Goal: Task Accomplishment & Management: Manage account settings

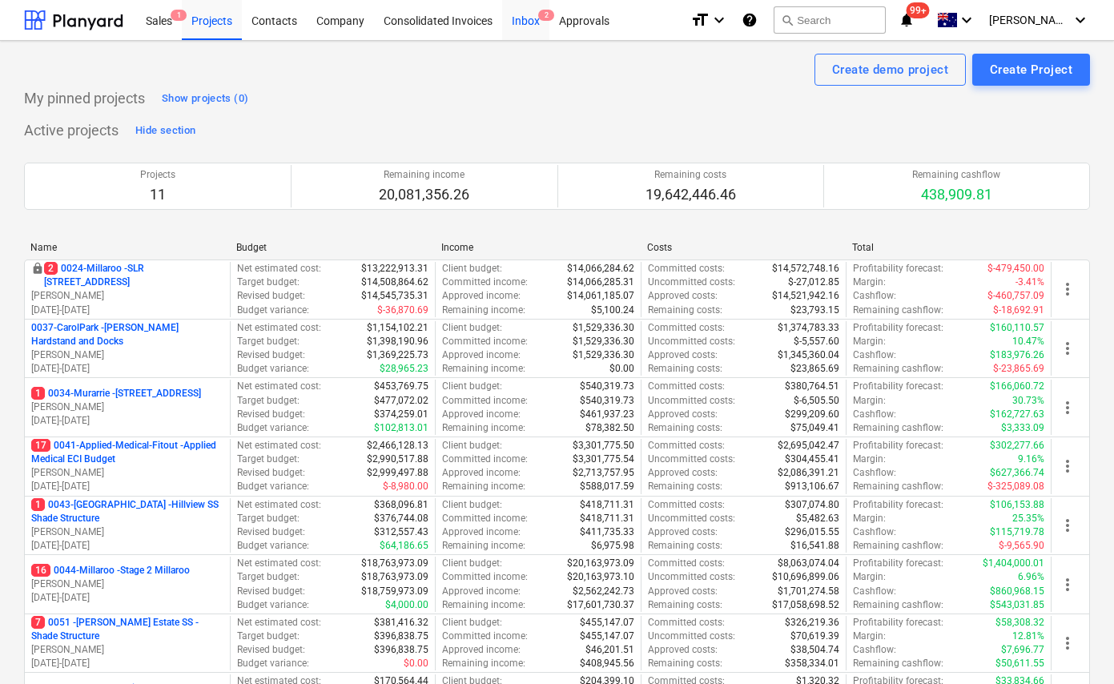
click at [517, 23] on div "Inbox 2" at bounding box center [525, 19] width 47 height 41
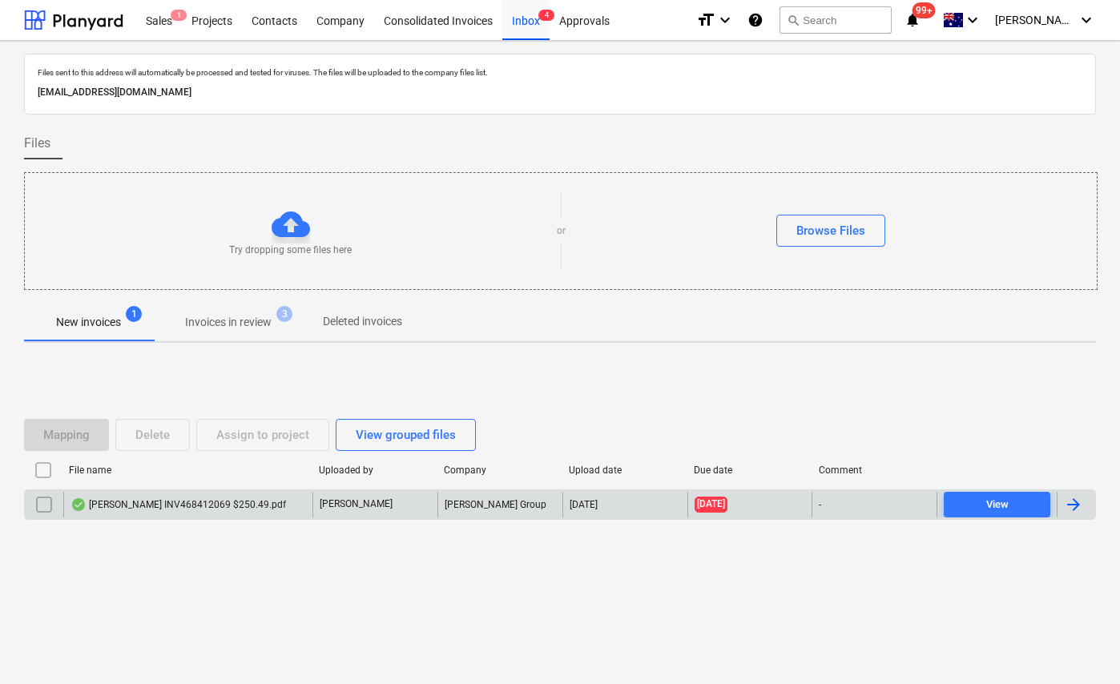
click at [159, 501] on div "[PERSON_NAME] INV468412069 $250.49.pdf" at bounding box center [177, 504] width 215 height 13
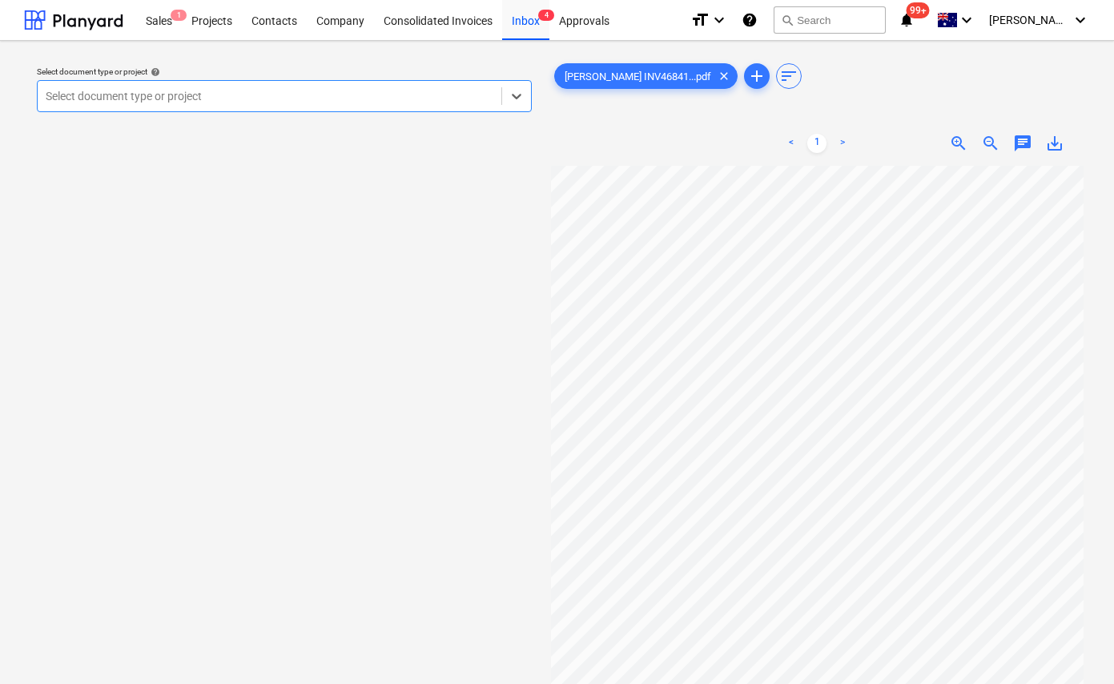
click at [368, 103] on div at bounding box center [270, 96] width 448 height 16
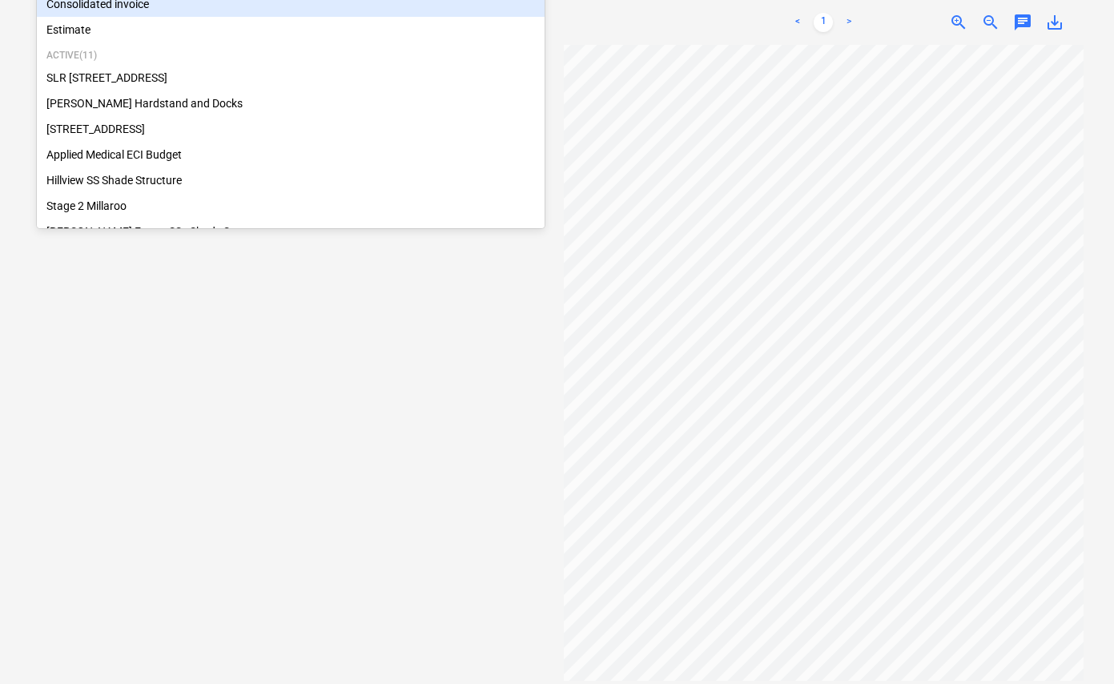
scroll to position [90, 0]
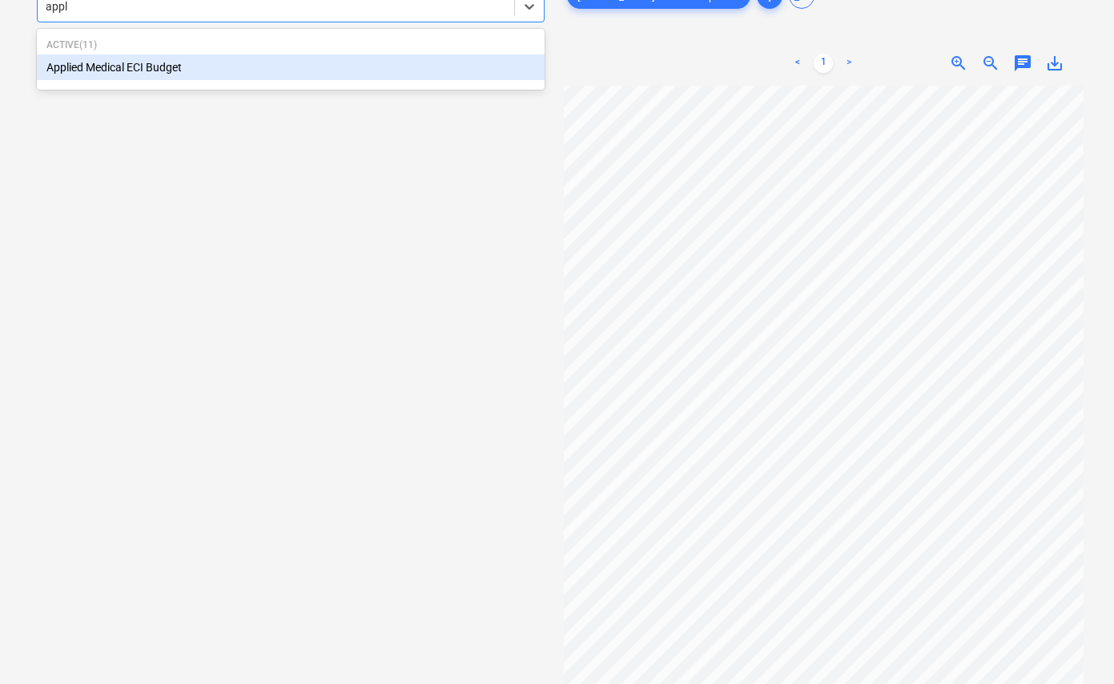
type input "appli"
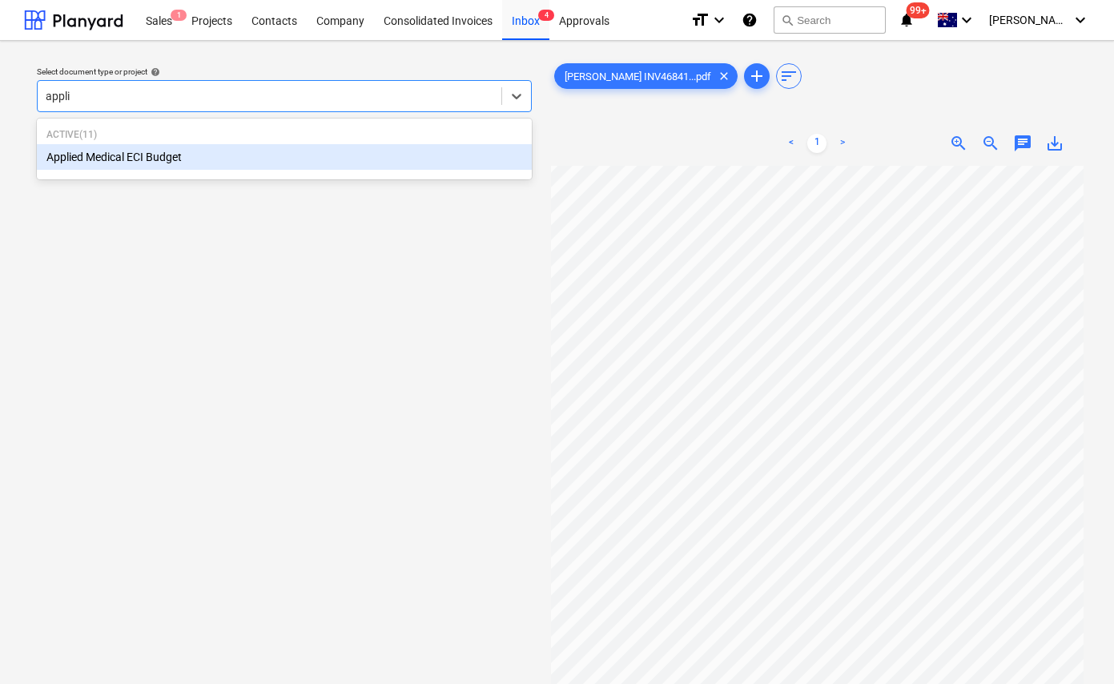
click at [280, 155] on div "Applied Medical ECI Budget" at bounding box center [284, 157] width 495 height 26
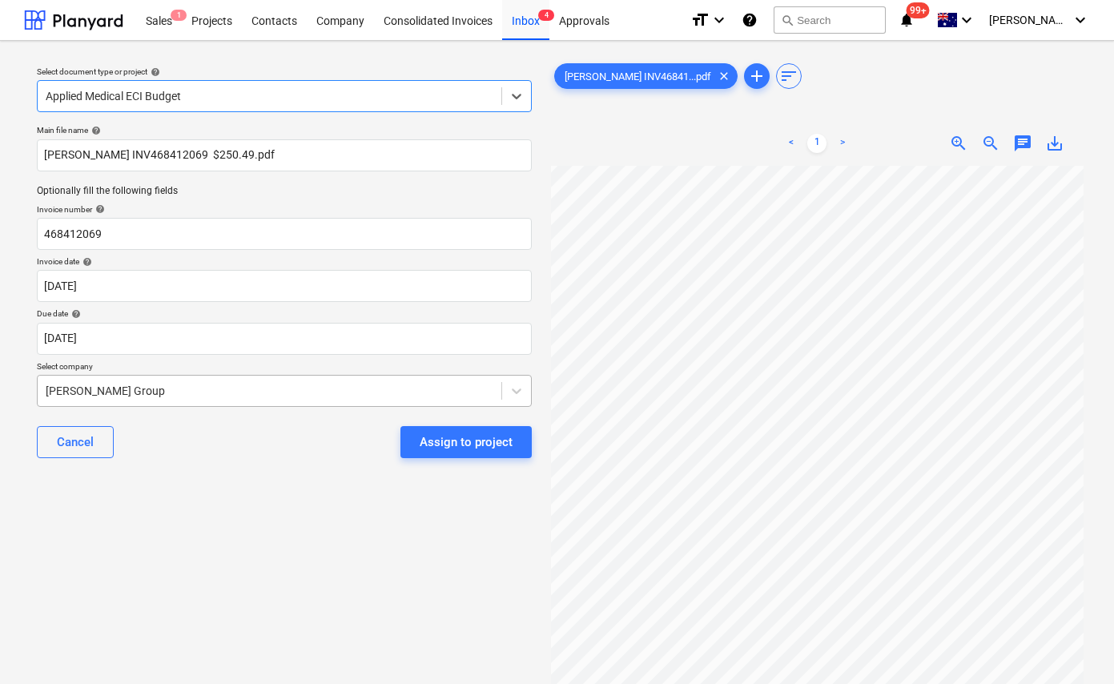
click at [184, 392] on div at bounding box center [270, 391] width 448 height 16
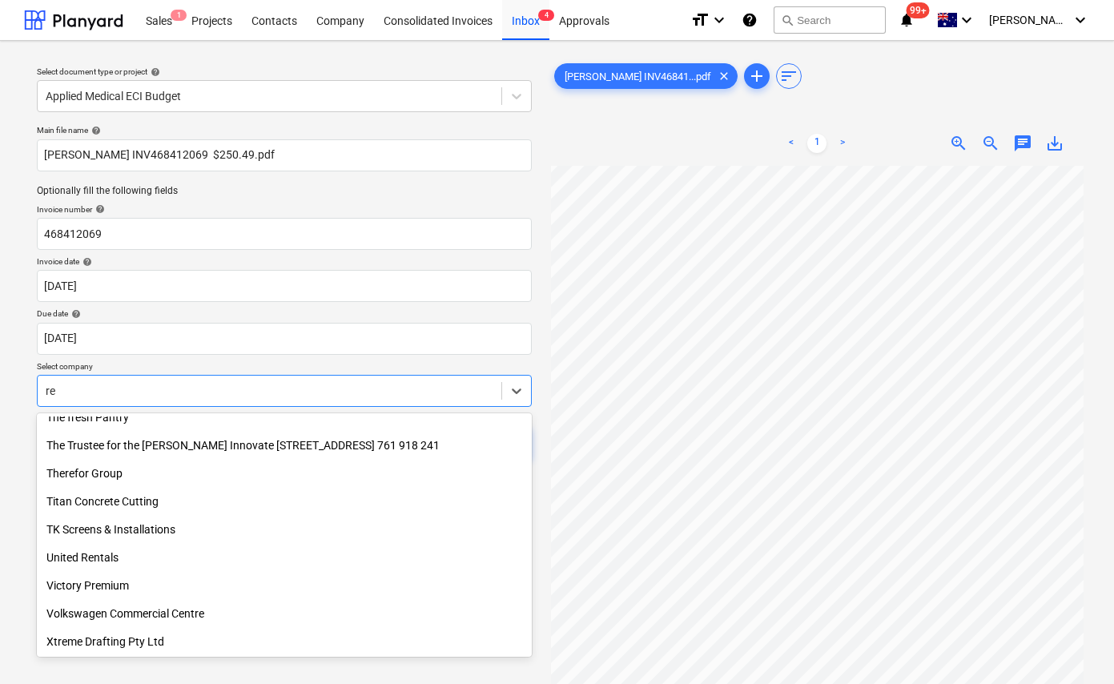
scroll to position [4581, 0]
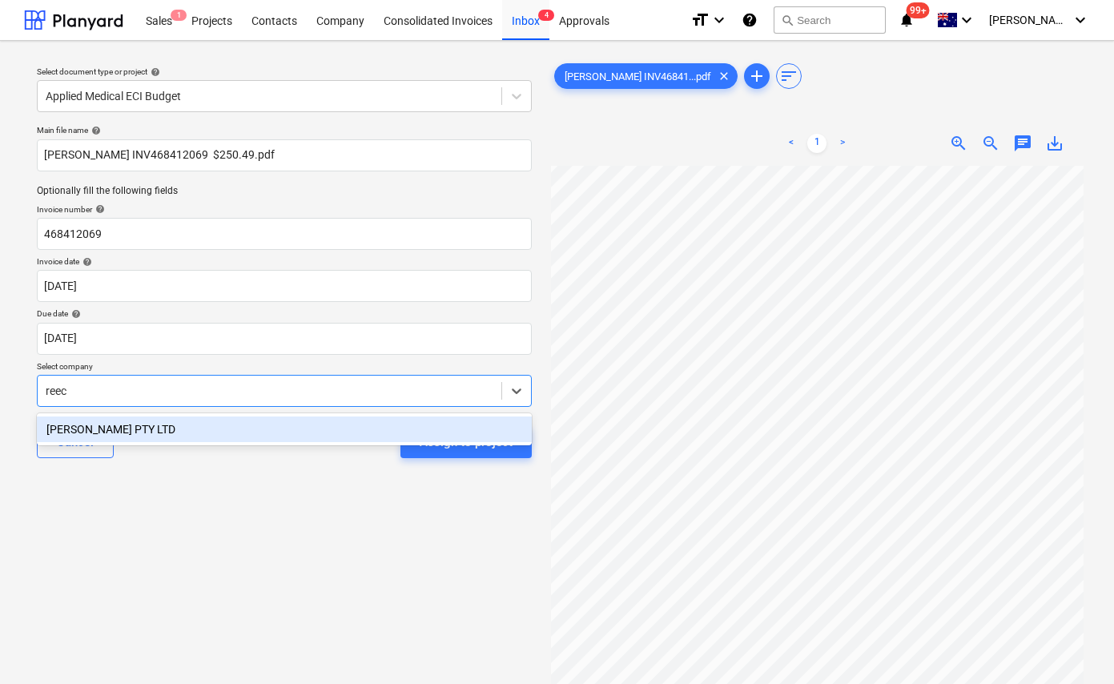
type input "[PERSON_NAME]"
click at [156, 426] on div "[PERSON_NAME] PTY LTD" at bounding box center [284, 429] width 495 height 26
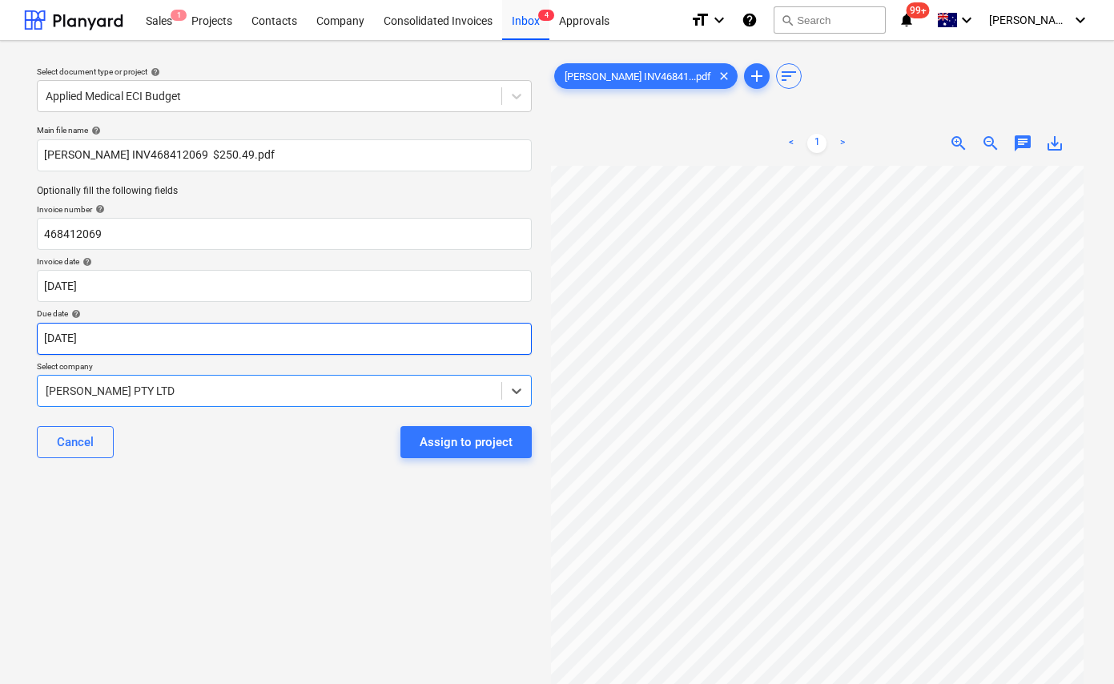
click at [156, 340] on body "Sales 1 Projects Contacts Company Consolidated Invoices Inbox 4 Approvals forma…" at bounding box center [557, 342] width 1114 height 684
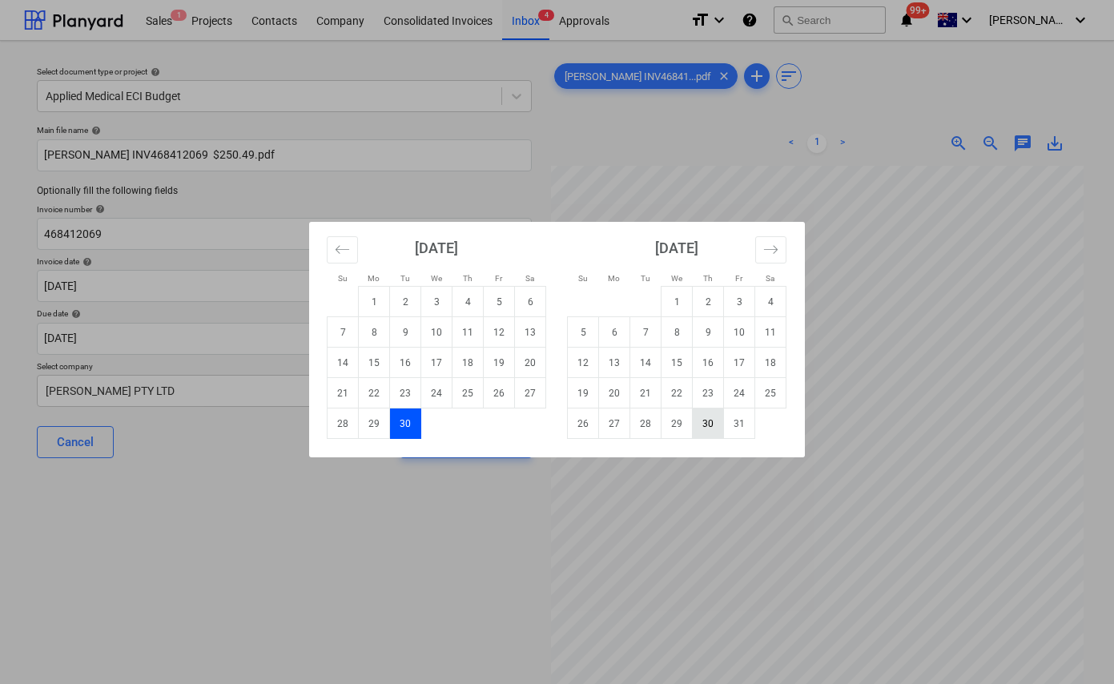
click at [709, 420] on td "30" at bounding box center [708, 423] width 31 height 30
type input "[DATE]"
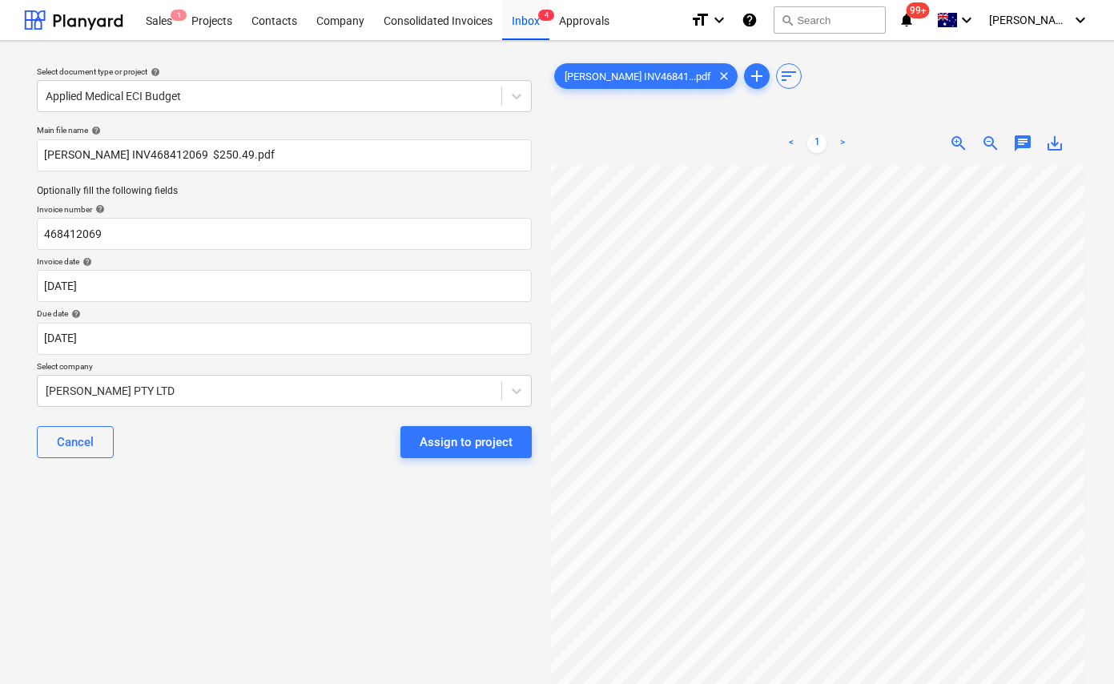
click at [463, 441] on div "Assign to project" at bounding box center [466, 442] width 93 height 21
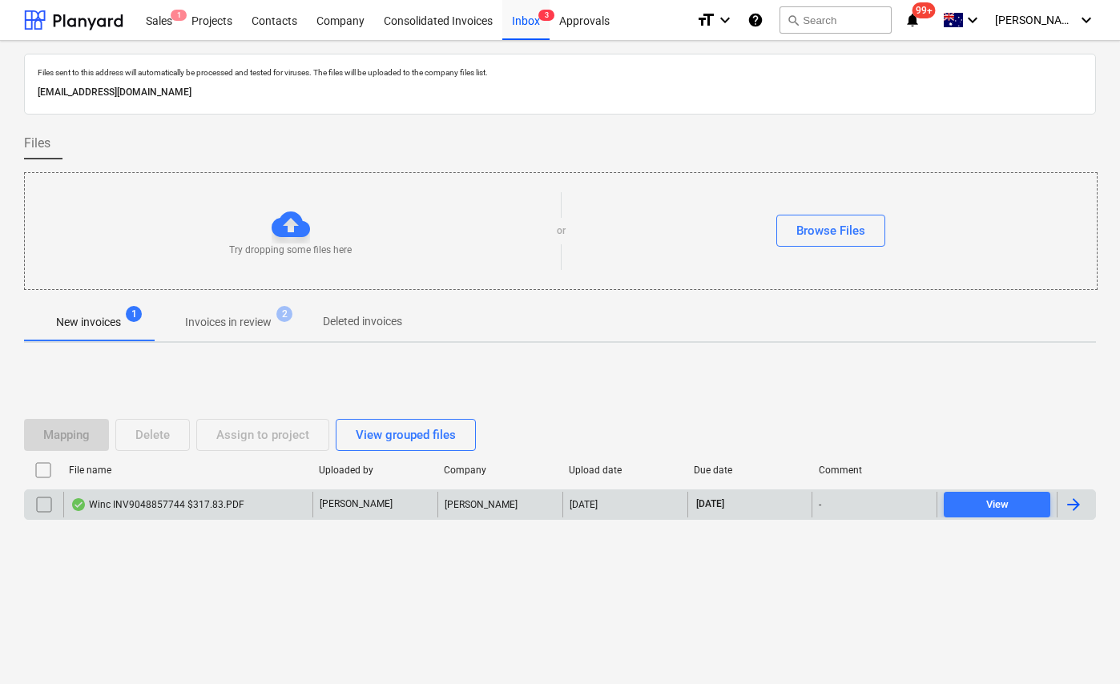
click at [200, 505] on div "Winc INV9048857744 $317.83.PDF" at bounding box center [157, 504] width 174 height 13
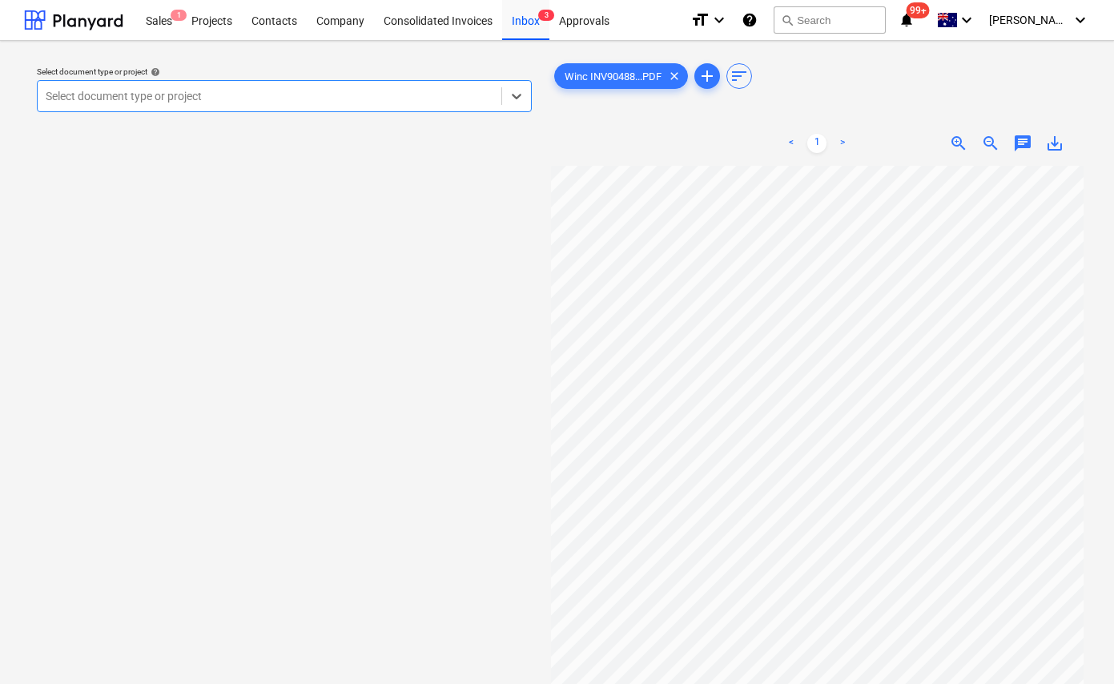
click at [343, 101] on div at bounding box center [270, 96] width 448 height 16
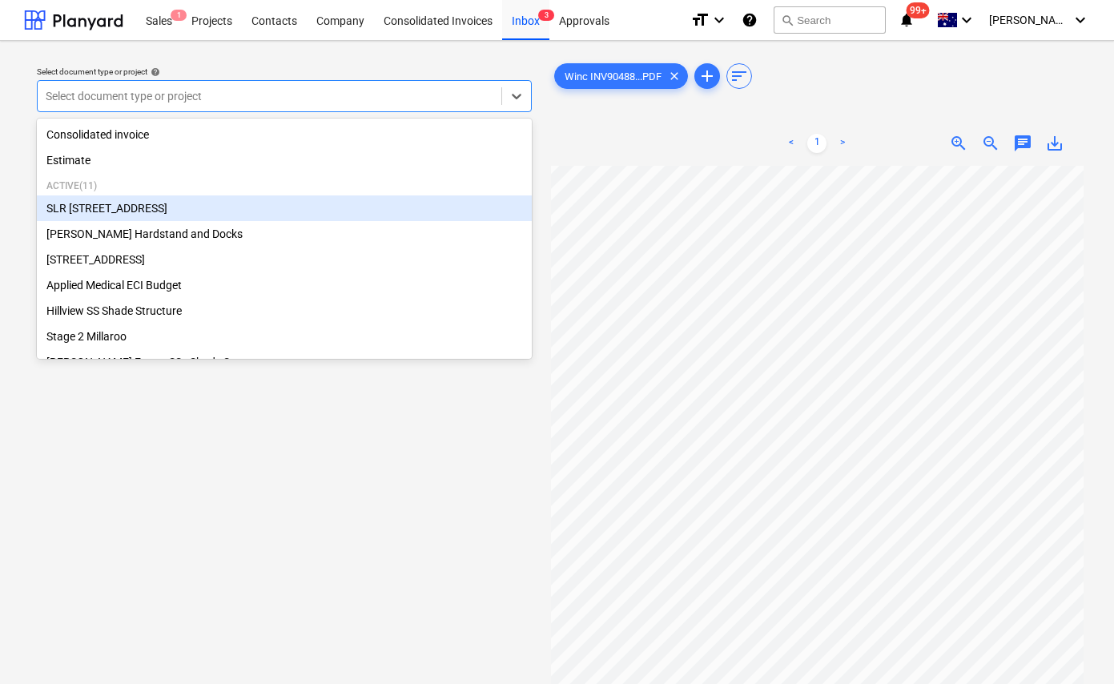
scroll to position [0, 296]
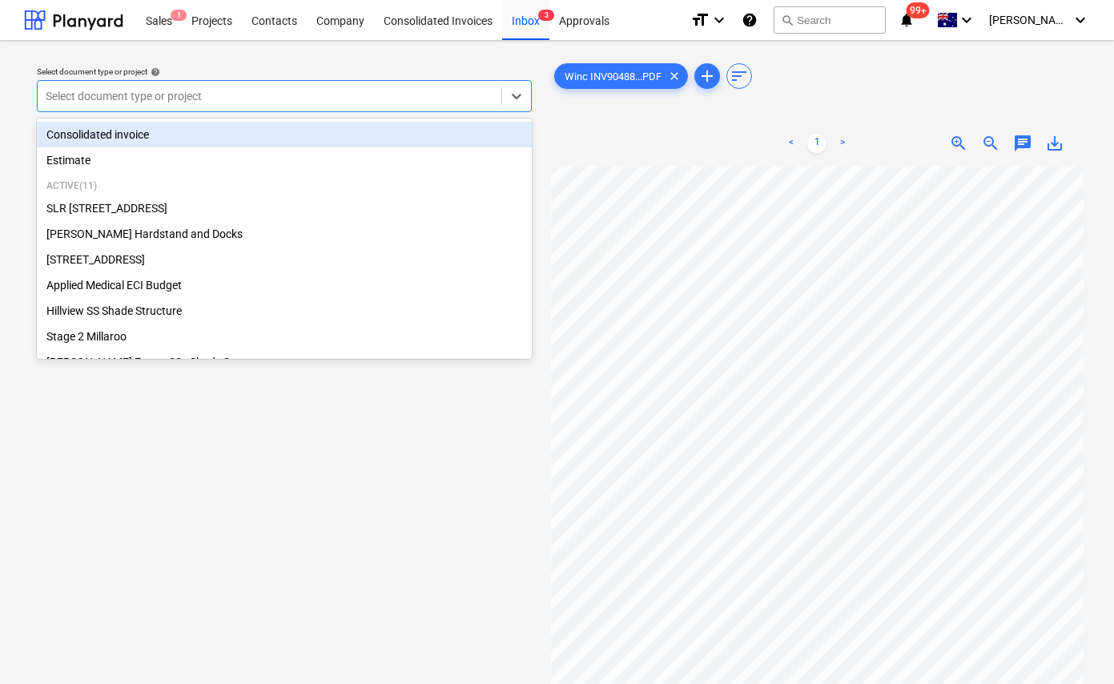
click at [271, 99] on div at bounding box center [270, 96] width 448 height 16
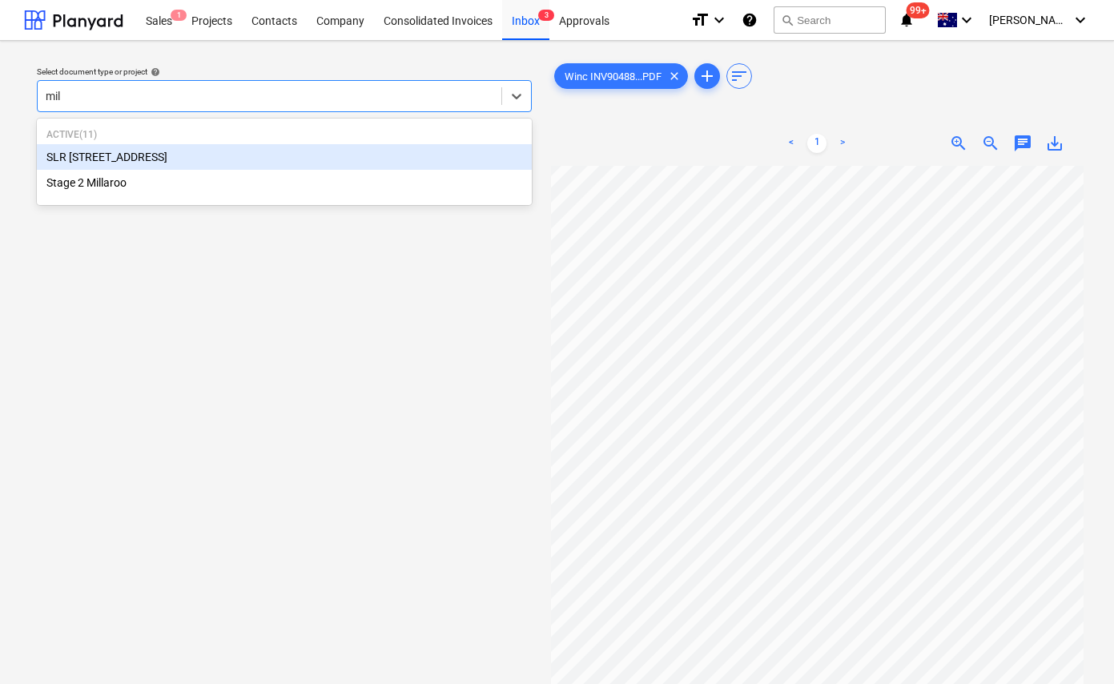
type input "mill"
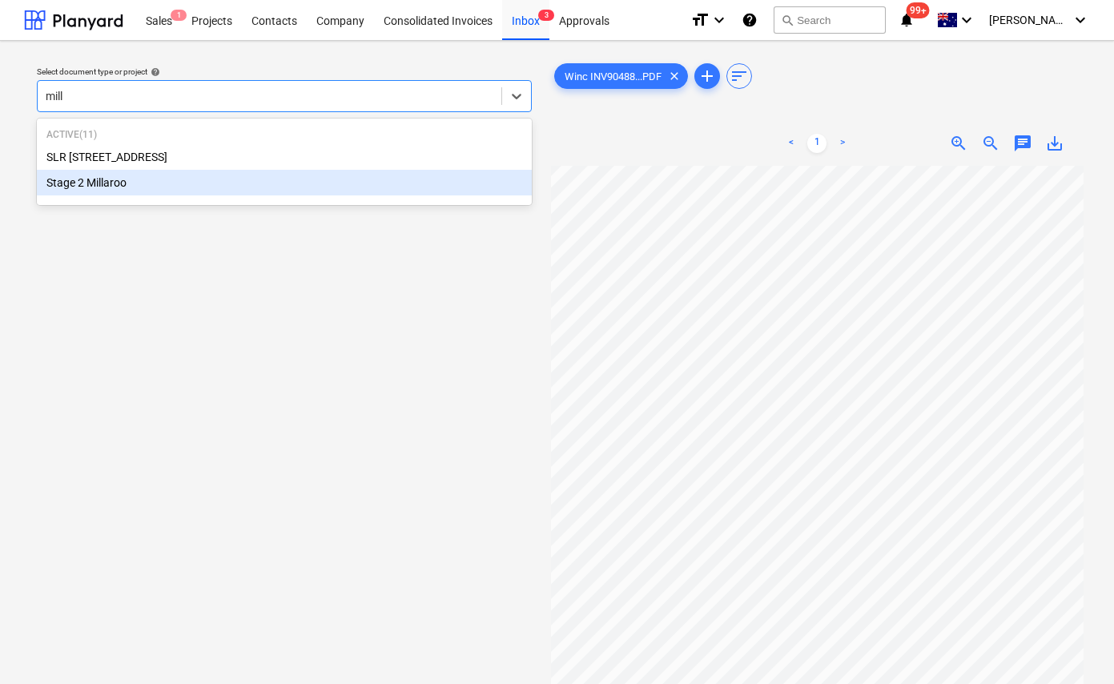
click at [167, 179] on div "Stage 2 Millaroo" at bounding box center [284, 183] width 495 height 26
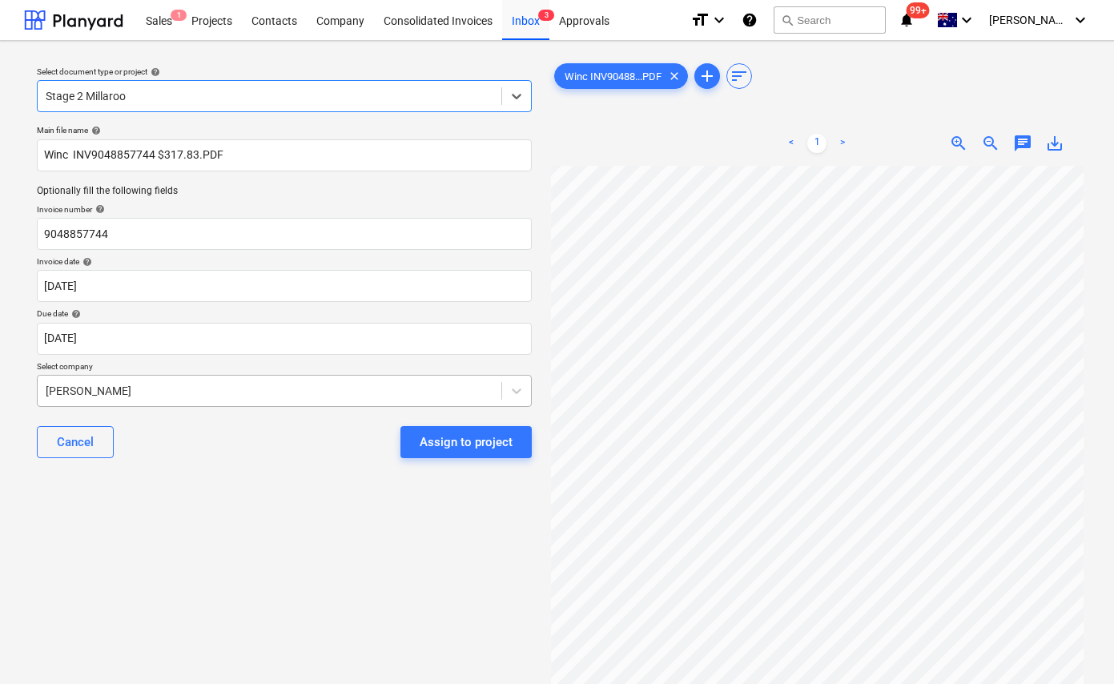
click at [175, 389] on div at bounding box center [270, 391] width 448 height 16
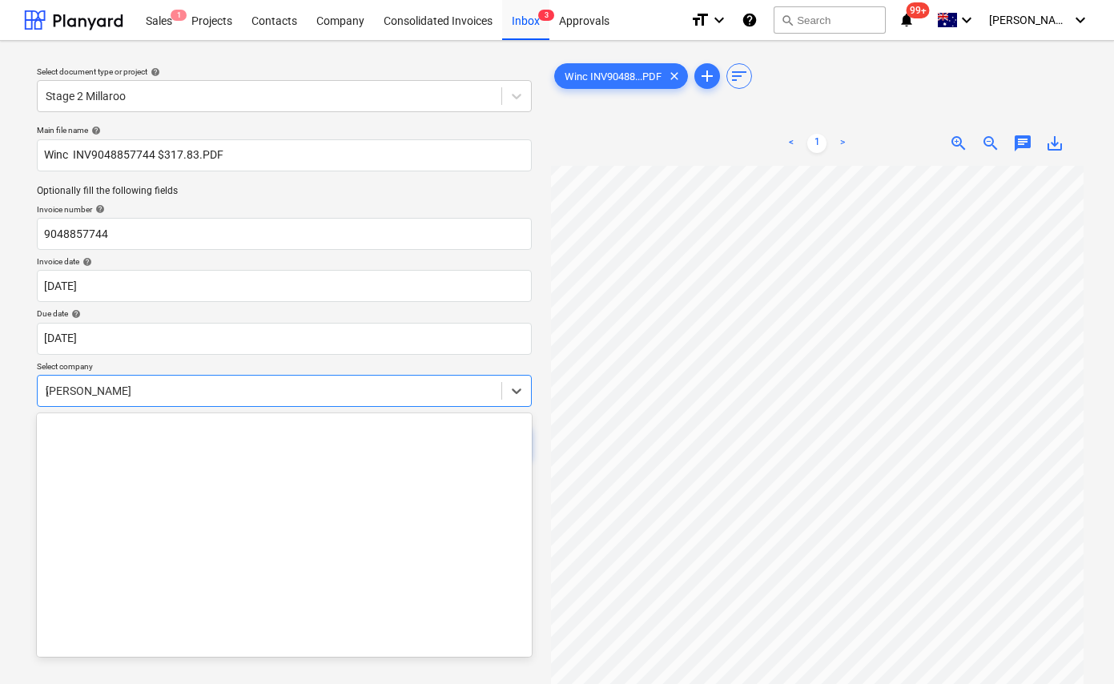
scroll to position [3348, 0]
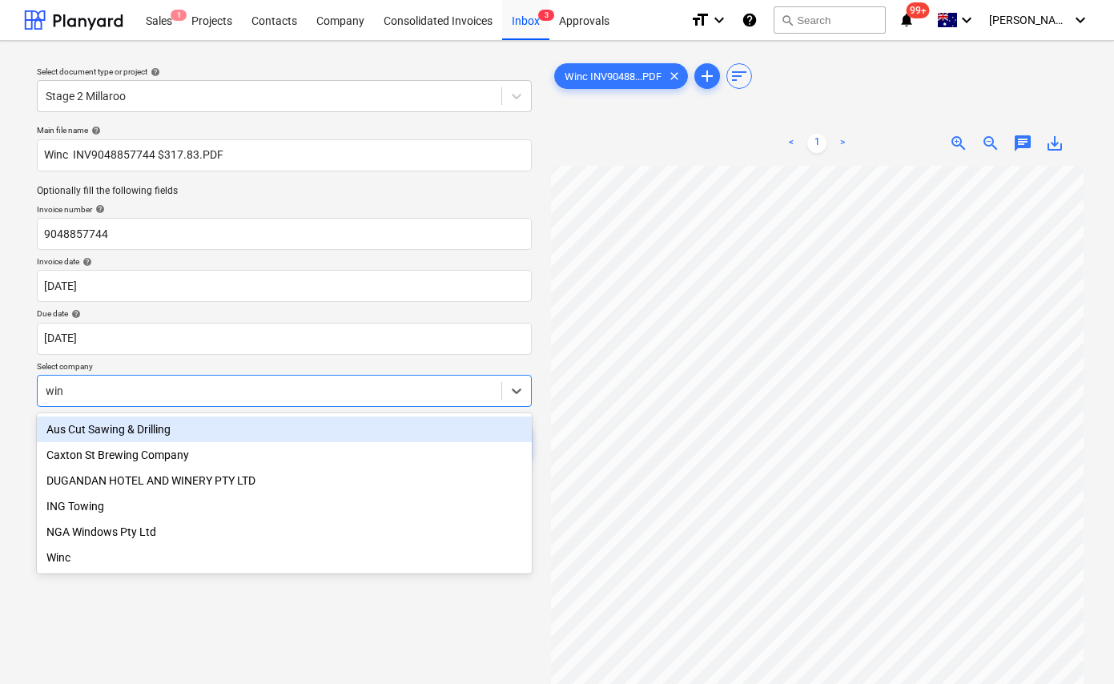
type input "winc"
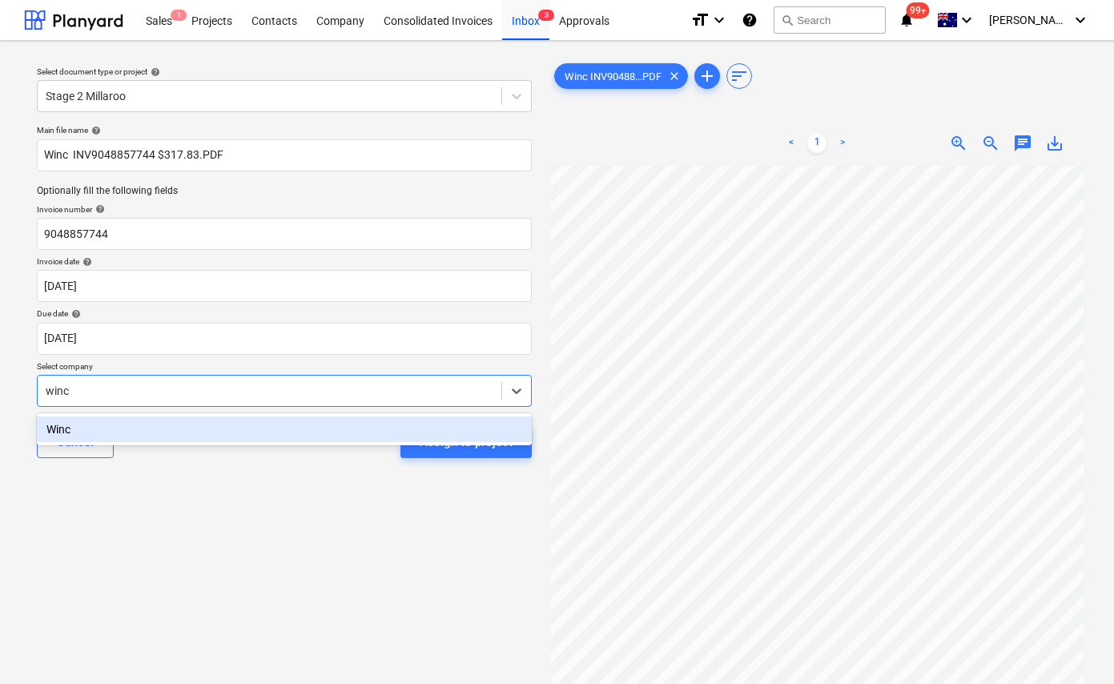
click at [122, 429] on div "Winc" at bounding box center [284, 429] width 495 height 26
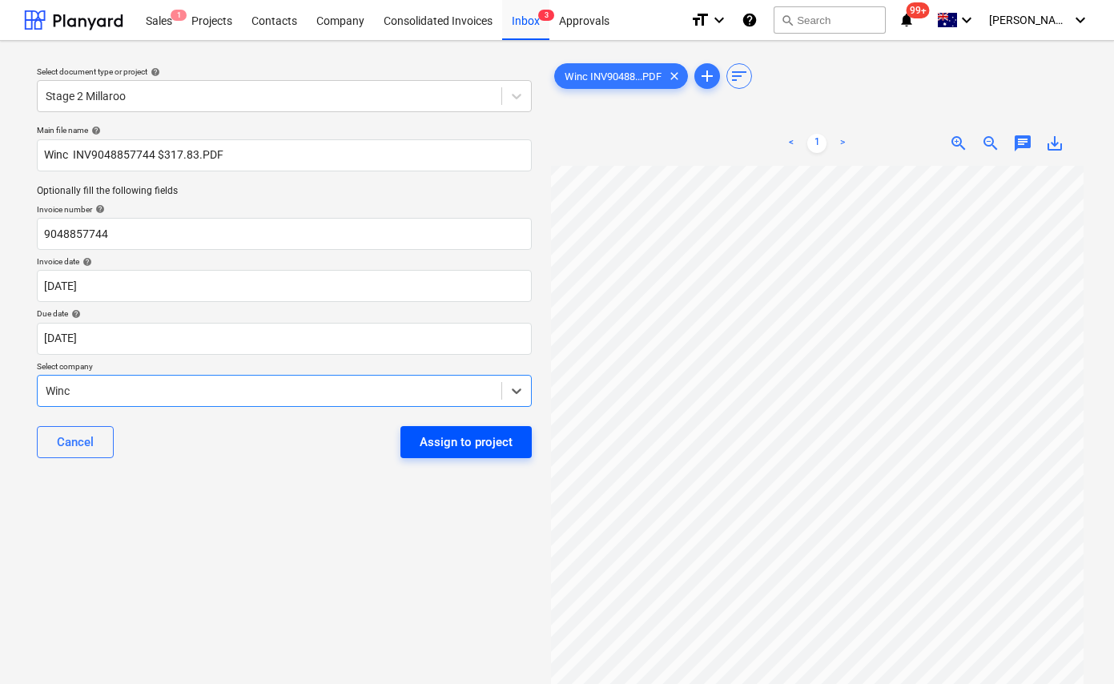
click at [437, 436] on div "Assign to project" at bounding box center [466, 442] width 93 height 21
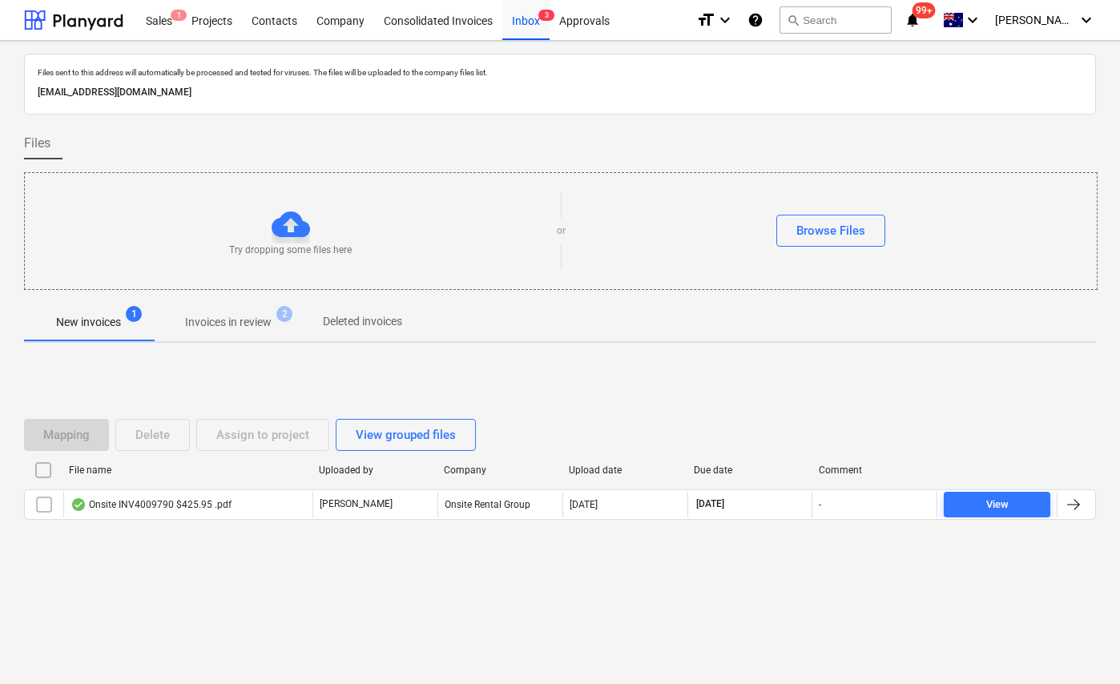
click at [200, 578] on div "Mapping Delete Assign to project View grouped files File name Uploaded by Compa…" at bounding box center [560, 476] width 1072 height 240
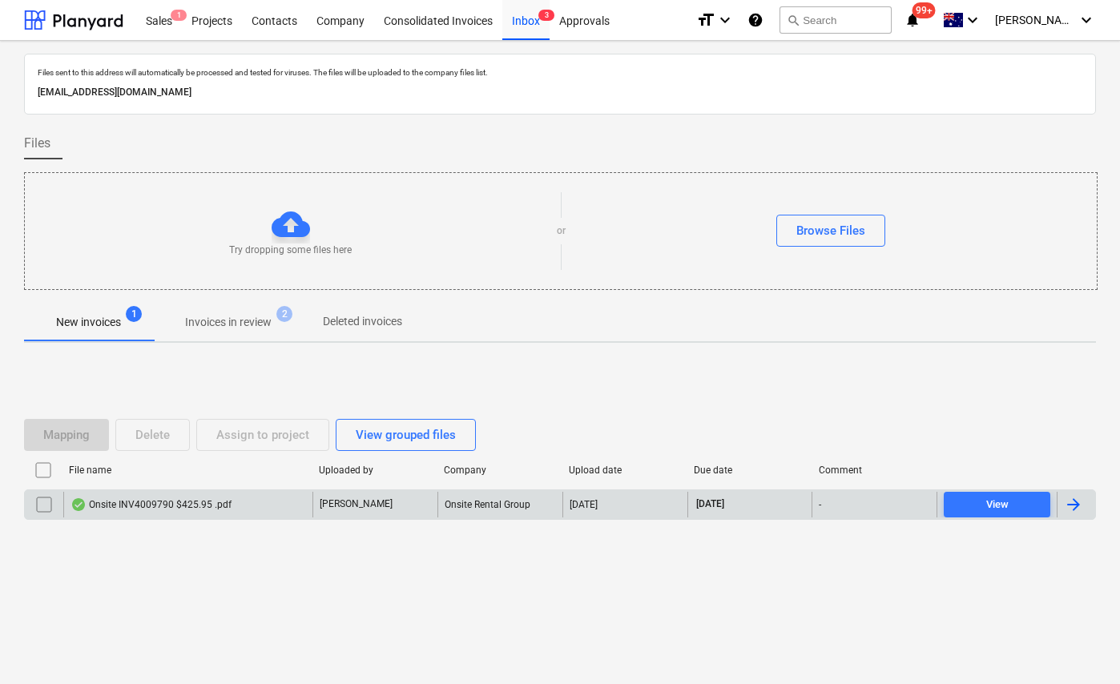
click at [150, 503] on div "Onsite INV4009790 $425.95 .pdf" at bounding box center [150, 504] width 161 height 13
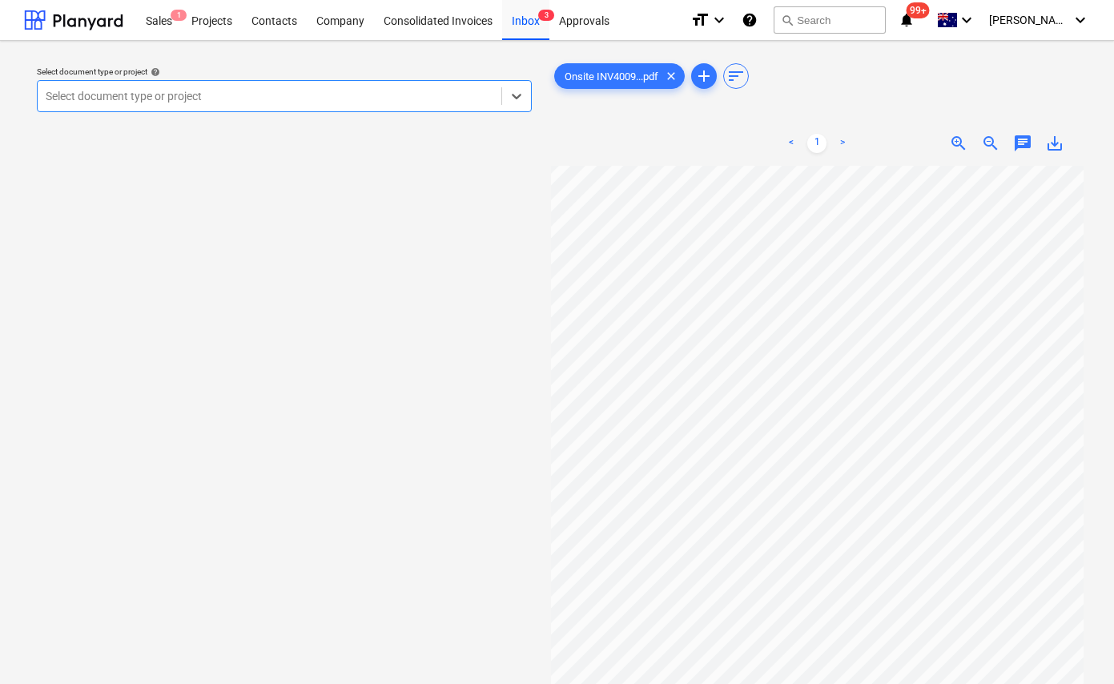
scroll to position [0, 69]
click at [394, 95] on div at bounding box center [270, 96] width 448 height 16
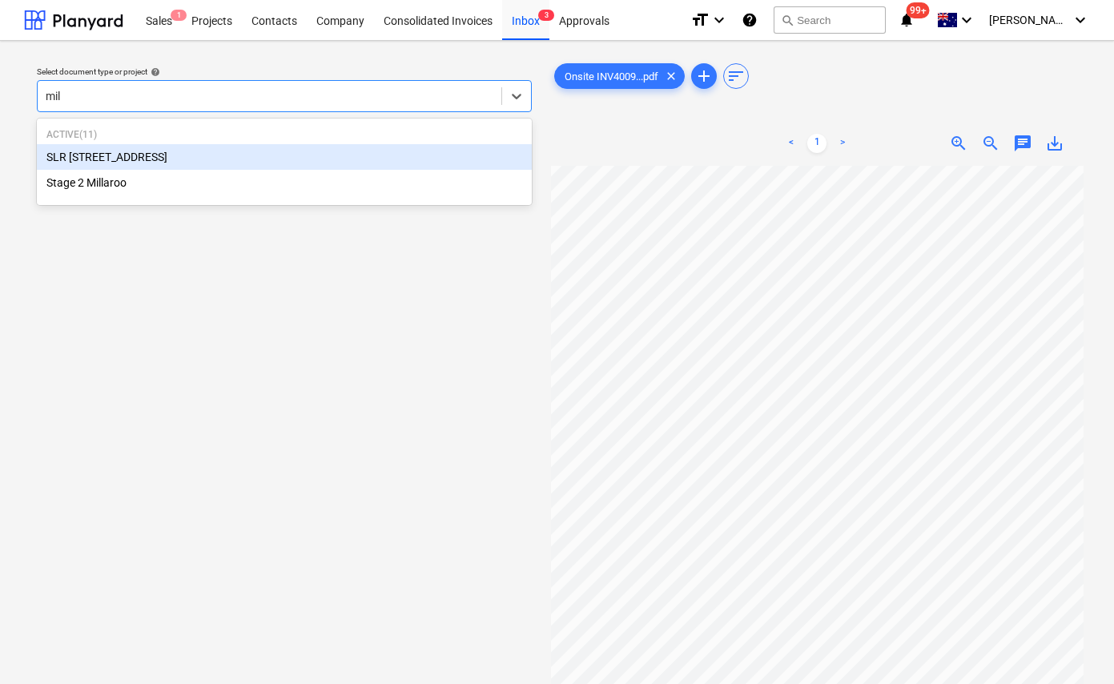
type input "mill"
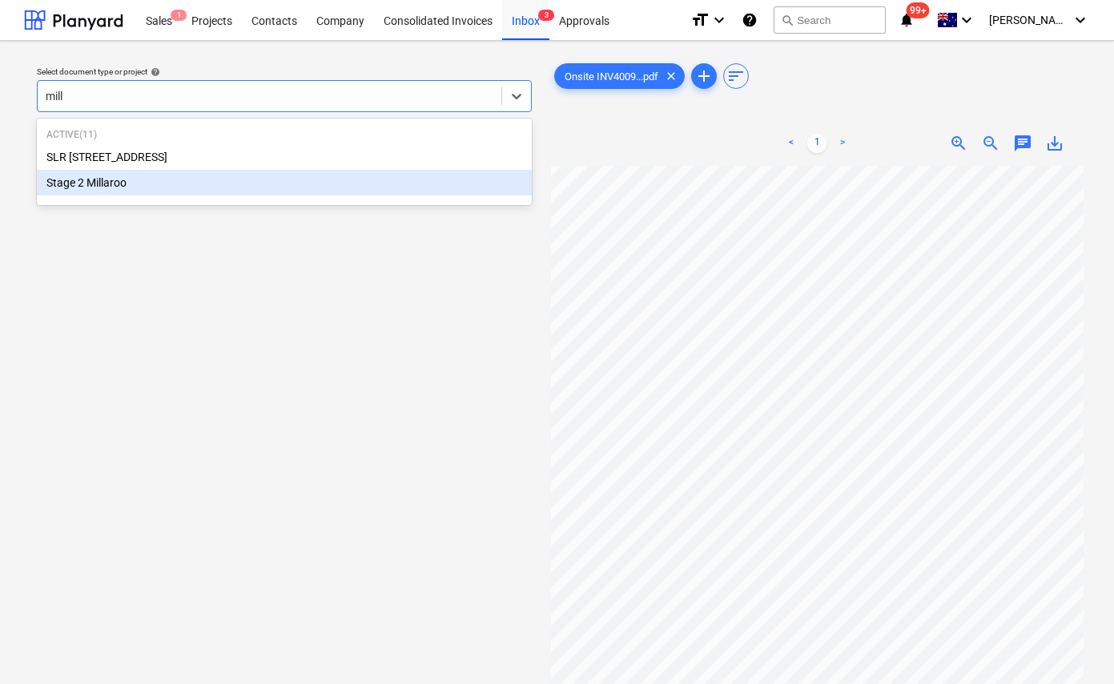
click at [247, 186] on div "Stage 2 Millaroo" at bounding box center [284, 183] width 495 height 26
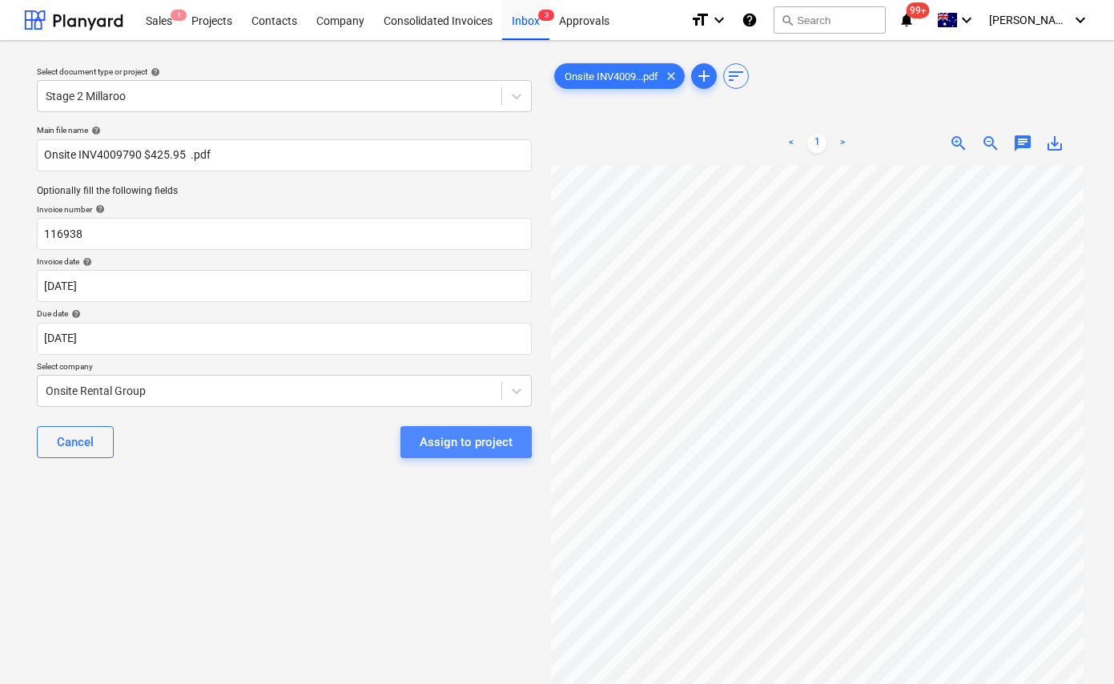
click at [444, 436] on div "Assign to project" at bounding box center [466, 442] width 93 height 21
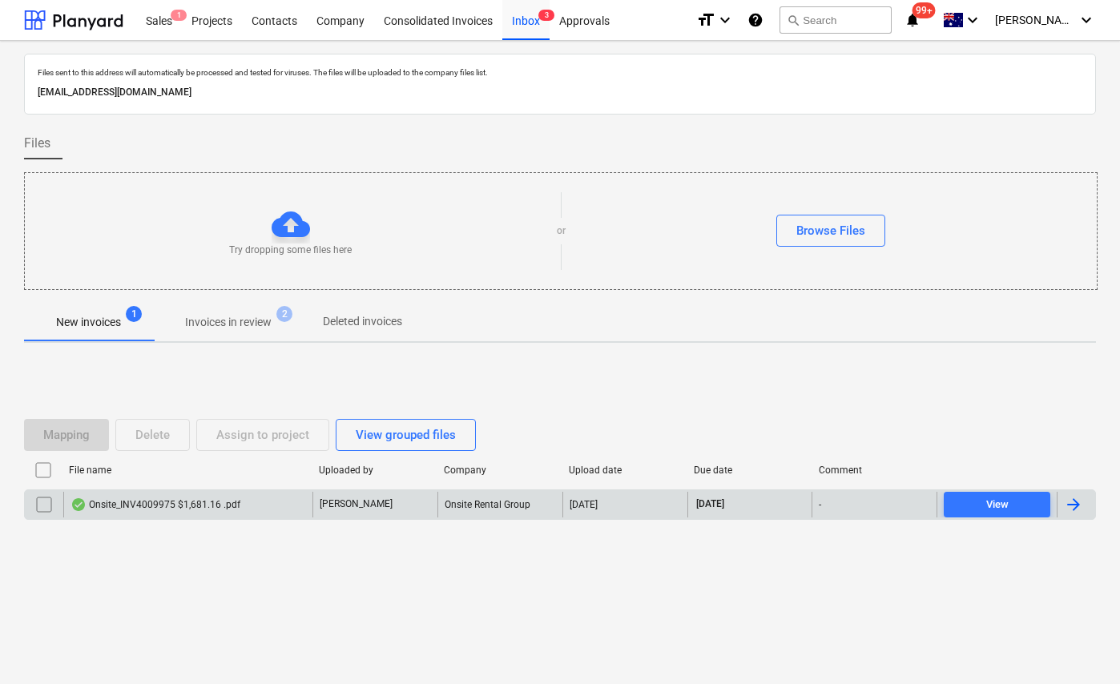
click at [156, 507] on div "Onsite_INV4009975 $1,681.16 .pdf" at bounding box center [155, 504] width 170 height 13
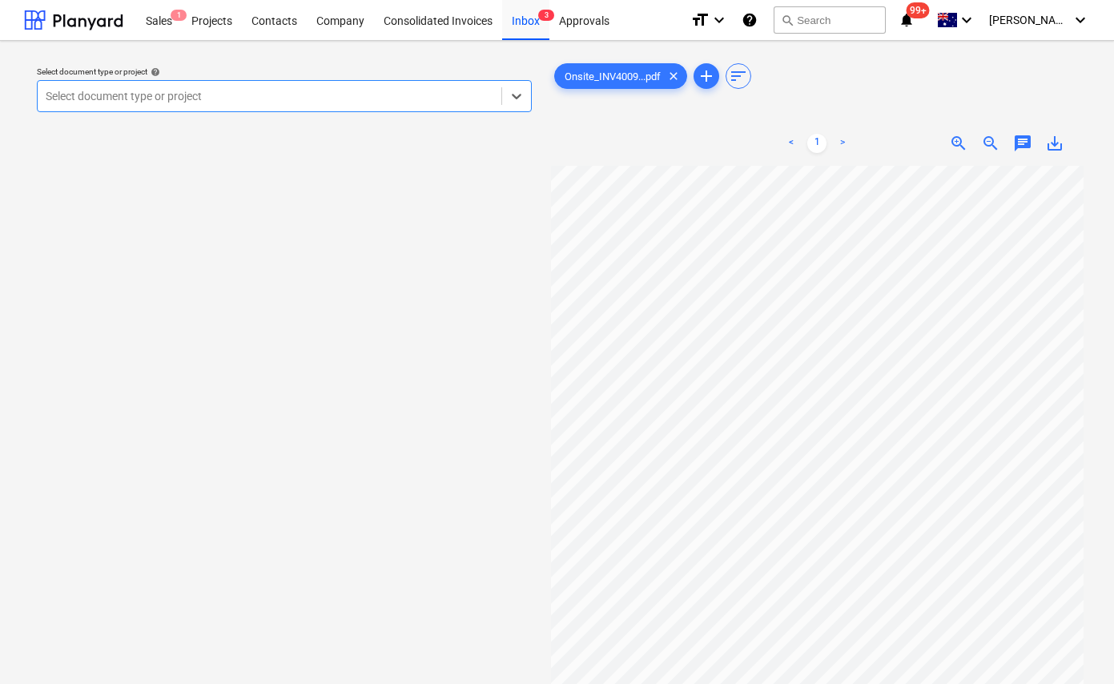
click at [271, 88] on div at bounding box center [270, 96] width 448 height 16
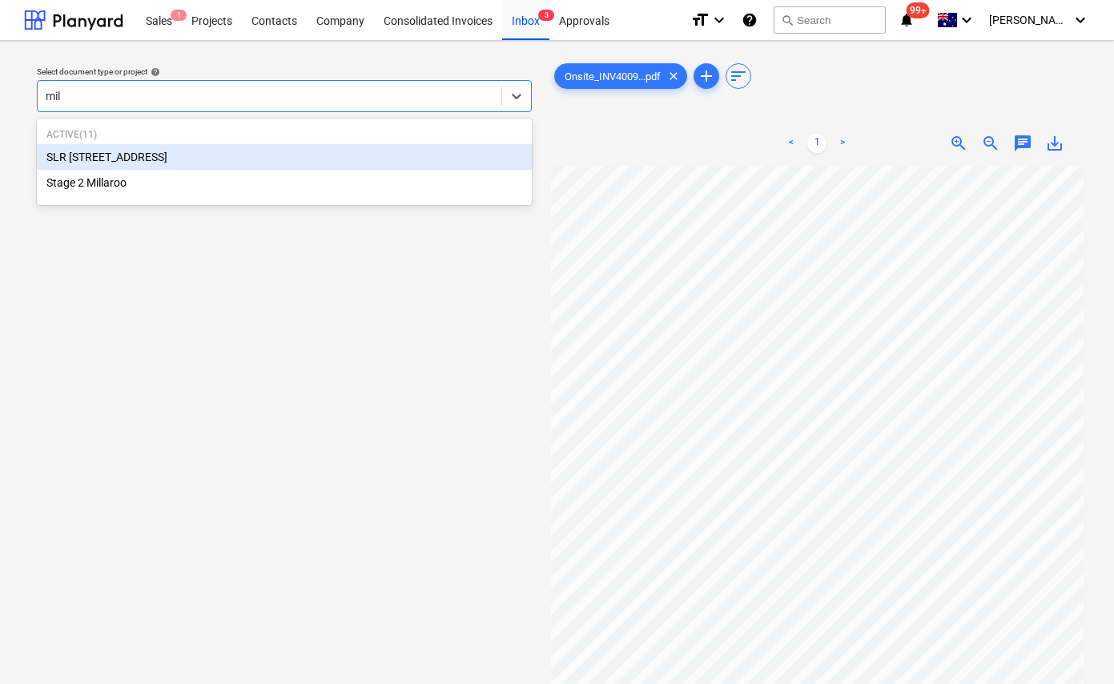
type input "mill"
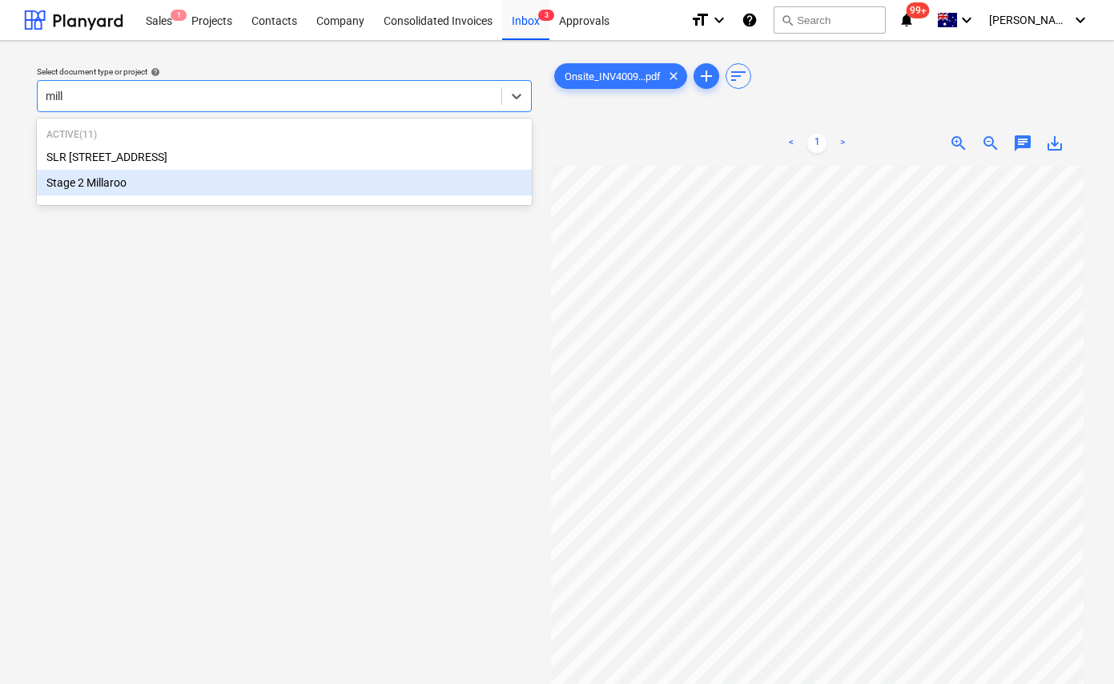
click at [119, 194] on div "Stage 2 Millaroo" at bounding box center [284, 183] width 495 height 26
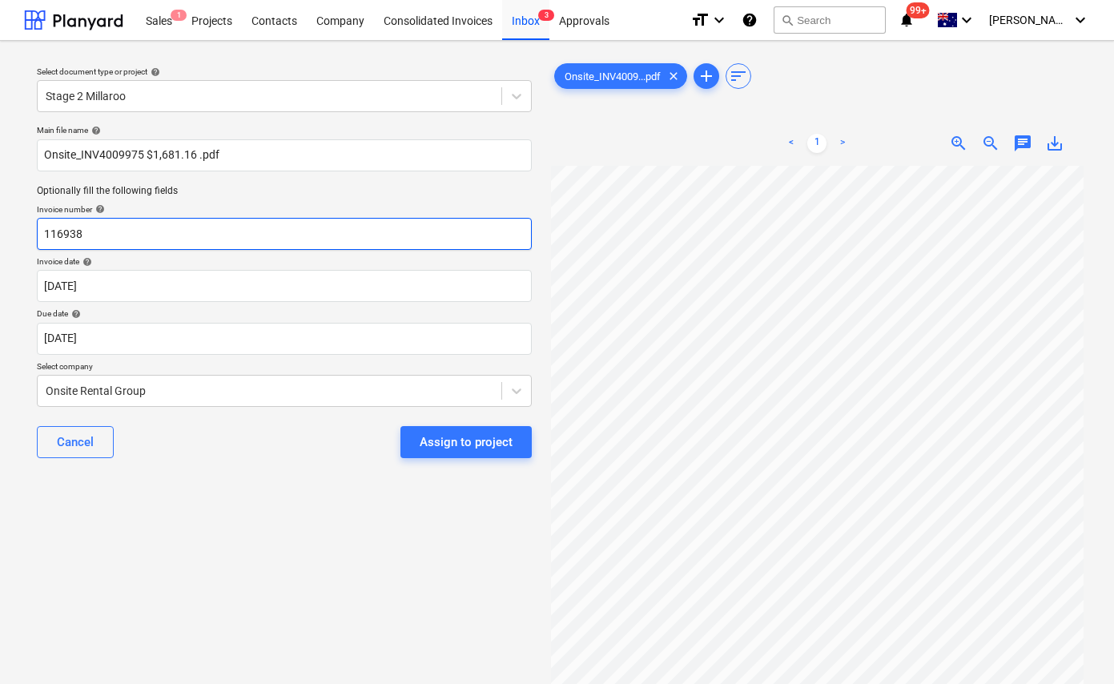
click at [97, 239] on input "116938" at bounding box center [284, 234] width 495 height 32
drag, startPoint x: 97, startPoint y: 238, endPoint x: -26, endPoint y: 238, distance: 122.5
click at [0, 238] on html "Sales 1 Projects Contacts Company Consolidated Invoices Inbox 3 Approvals forma…" at bounding box center [557, 342] width 1114 height 684
paste input "4009975"
type input "4009975"
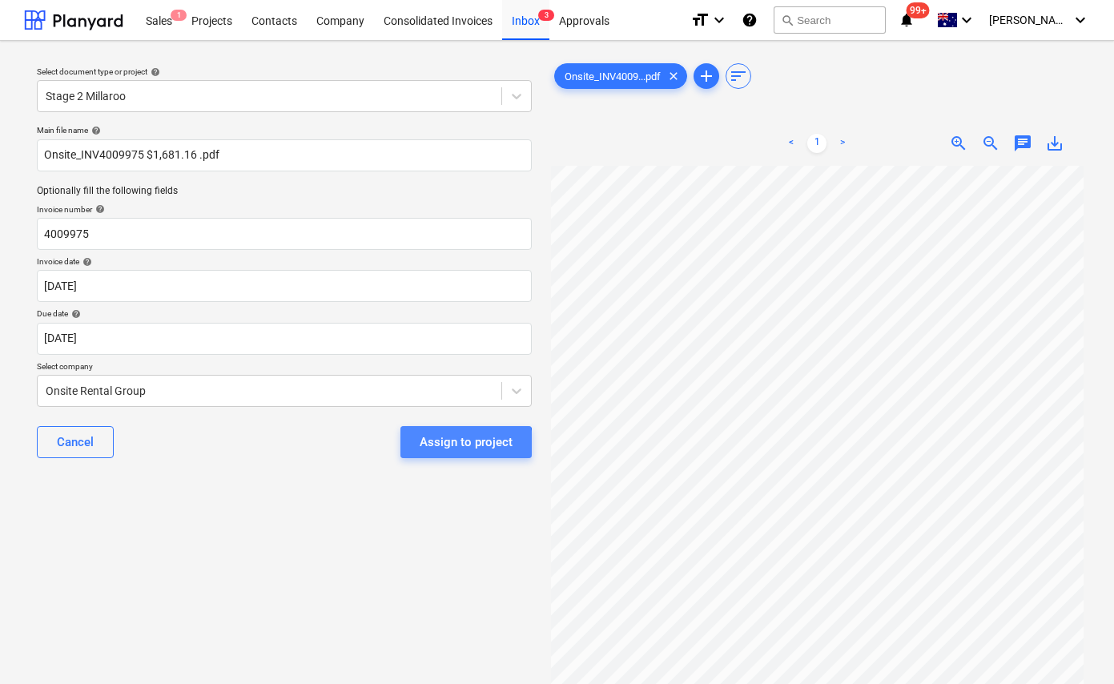
click at [459, 447] on div "Assign to project" at bounding box center [466, 442] width 93 height 21
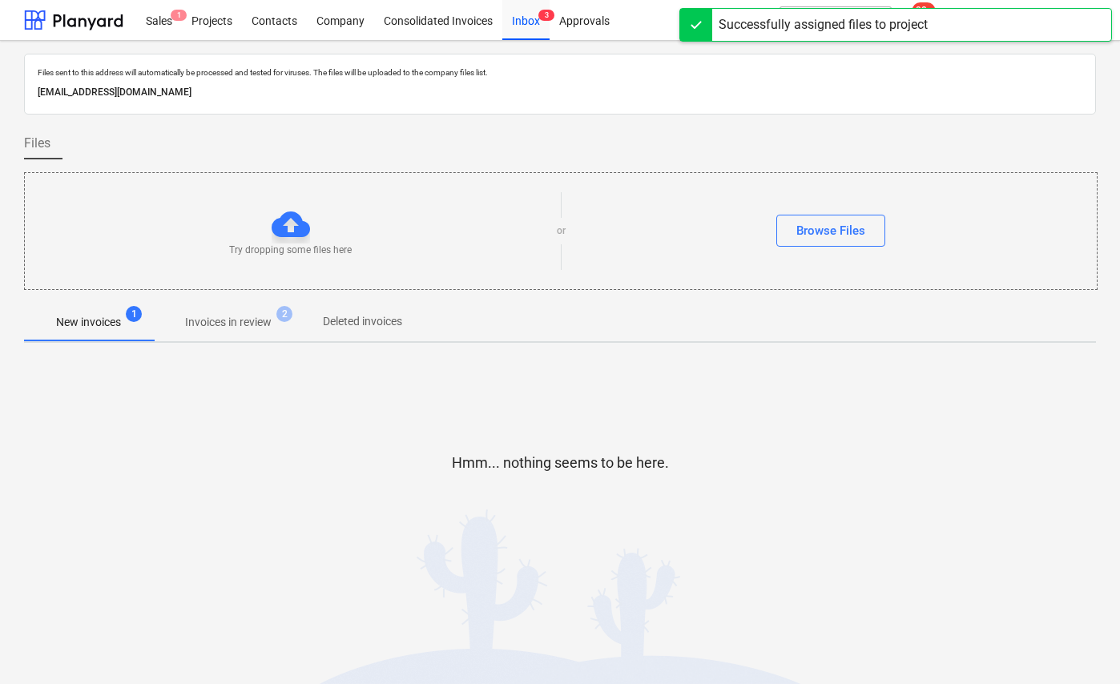
click at [234, 319] on p "Invoices in review" at bounding box center [228, 322] width 86 height 17
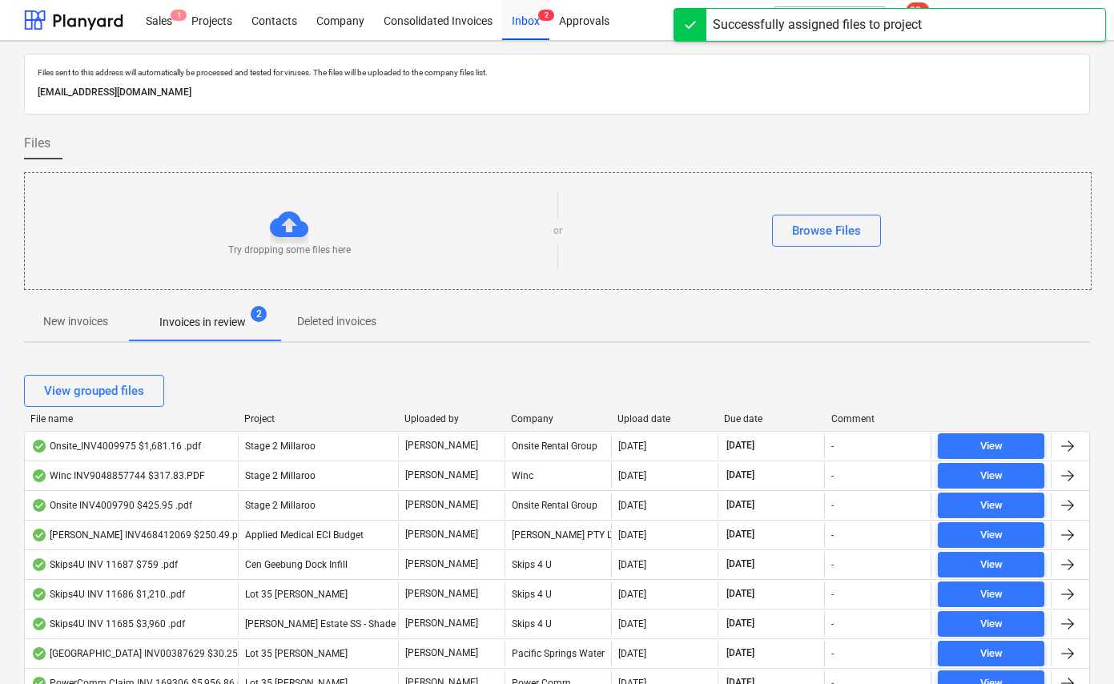
click at [649, 417] on div "Upload date" at bounding box center [664, 418] width 94 height 11
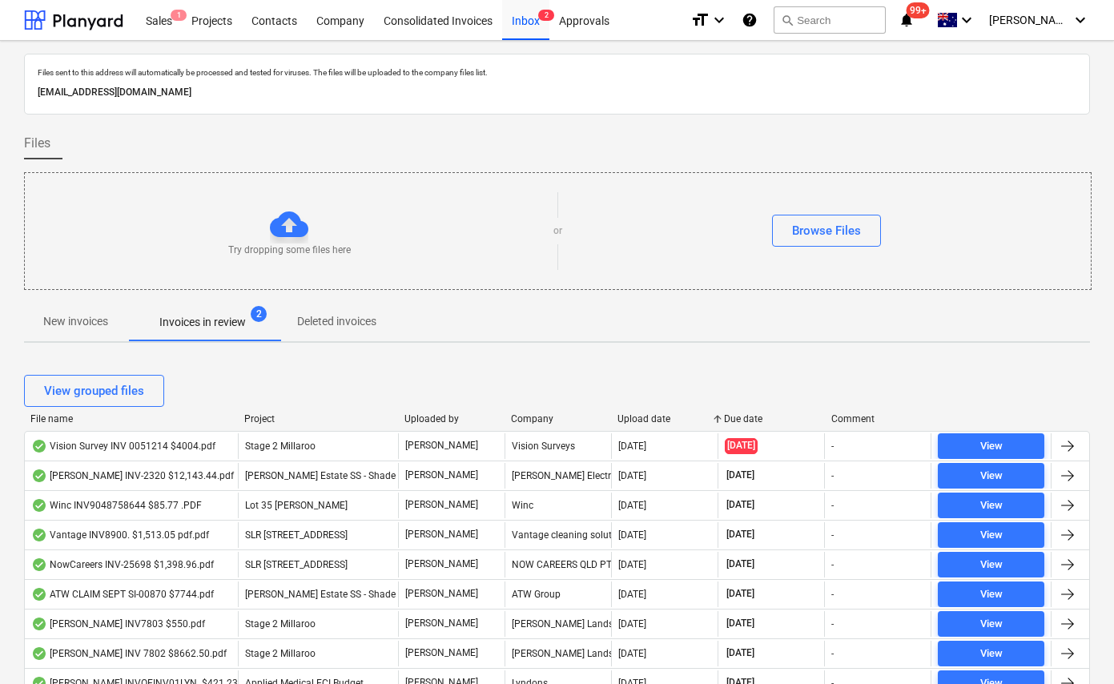
click at [649, 417] on div "Upload date" at bounding box center [664, 418] width 94 height 11
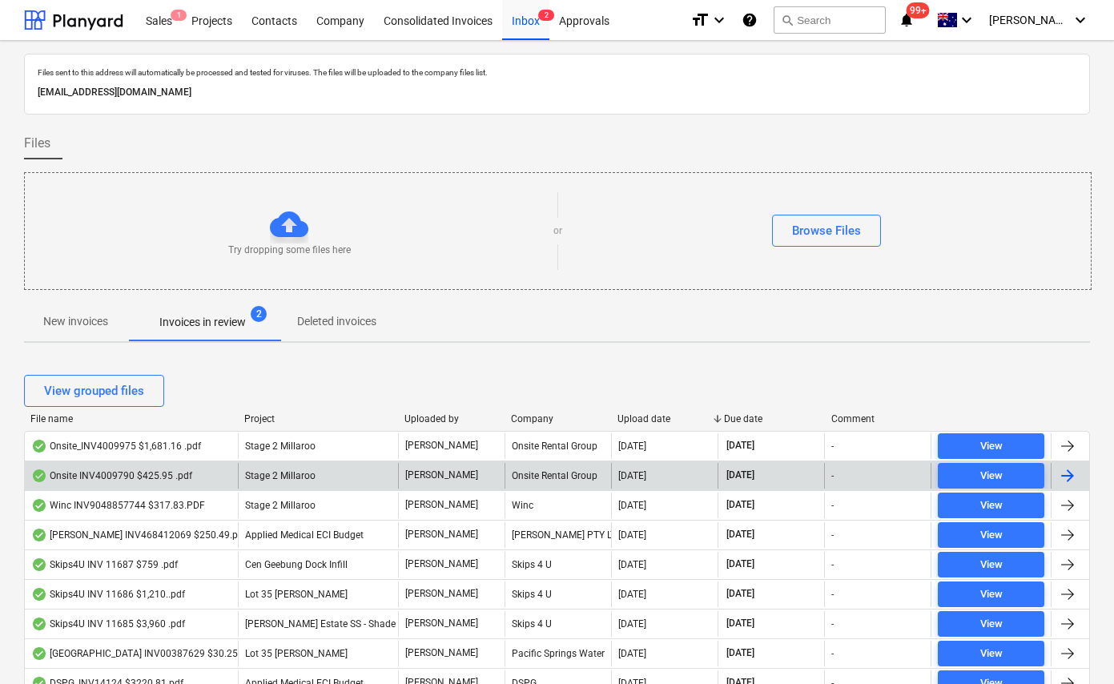
click at [136, 477] on div "Onsite INV4009790 $425.95 .pdf" at bounding box center [111, 475] width 161 height 13
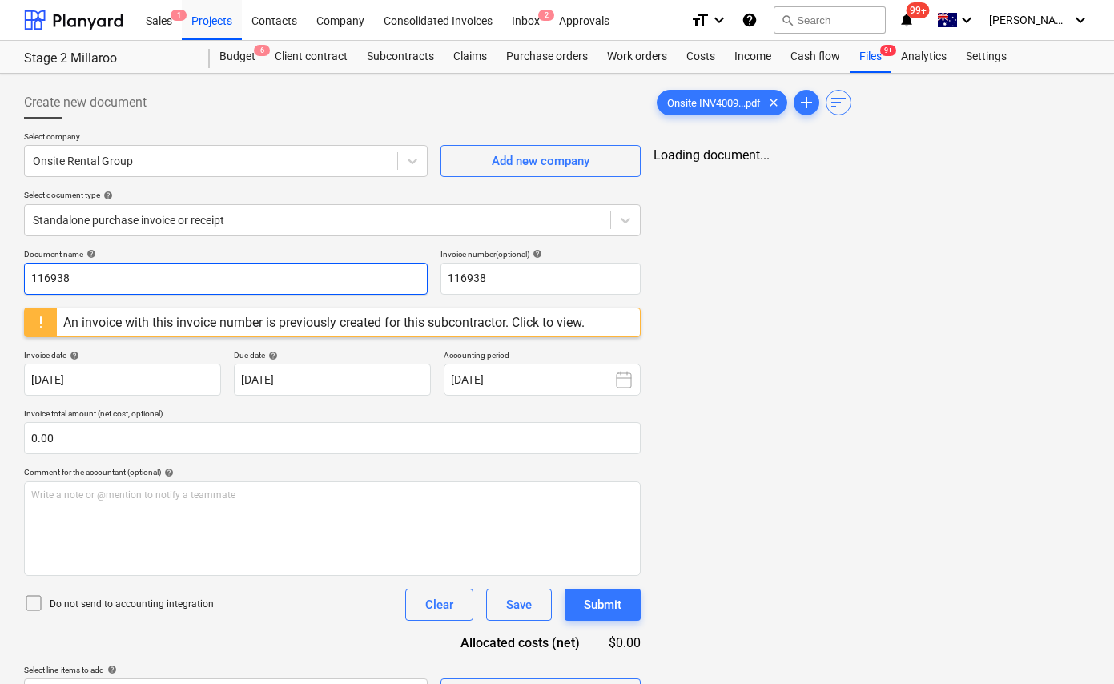
drag, startPoint x: 165, startPoint y: 283, endPoint x: -111, endPoint y: 283, distance: 276.3
click at [0, 283] on html "Sales 1 Projects Contacts Company Consolidated Invoices Inbox 2 Approvals forma…" at bounding box center [557, 342] width 1114 height 684
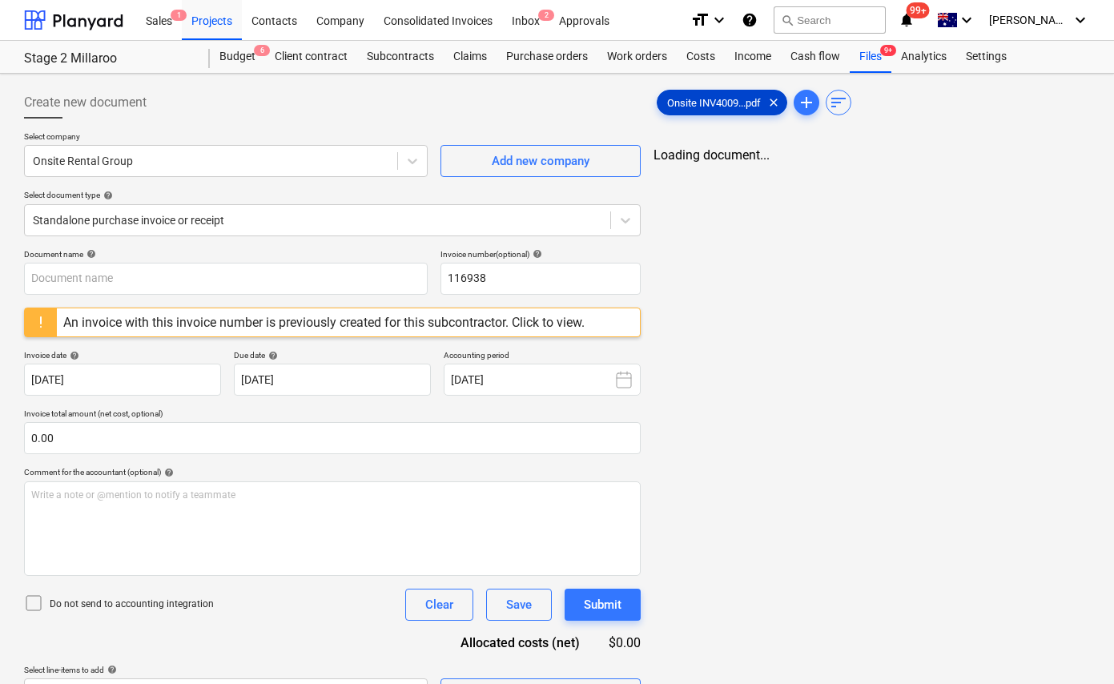
click at [709, 102] on span "Onsite INV4009...pdf" at bounding box center [714, 103] width 113 height 12
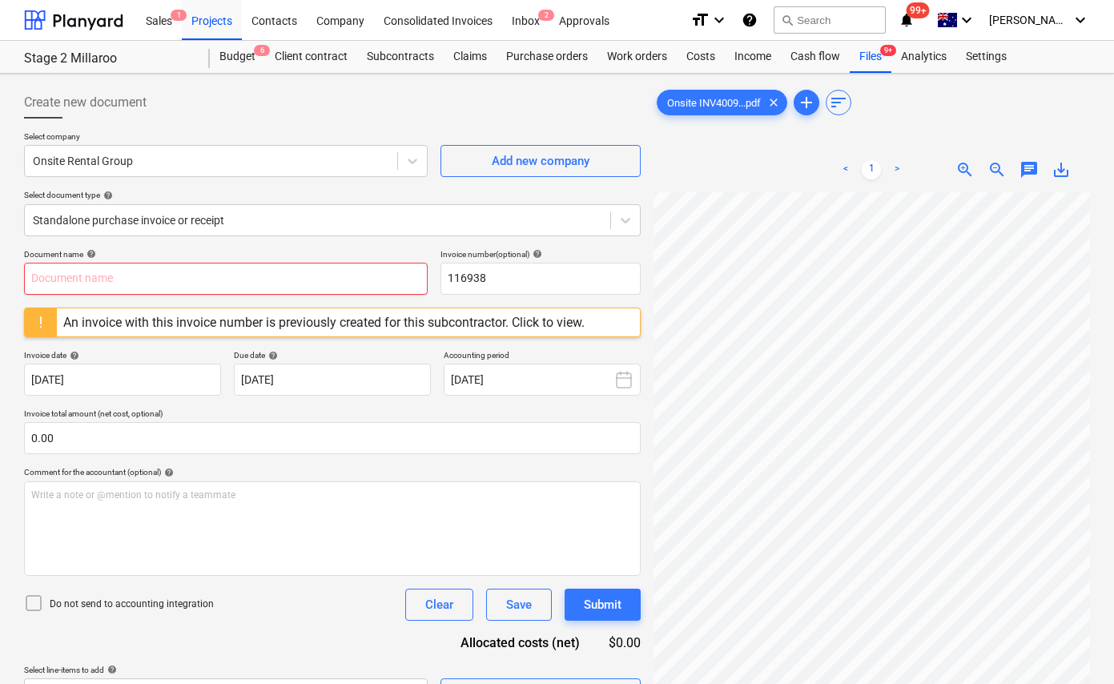
click at [176, 279] on input "text" at bounding box center [226, 279] width 404 height 32
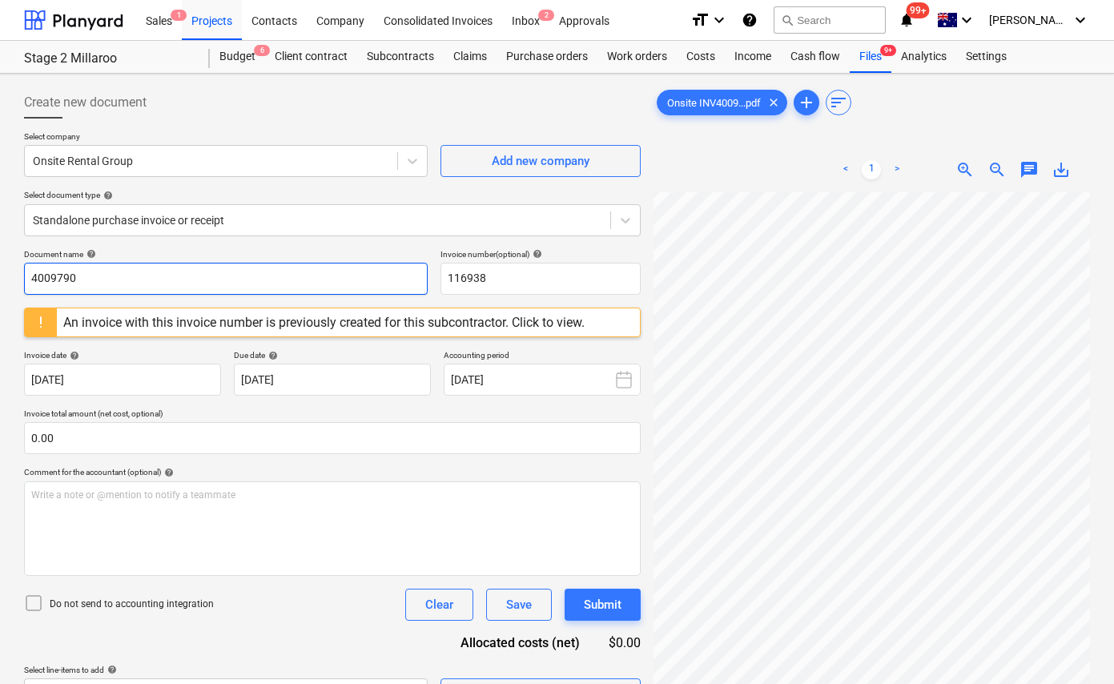
drag, startPoint x: 163, startPoint y: 275, endPoint x: -12, endPoint y: 275, distance: 174.6
click at [0, 275] on html "Sales 1 Projects Contacts Company Consolidated Invoices Inbox 2 Approvals forma…" at bounding box center [557, 342] width 1114 height 684
type input "4009790"
drag, startPoint x: 495, startPoint y: 290, endPoint x: 427, endPoint y: 288, distance: 68.1
click at [427, 288] on div "Document name help 4009790 Invoice number (optional) help 116938" at bounding box center [332, 272] width 617 height 46
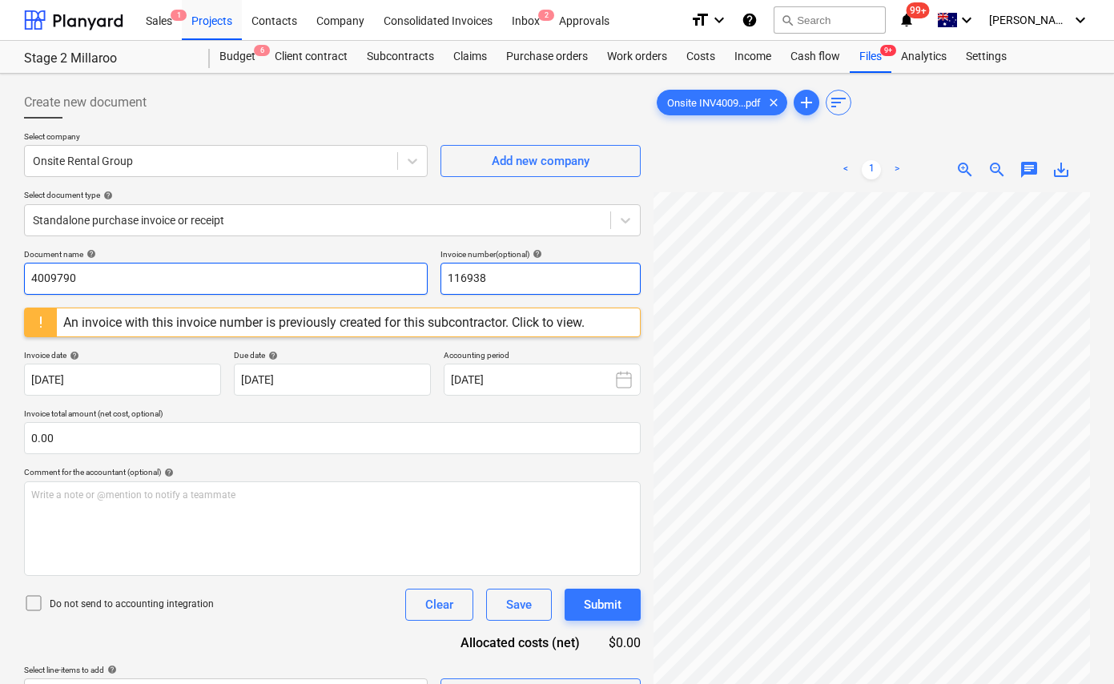
drag, startPoint x: 510, startPoint y: 284, endPoint x: 418, endPoint y: 284, distance: 92.1
click at [419, 284] on div "Document name help 4009790 Invoice number (optional) help 116938" at bounding box center [332, 272] width 617 height 46
paste input "4009790"
type input "4009790"
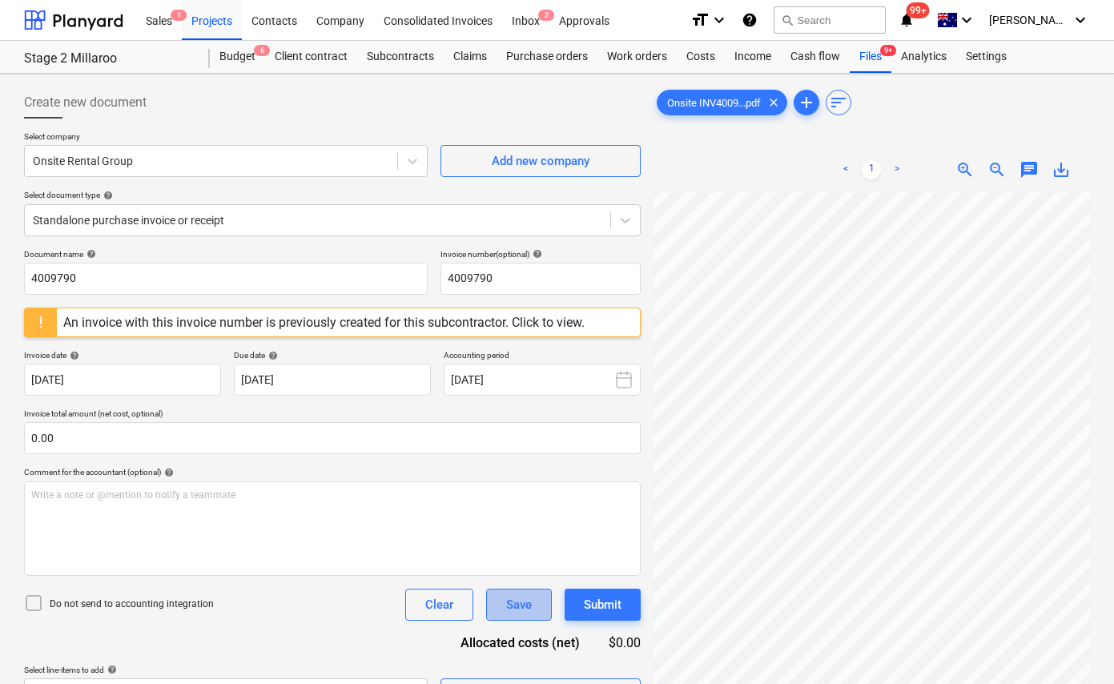
click at [501, 605] on button "Save" at bounding box center [519, 605] width 66 height 32
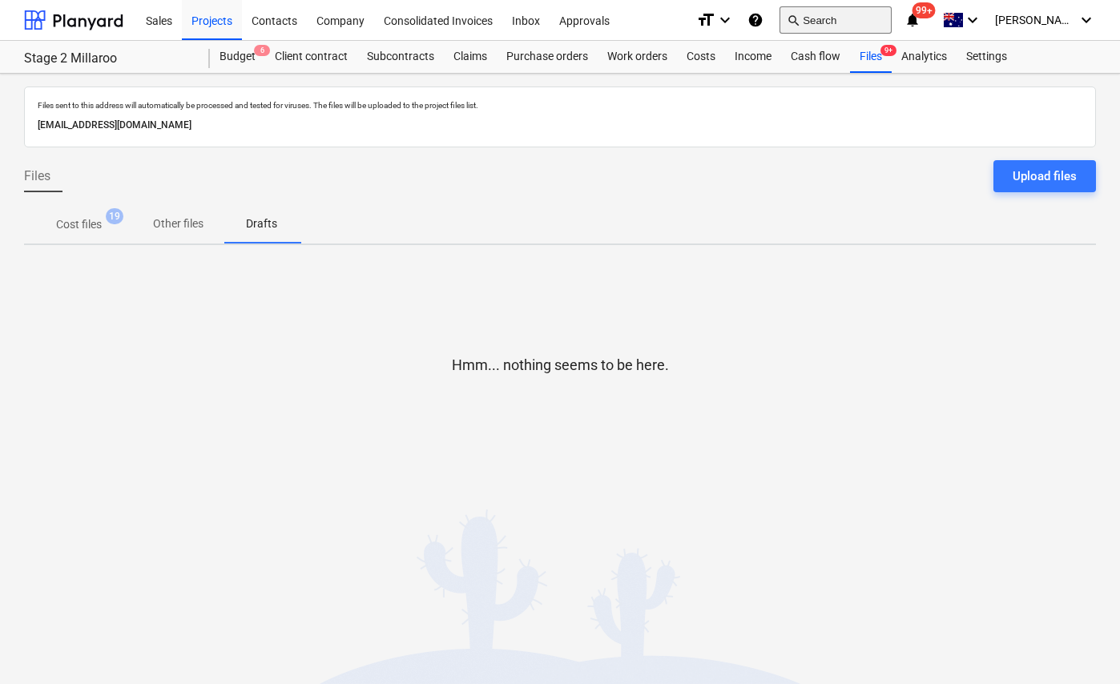
click at [832, 20] on button "search Search" at bounding box center [835, 19] width 112 height 27
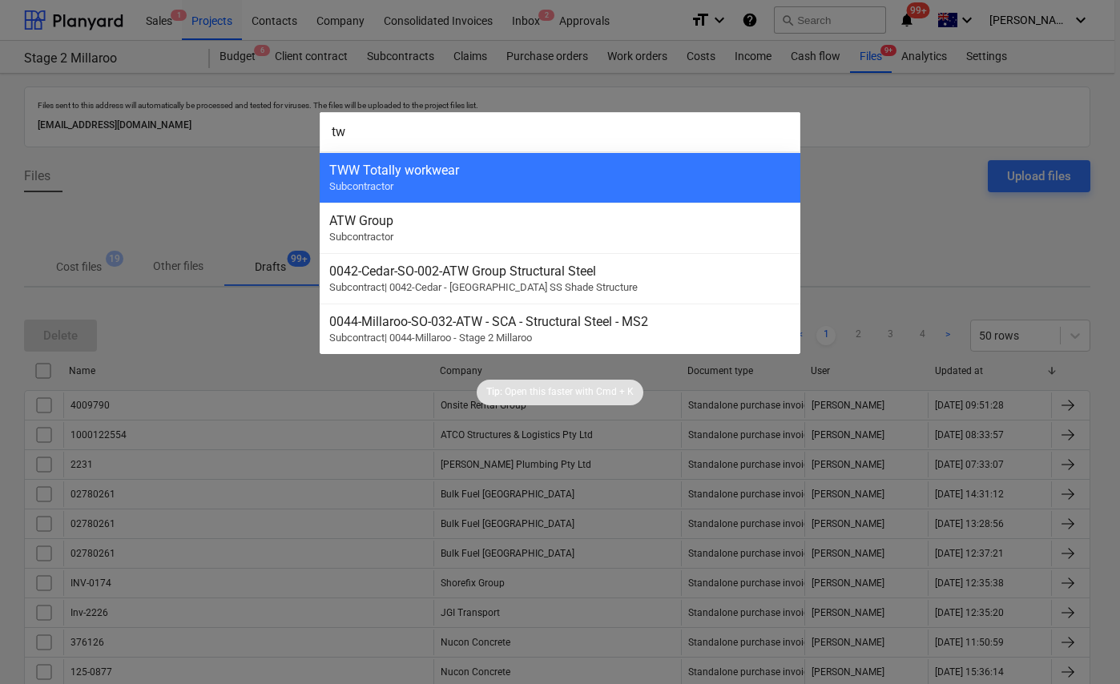
type input "t"
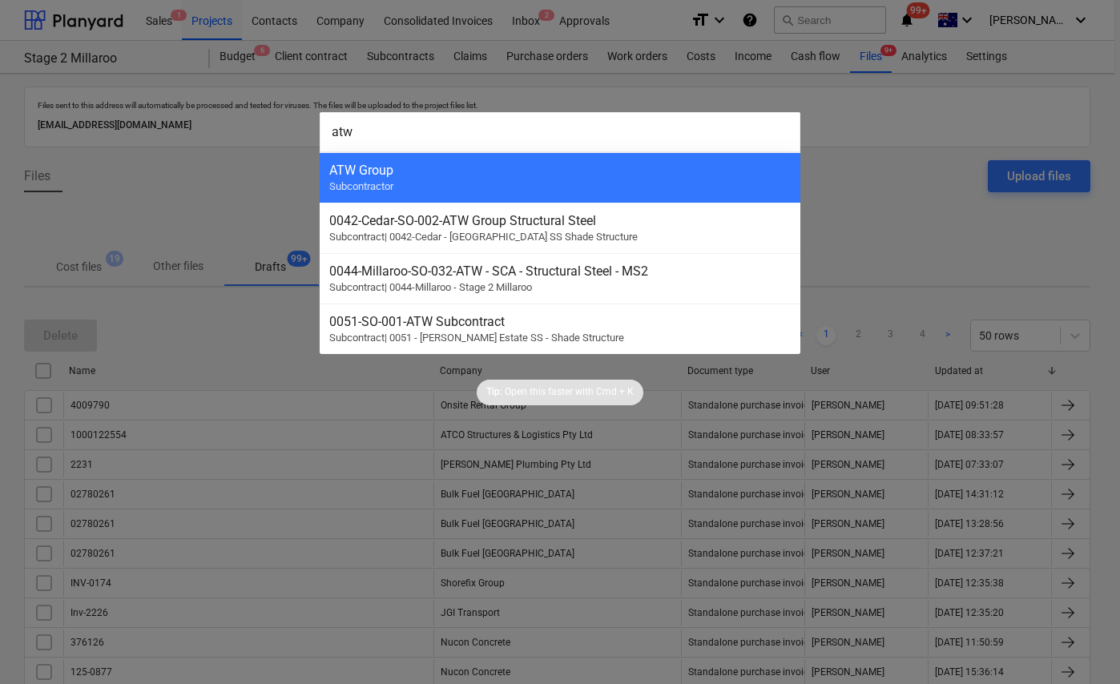
type input "atw"
click at [616, 153] on div "ATW Group Subcontractor" at bounding box center [560, 177] width 481 height 50
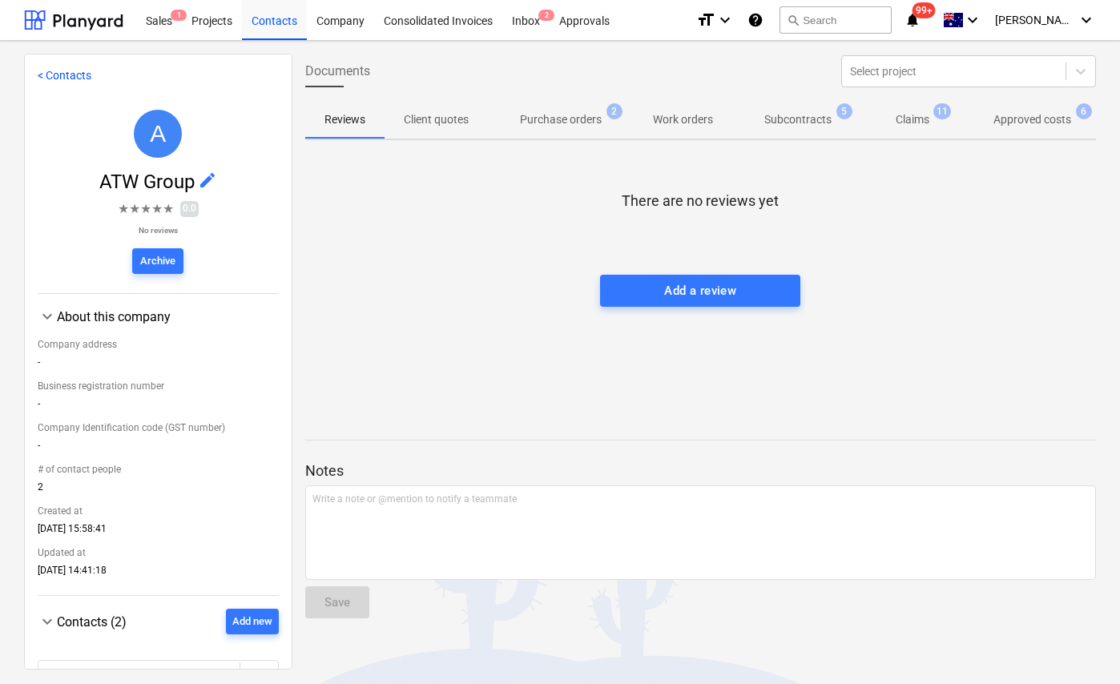
click at [805, 117] on p "Subcontracts" at bounding box center [797, 119] width 67 height 17
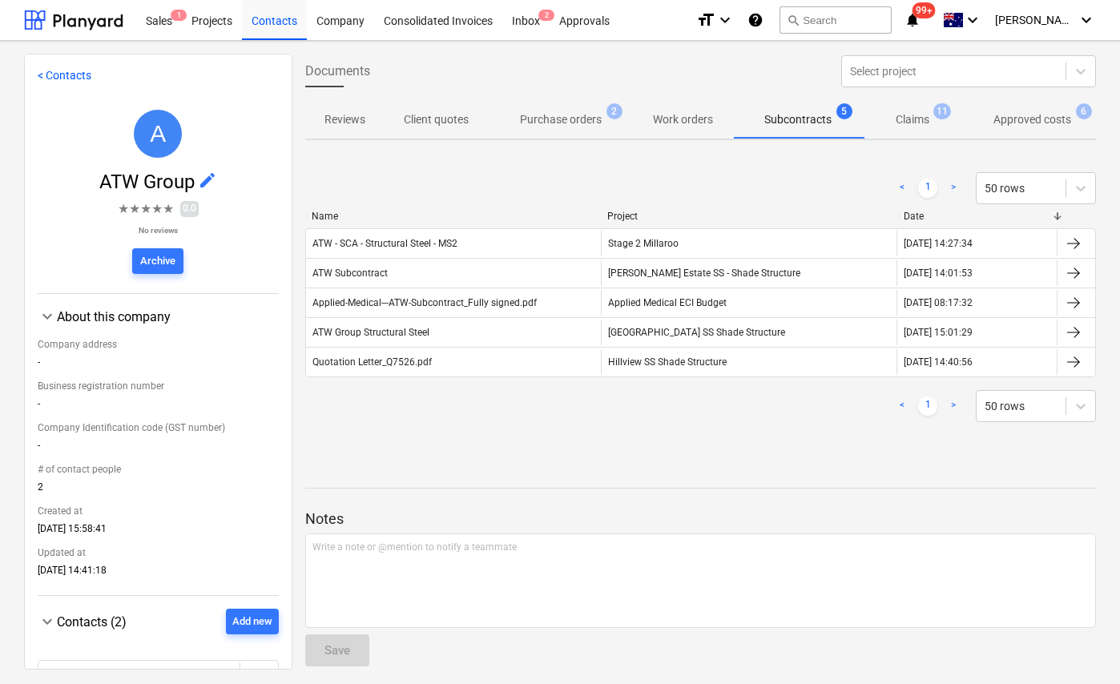
click at [469, 239] on div "ATW - SCA - Structural Steel - MS2" at bounding box center [454, 244] width 296 height 26
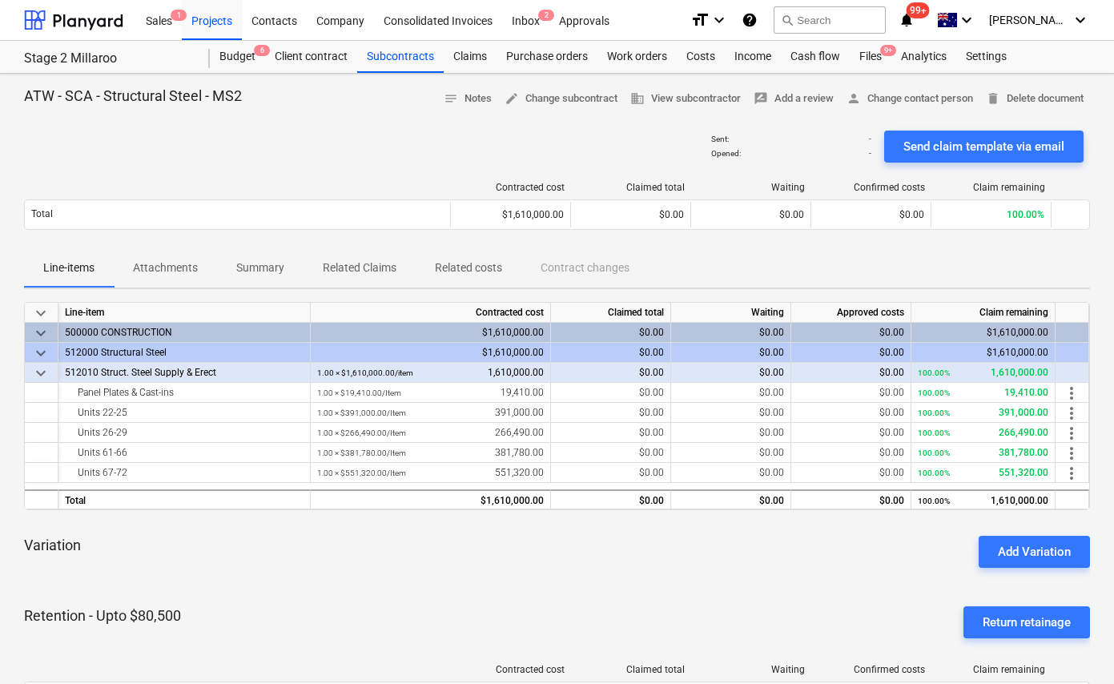
click at [179, 268] on p "Attachments" at bounding box center [165, 267] width 65 height 17
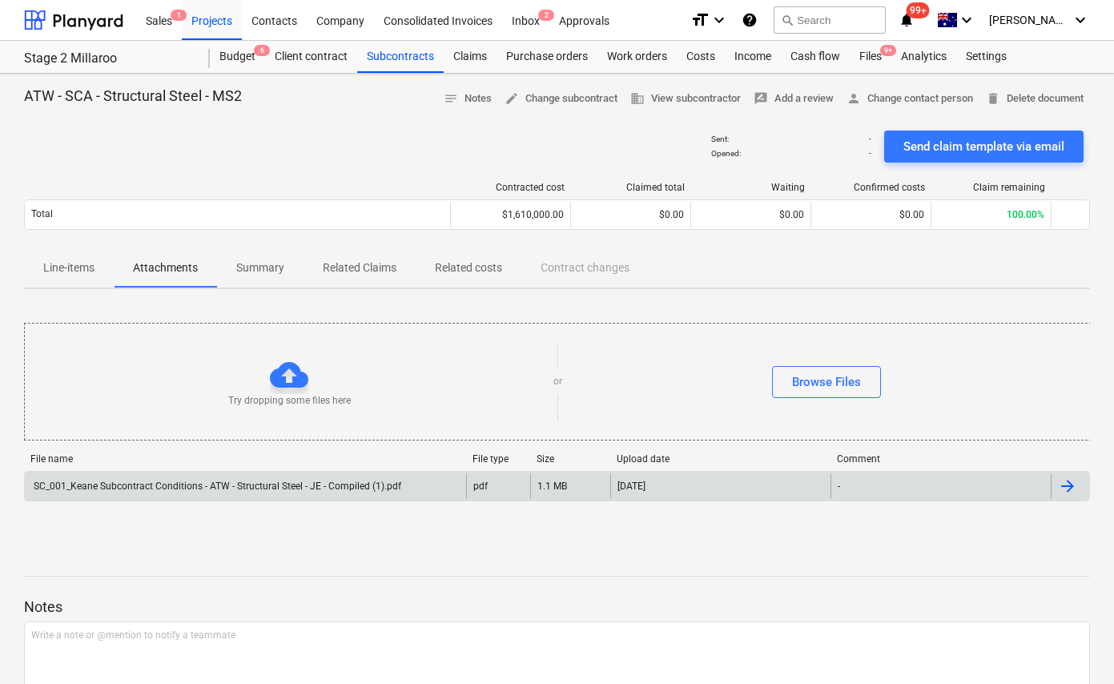
click at [276, 481] on div "SC_001_Keane Subcontract Conditions - ATW - Structural Steel - JE - Compiled (1…" at bounding box center [216, 486] width 370 height 11
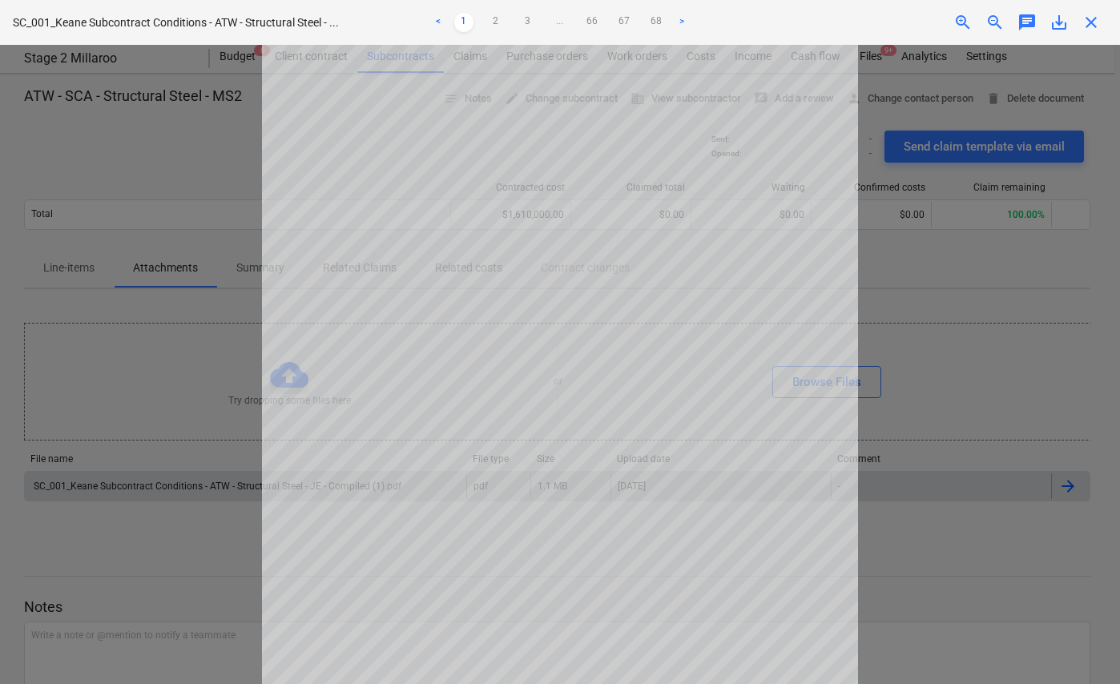
click at [112, 121] on div at bounding box center [560, 364] width 1120 height 639
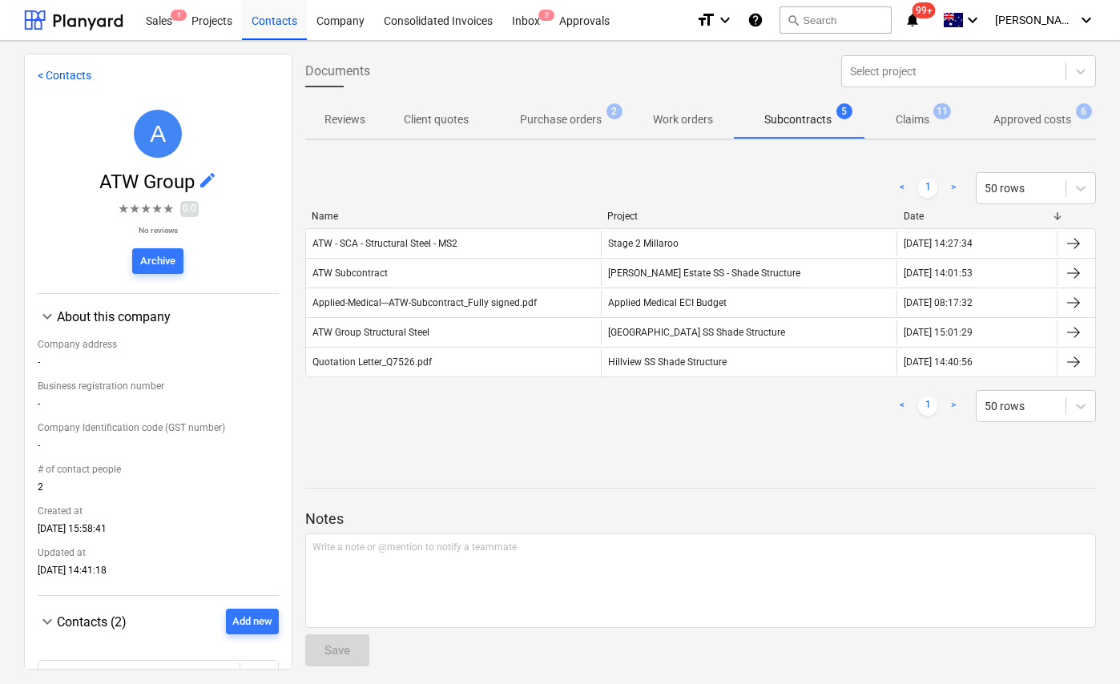
click at [563, 116] on p "Purchase orders" at bounding box center [561, 119] width 82 height 17
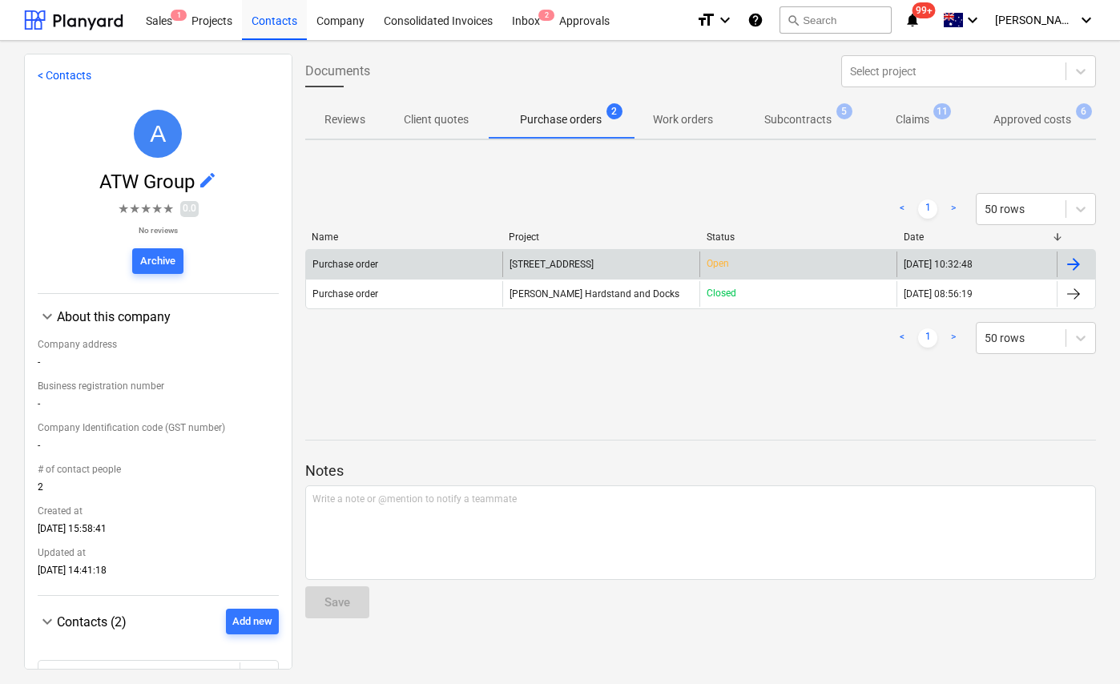
click at [368, 259] on div "Purchase order" at bounding box center [345, 264] width 66 height 11
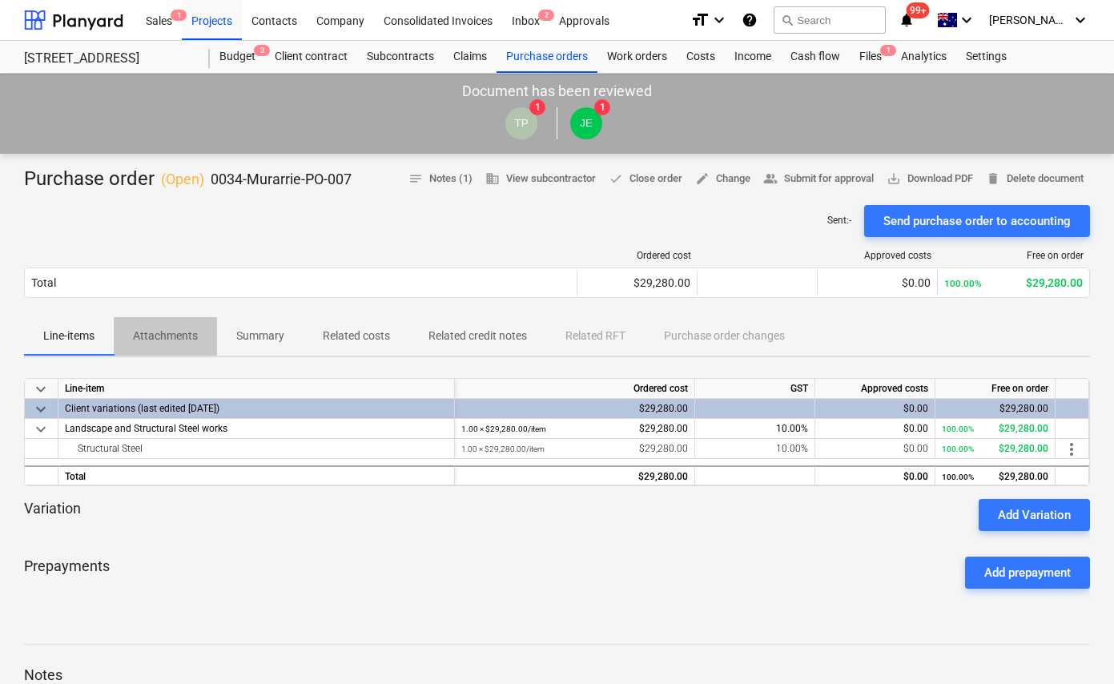
click at [181, 335] on p "Attachments" at bounding box center [165, 336] width 65 height 17
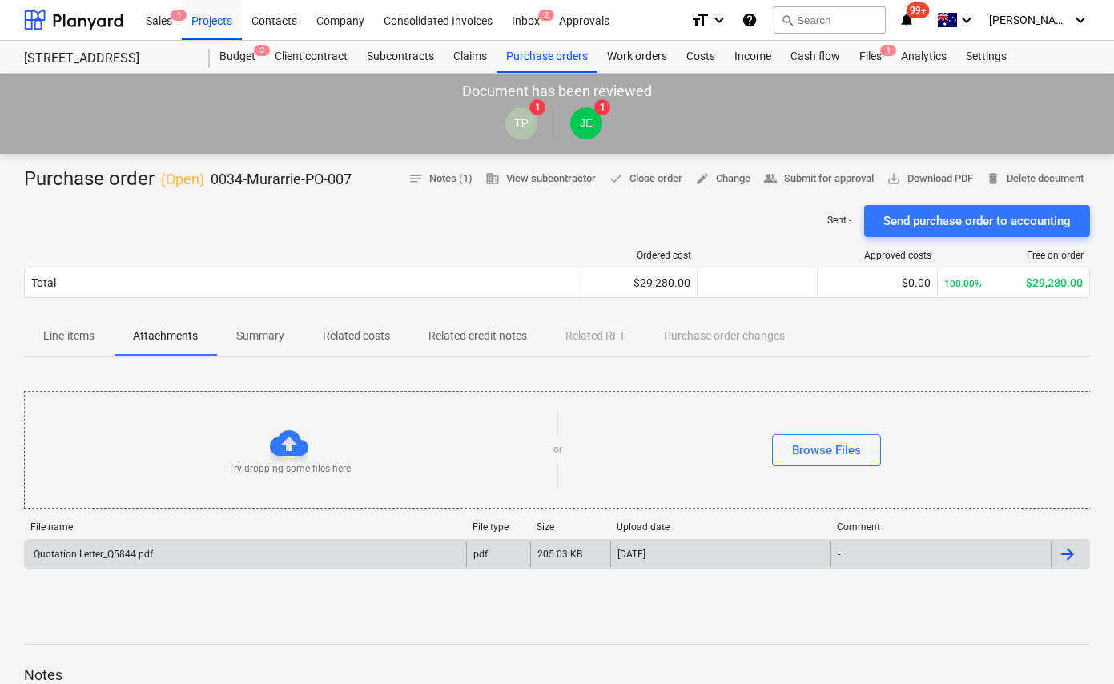
click at [139, 553] on div "Quotation Letter_Q5844.pdf" at bounding box center [92, 554] width 122 height 11
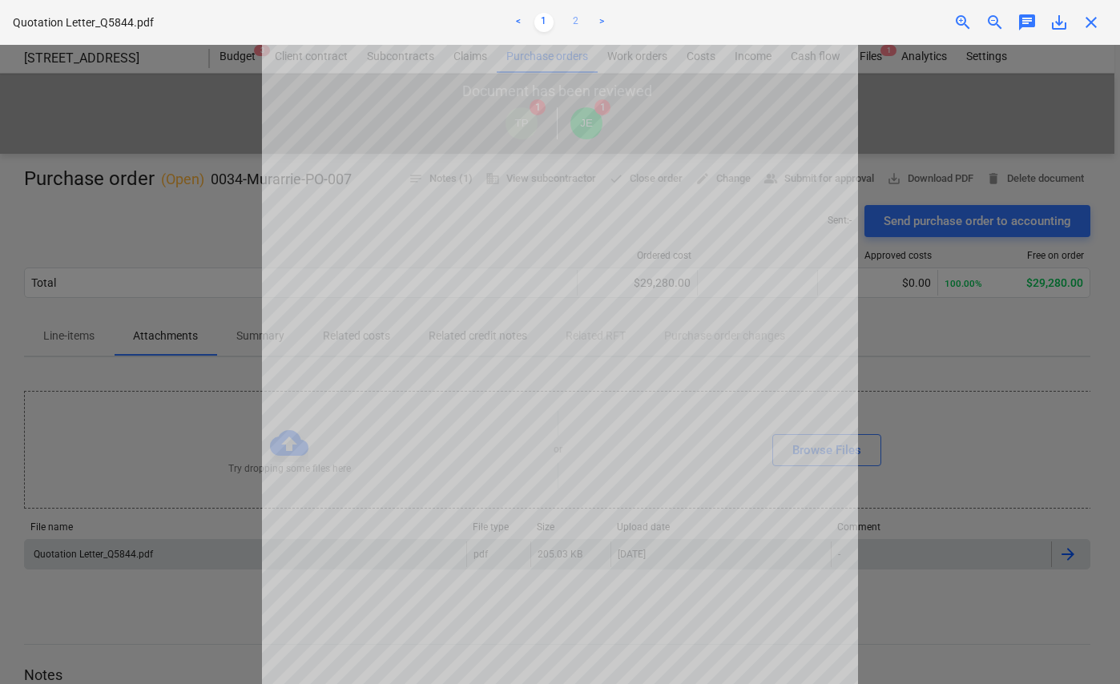
click at [573, 20] on link "2" at bounding box center [575, 22] width 19 height 19
click at [120, 231] on div at bounding box center [560, 364] width 1120 height 639
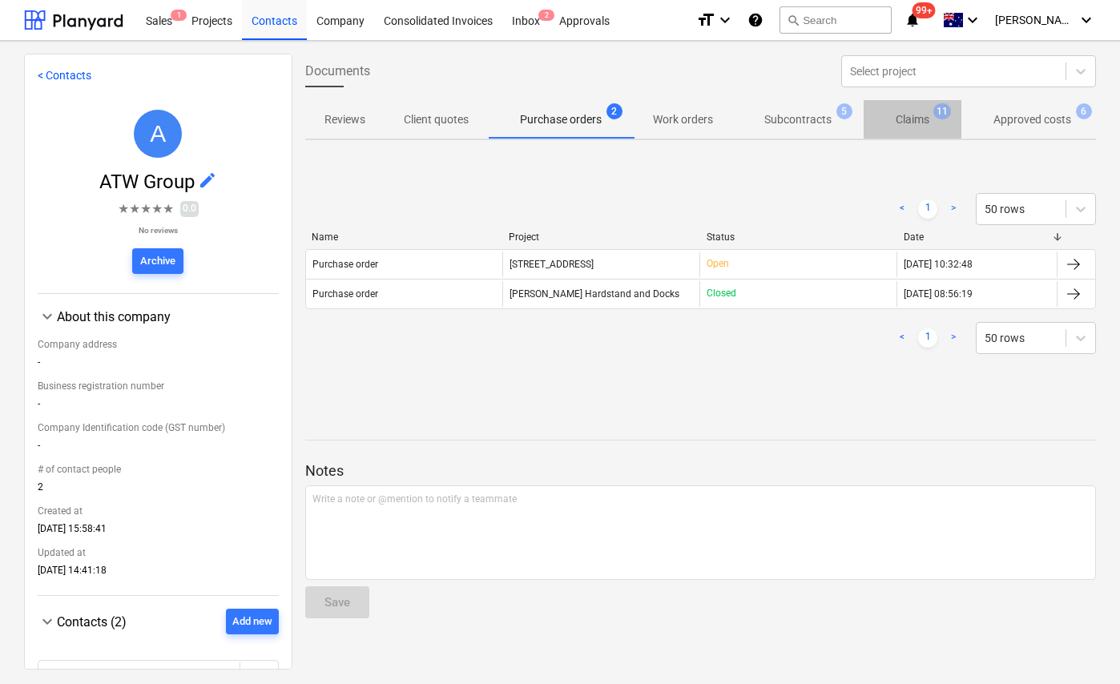
click at [911, 123] on p "Claims" at bounding box center [912, 119] width 34 height 17
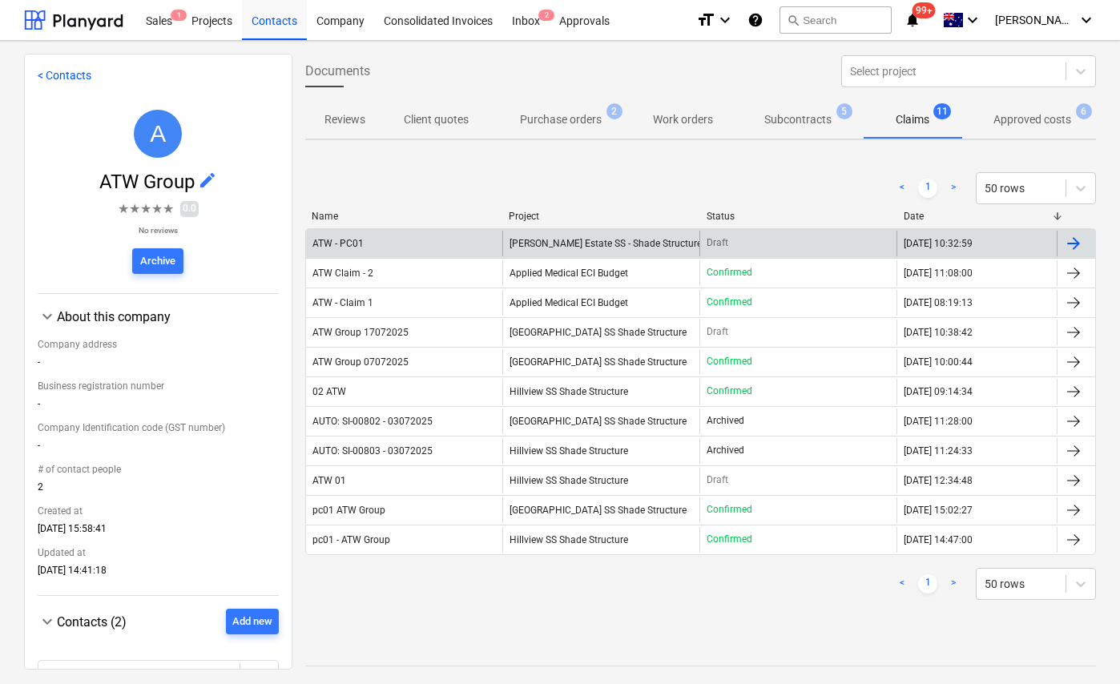
click at [344, 235] on div "ATW - PC01" at bounding box center [404, 244] width 197 height 26
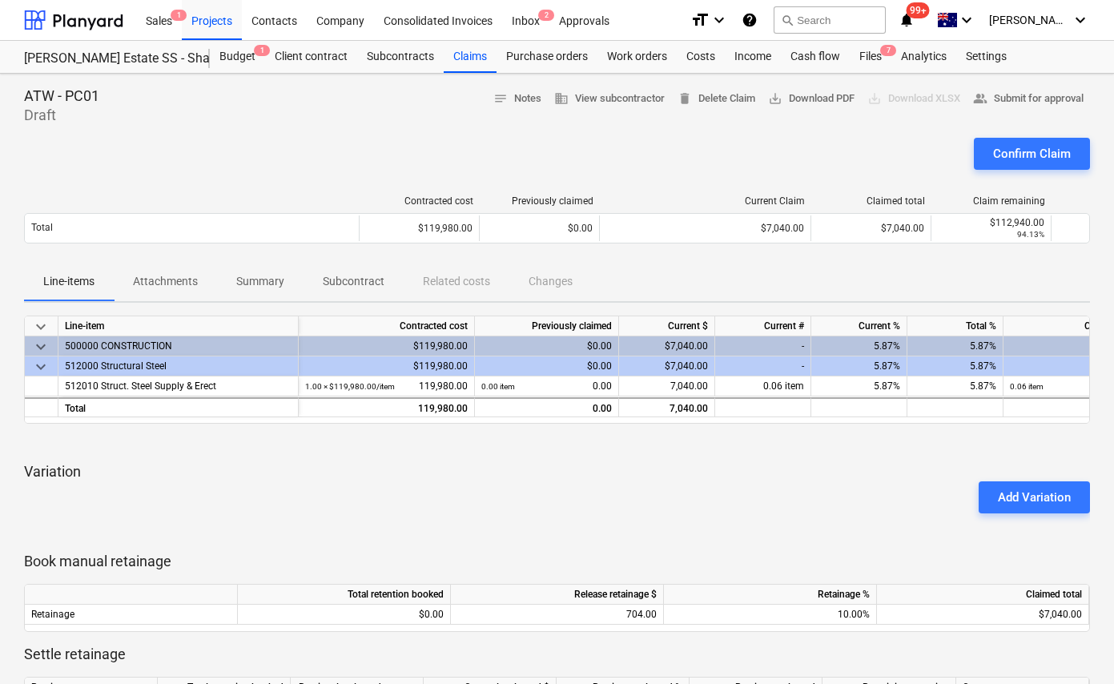
click at [171, 280] on p "Attachments" at bounding box center [165, 281] width 65 height 17
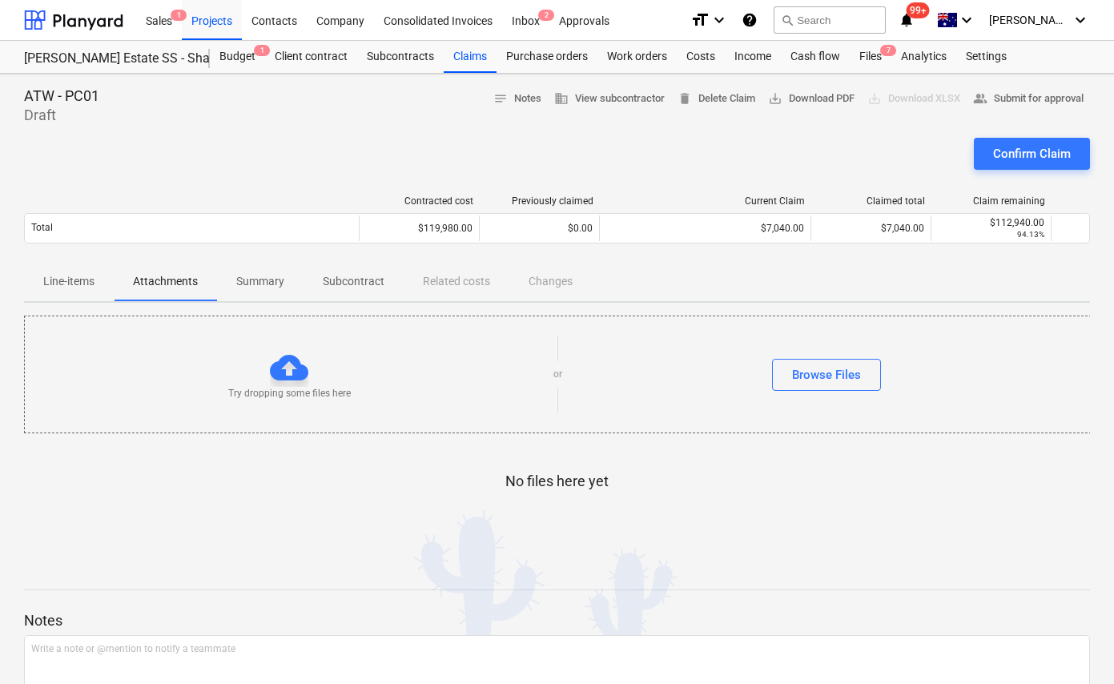
click at [274, 280] on p "Summary" at bounding box center [260, 281] width 48 height 17
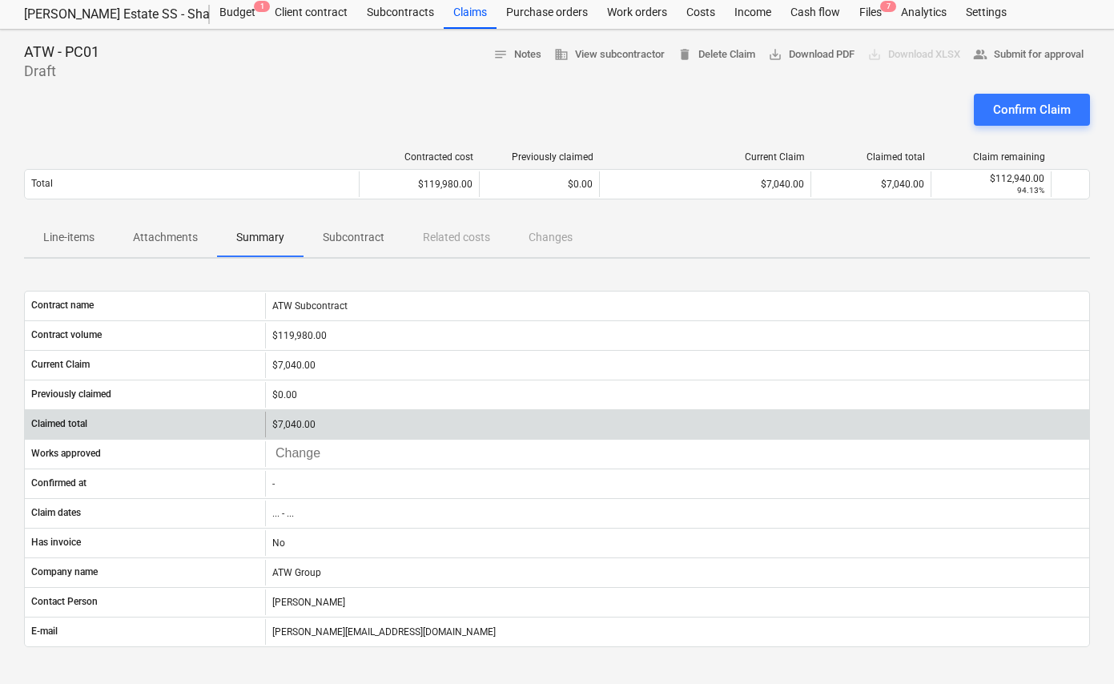
scroll to position [39, 0]
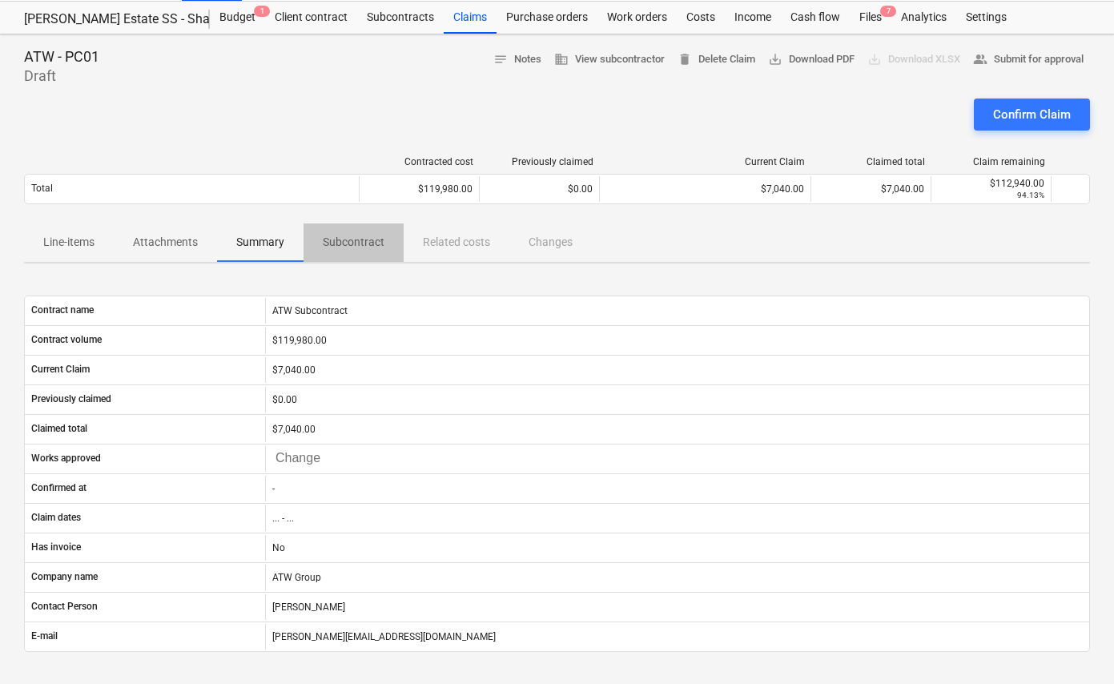
click at [340, 235] on p "Subcontract" at bounding box center [354, 242] width 62 height 17
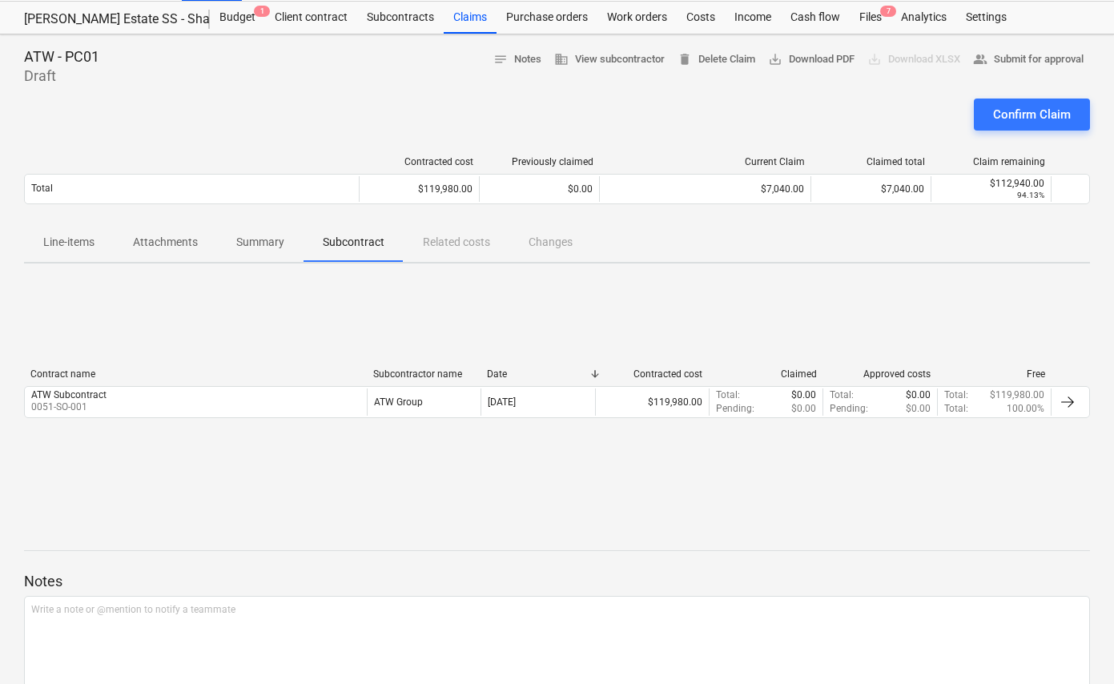
click at [251, 245] on p "Summary" at bounding box center [260, 242] width 48 height 17
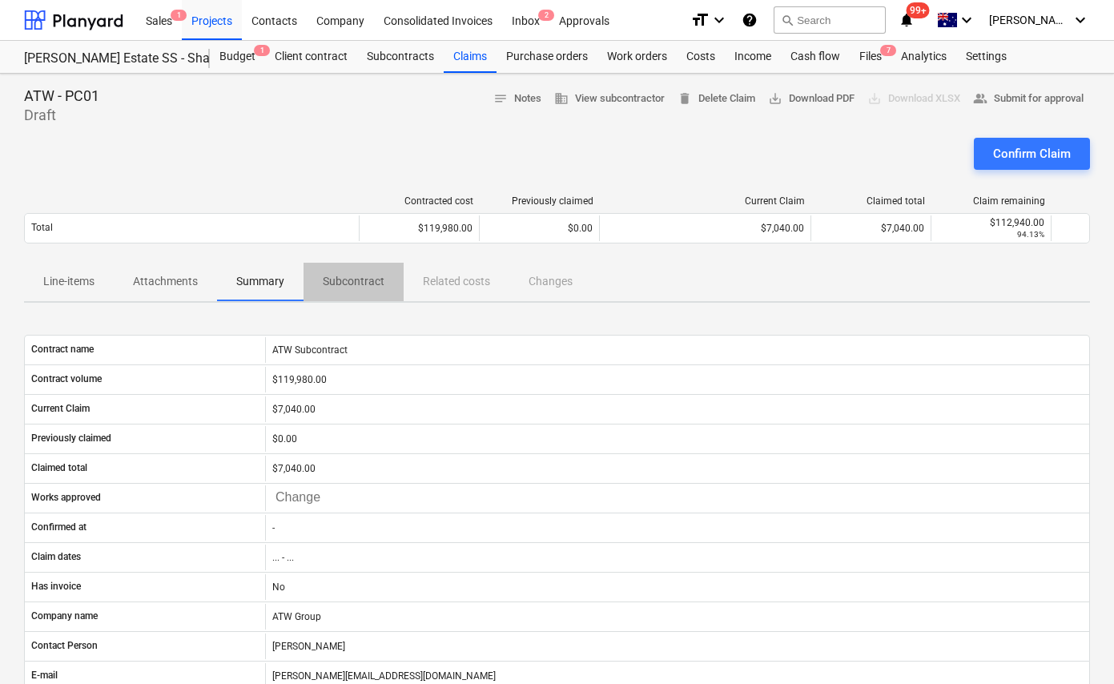
click at [365, 286] on p "Subcontract" at bounding box center [354, 281] width 62 height 17
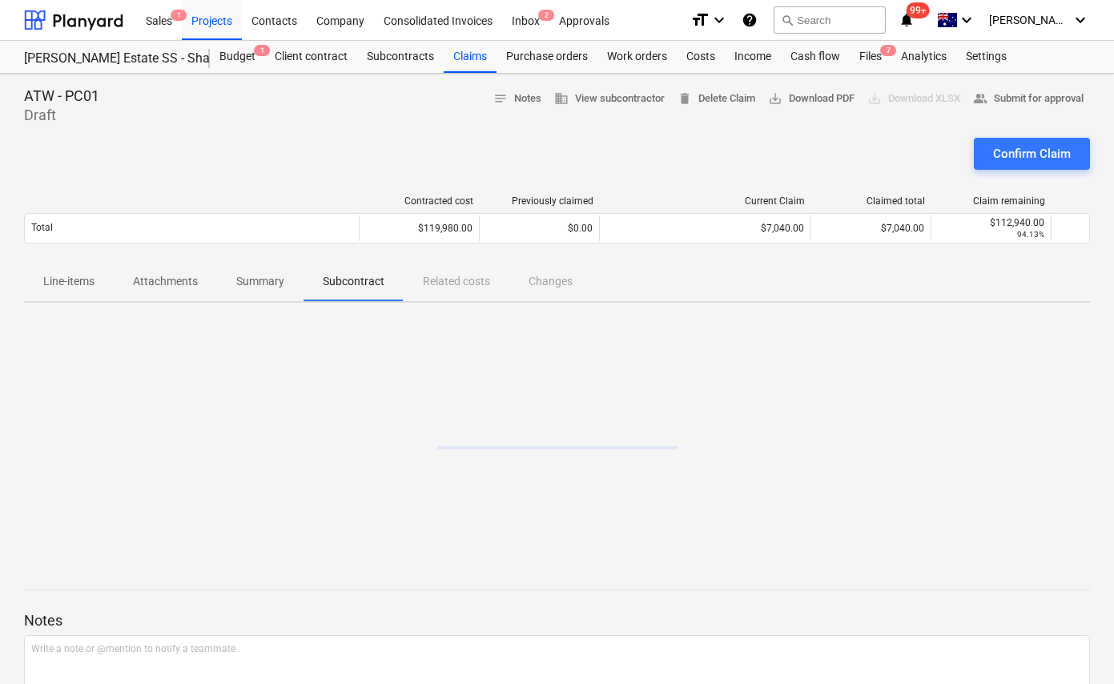
scroll to position [39, 0]
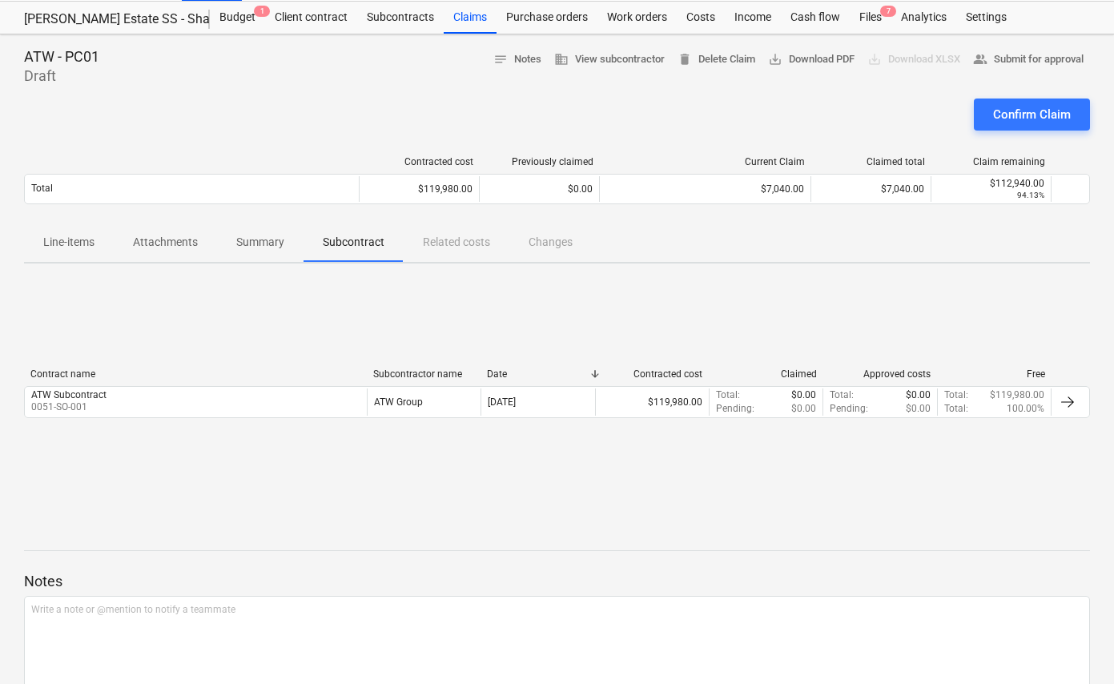
click at [301, 443] on div "Contract name Subcontractor name Date Contracted cost Claimed Approved costs Fr…" at bounding box center [557, 396] width 1066 height 240
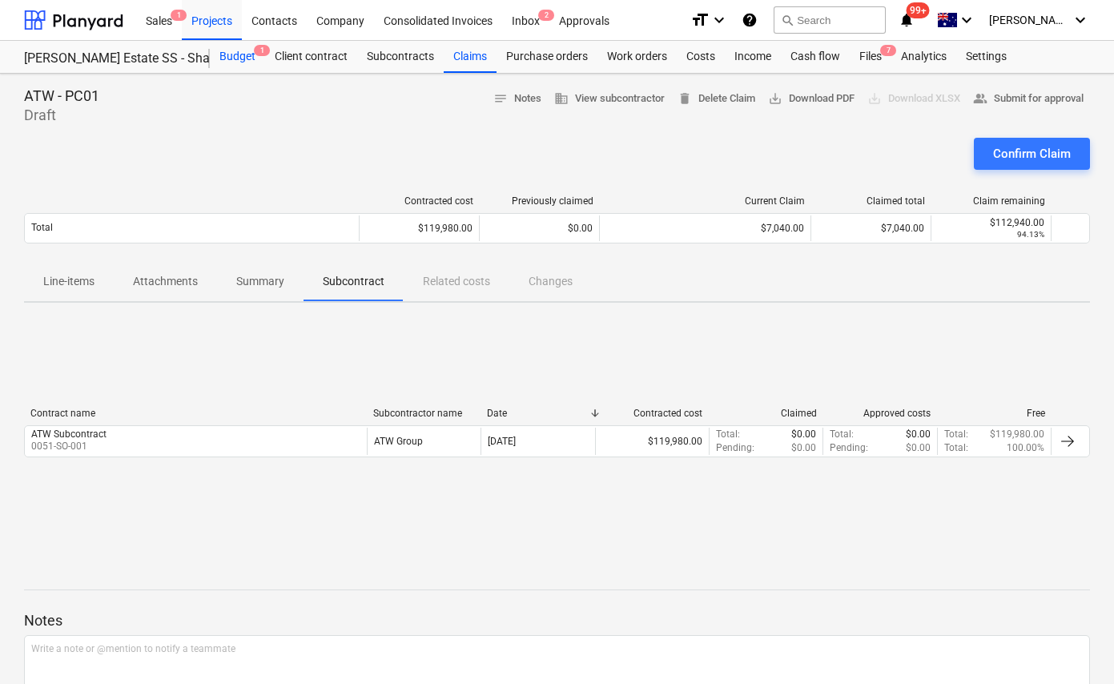
click at [220, 54] on div "Budget 1" at bounding box center [237, 57] width 55 height 32
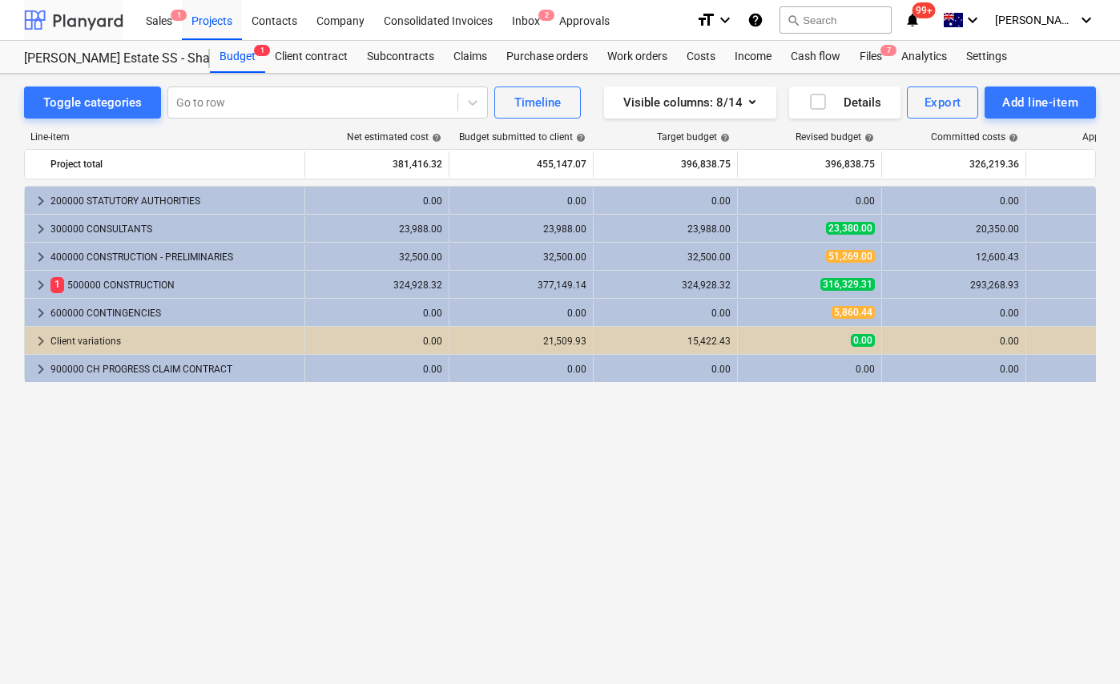
click at [74, 22] on div at bounding box center [73, 20] width 99 height 40
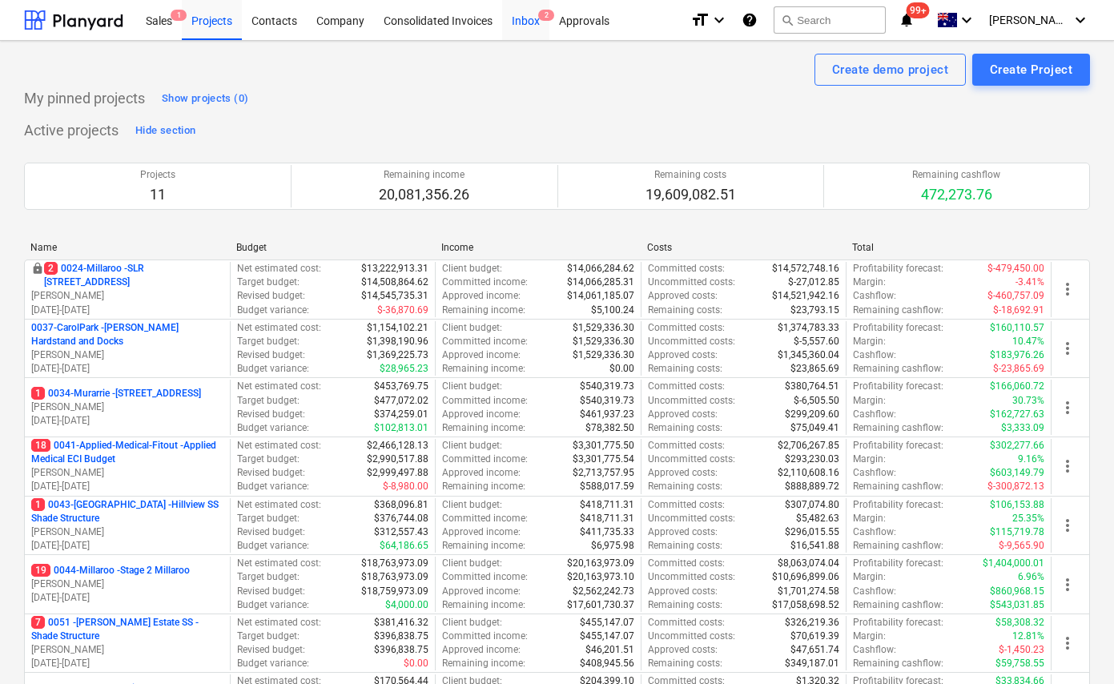
click at [525, 25] on div "Inbox 2" at bounding box center [525, 19] width 47 height 41
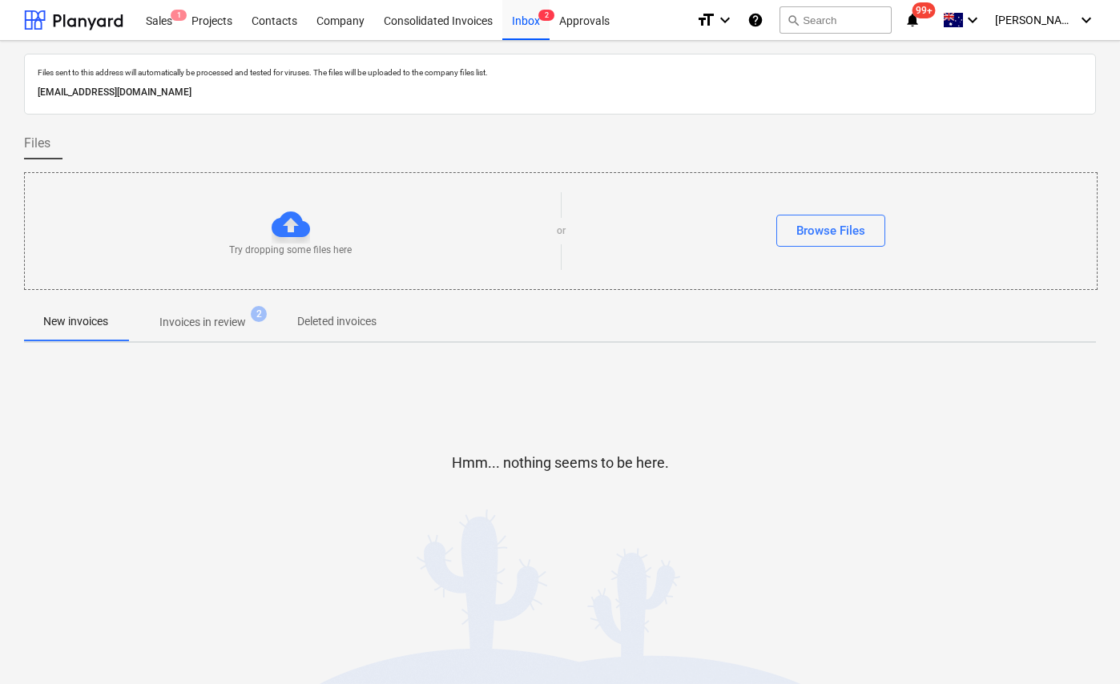
click at [179, 325] on p "Invoices in review" at bounding box center [202, 322] width 86 height 17
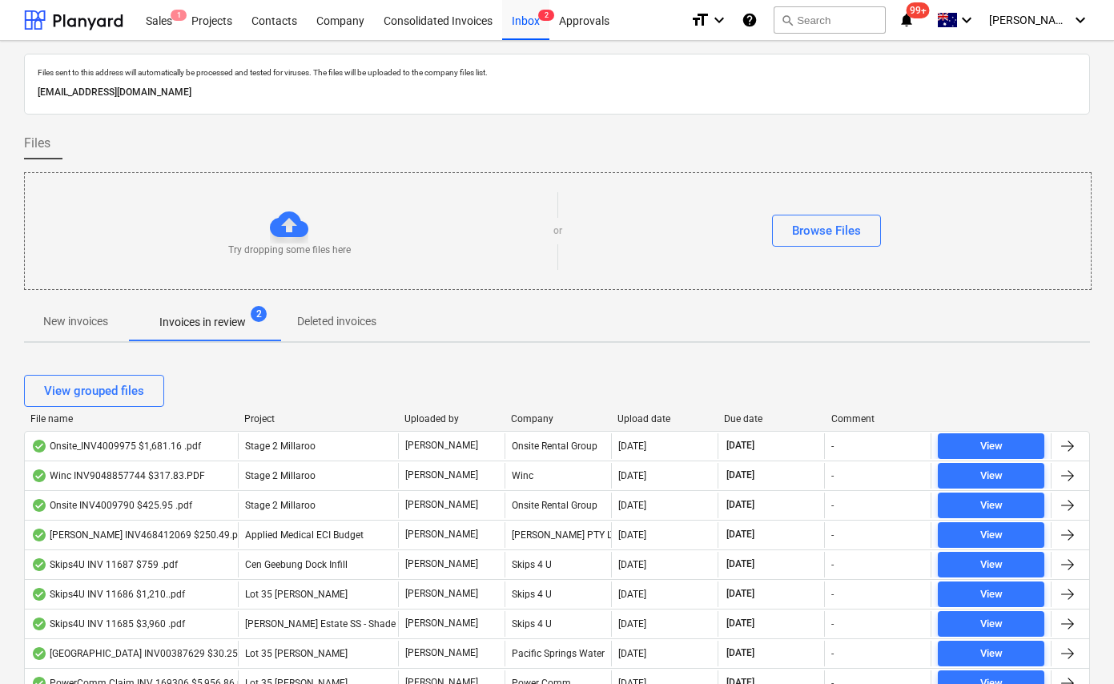
click at [657, 411] on div "View grouped files" at bounding box center [557, 390] width 1066 height 45
click at [638, 419] on div "Upload date" at bounding box center [664, 418] width 94 height 11
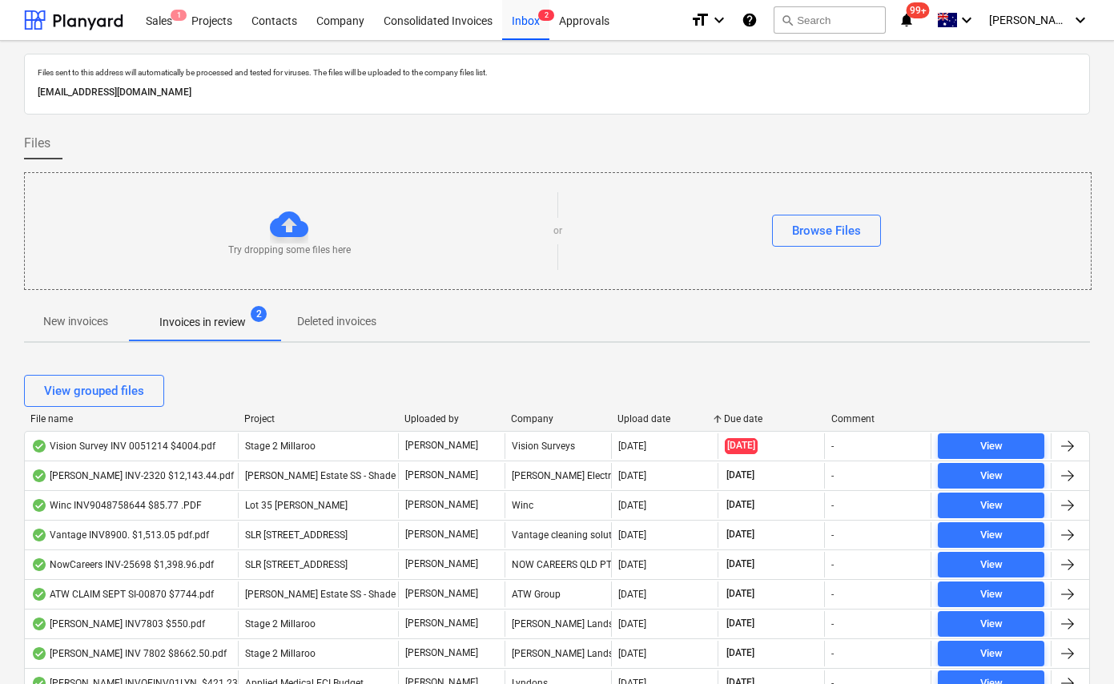
click at [638, 418] on div "Upload date" at bounding box center [664, 418] width 94 height 11
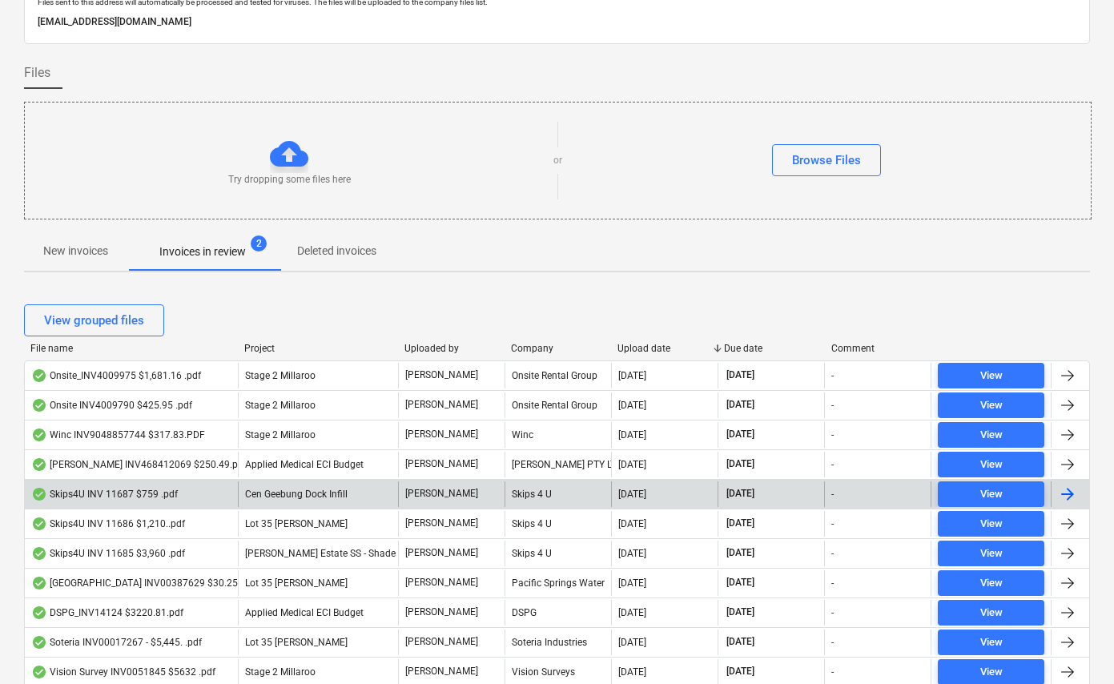
scroll to position [72, 0]
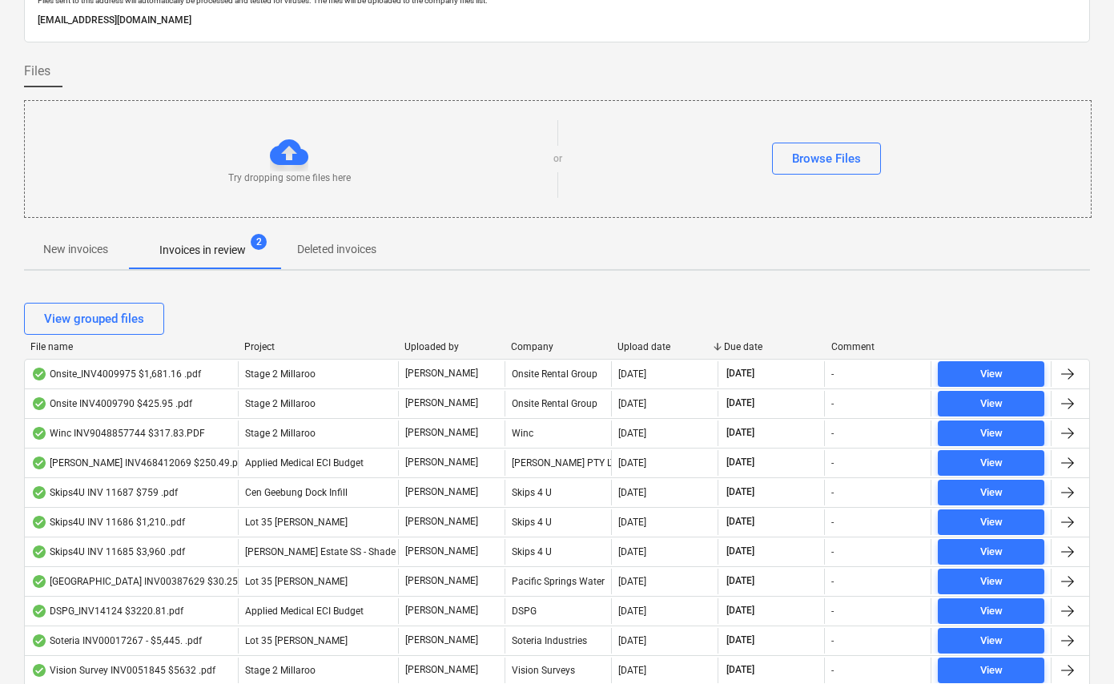
click at [436, 322] on div "View grouped files" at bounding box center [557, 319] width 1066 height 32
click at [648, 346] on div "Upload date" at bounding box center [664, 346] width 94 height 11
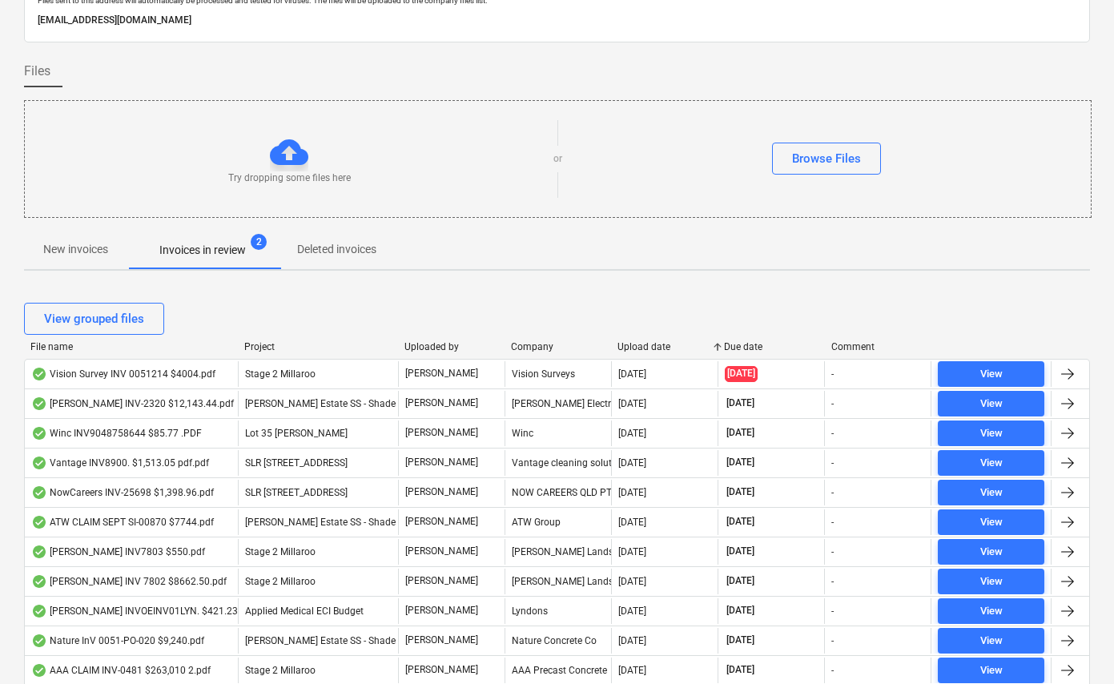
click at [648, 346] on div "Upload date" at bounding box center [664, 346] width 94 height 11
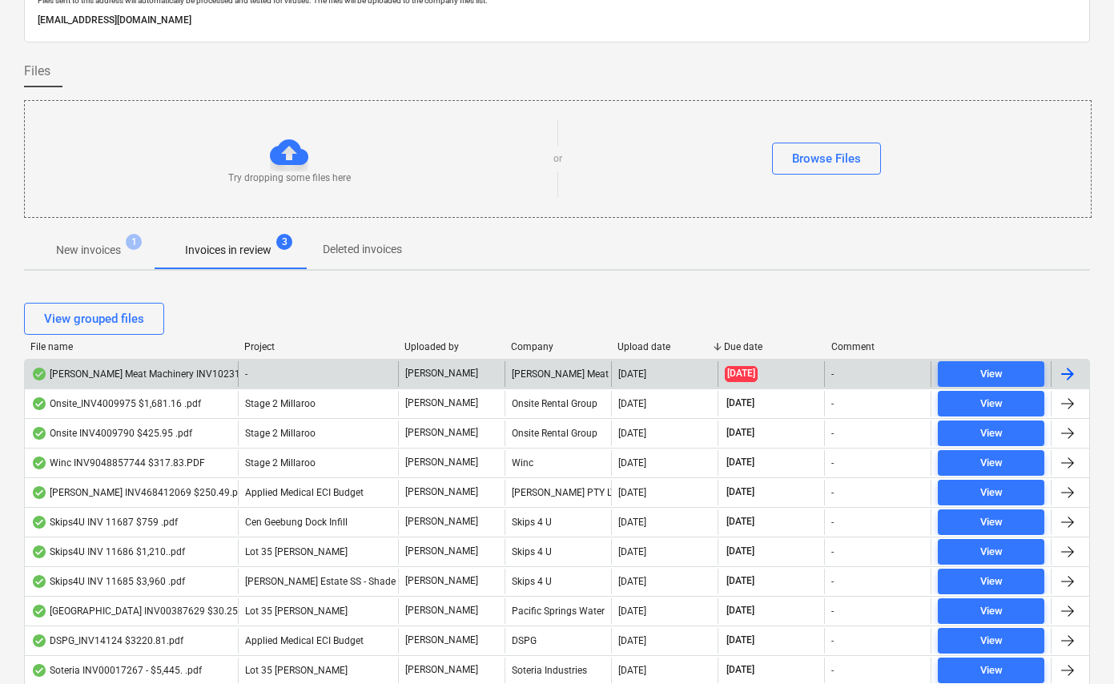
click at [147, 372] on div "Thompson Meat Machinery INV102317 $7,966.20.pdf" at bounding box center [169, 374] width 277 height 13
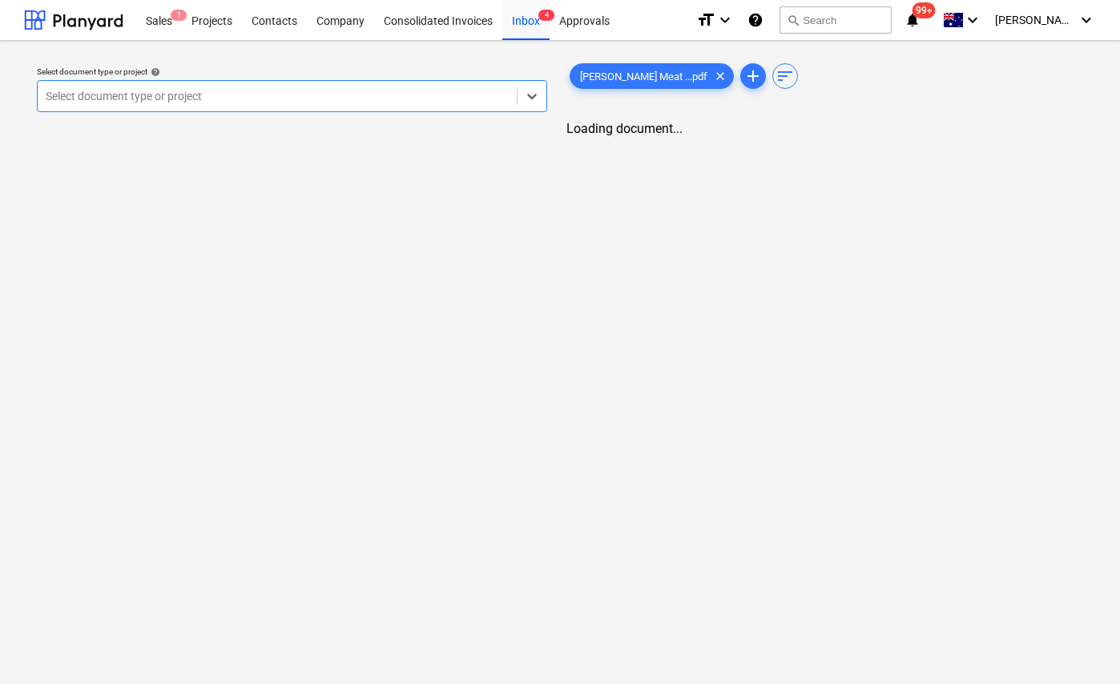
click at [275, 103] on div at bounding box center [277, 96] width 463 height 16
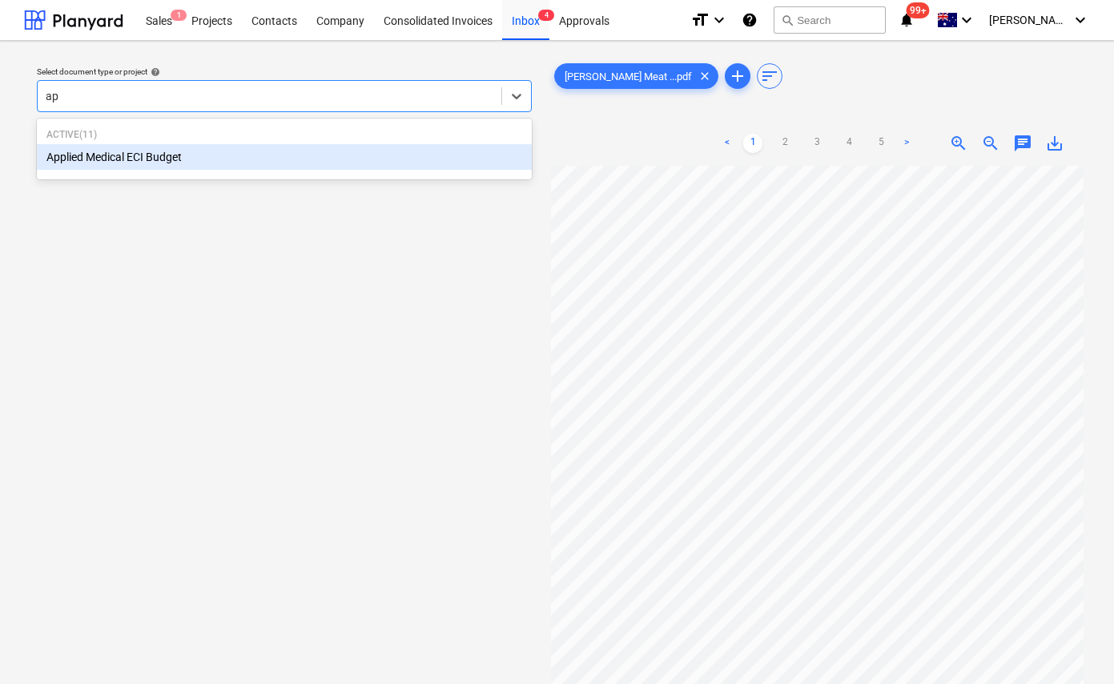
type input "app"
click at [183, 155] on div "Applied Medical ECI Budget" at bounding box center [284, 157] width 495 height 26
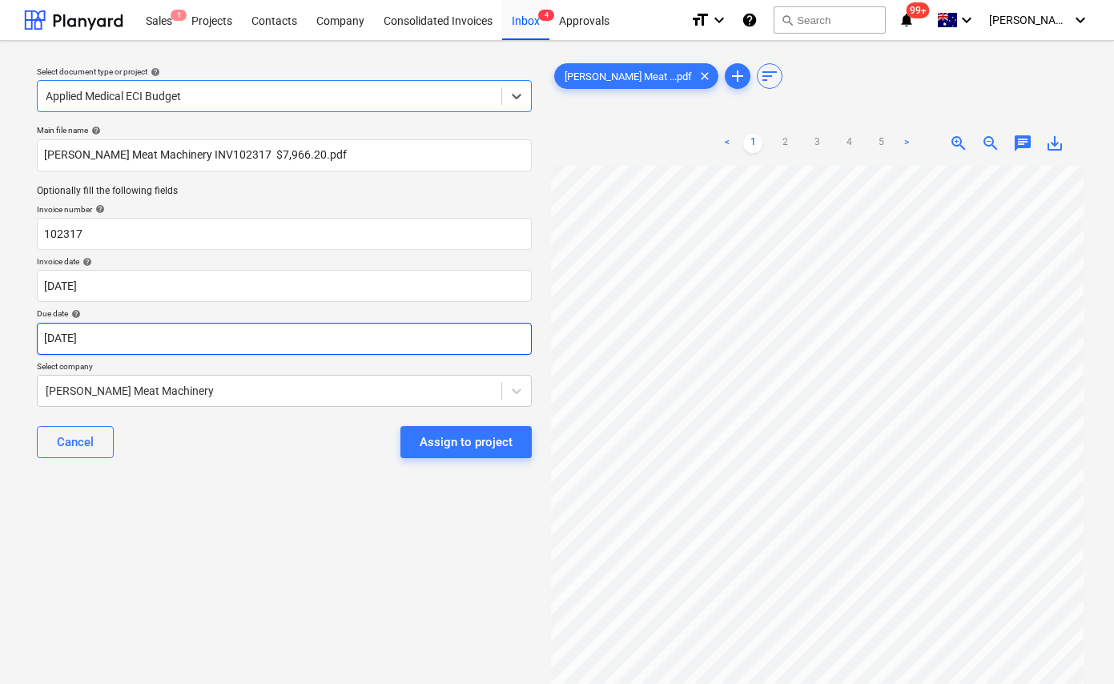
click at [142, 348] on body "Sales 1 Projects Contacts Company Consolidated Invoices Inbox 4 Approvals forma…" at bounding box center [557, 342] width 1114 height 684
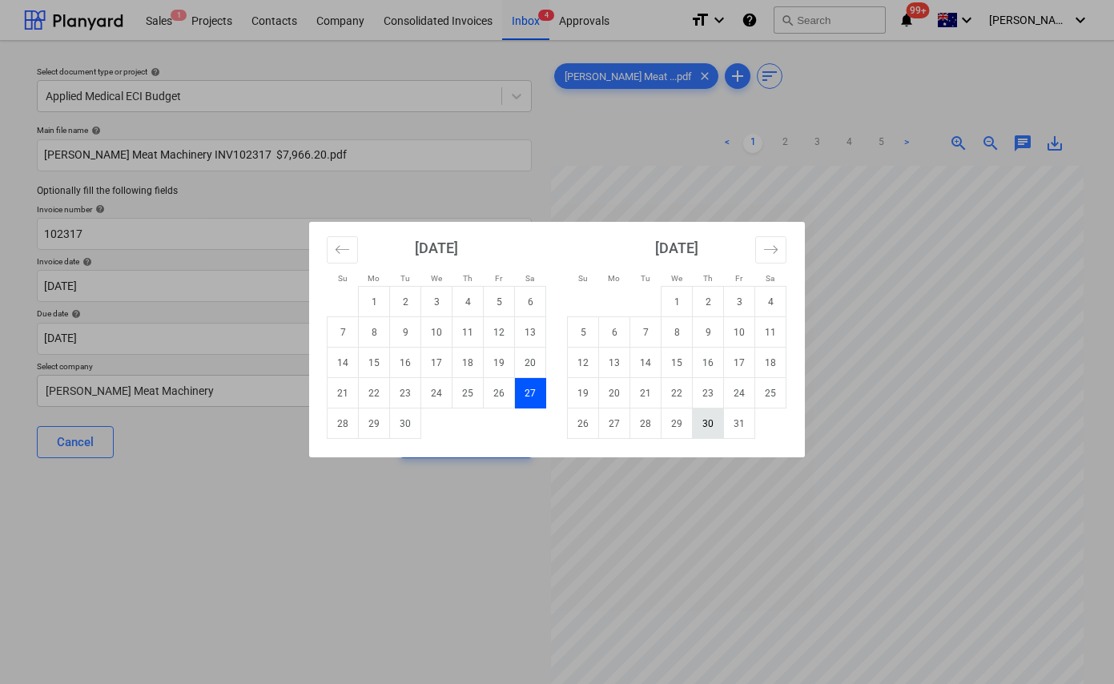
click at [707, 428] on td "30" at bounding box center [708, 423] width 31 height 30
type input "[DATE]"
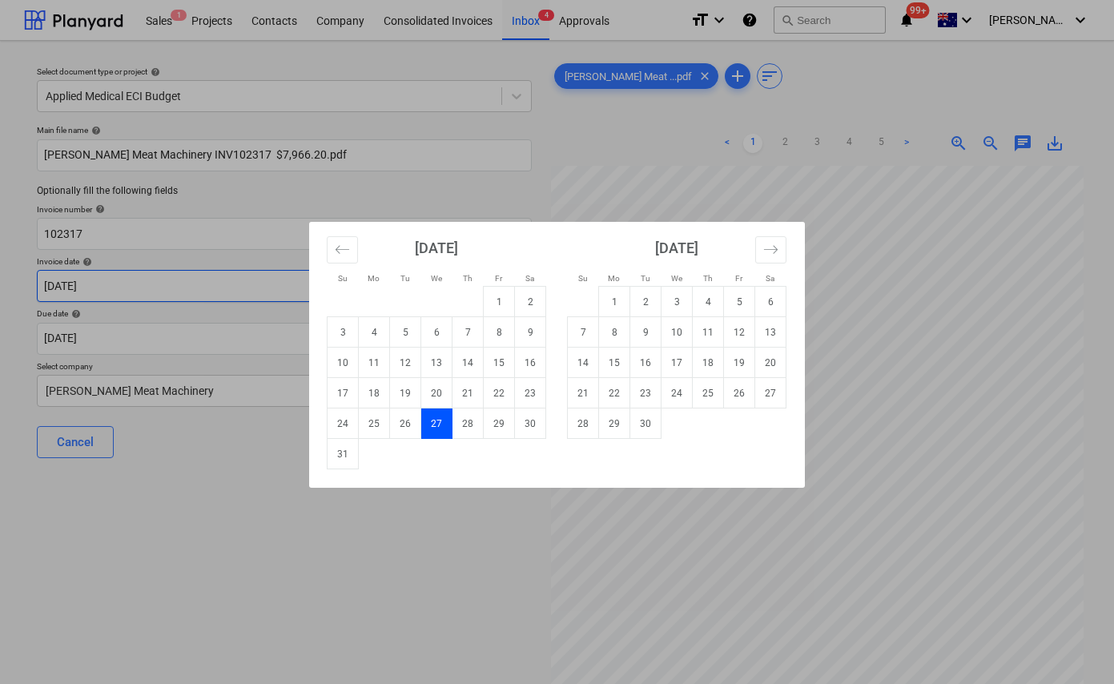
click at [132, 275] on body "Sales 1 Projects Contacts Company Consolidated Invoices Inbox 4 Approvals forma…" at bounding box center [557, 342] width 1114 height 684
click at [769, 392] on td "27" at bounding box center [770, 393] width 31 height 30
type input "27 Sep 2025"
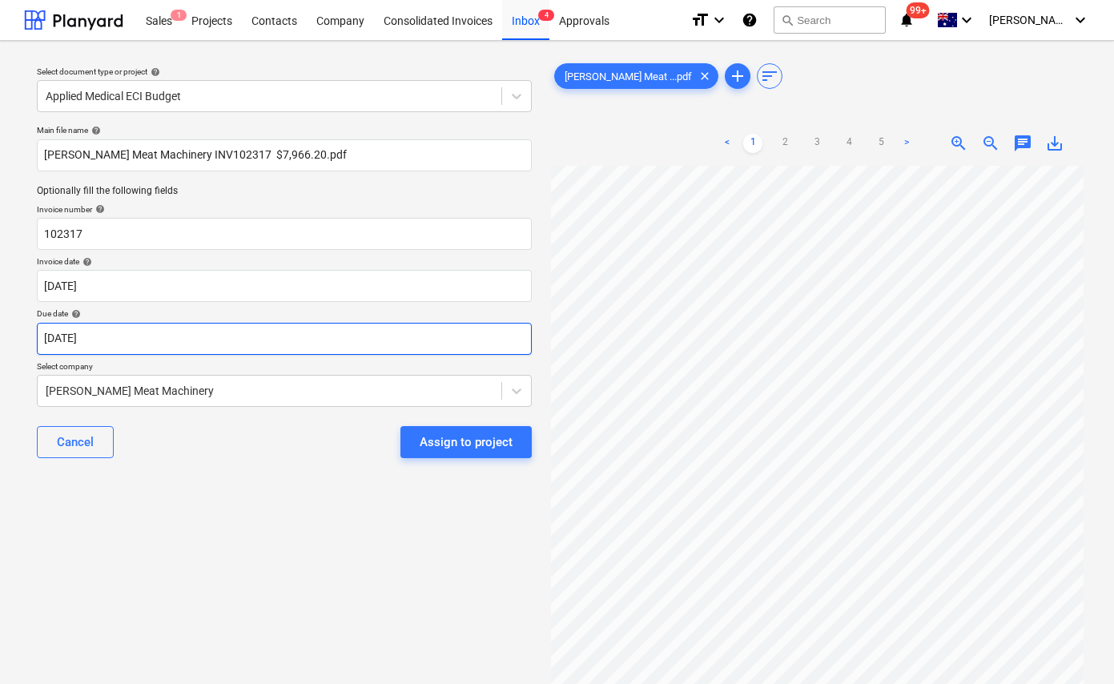
click at [176, 336] on body "Sales 1 Projects Contacts Company Consolidated Invoices Inbox 4 Approvals forma…" at bounding box center [557, 342] width 1114 height 684
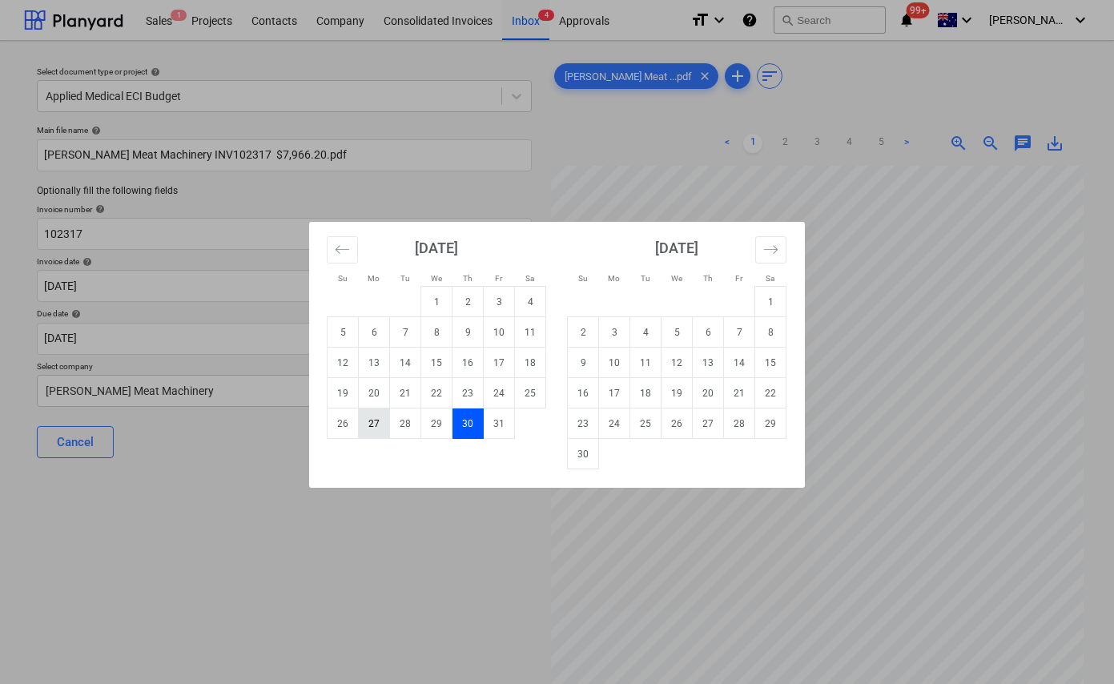
click at [376, 427] on td "27" at bounding box center [374, 423] width 31 height 30
type input "27 Oct 2025"
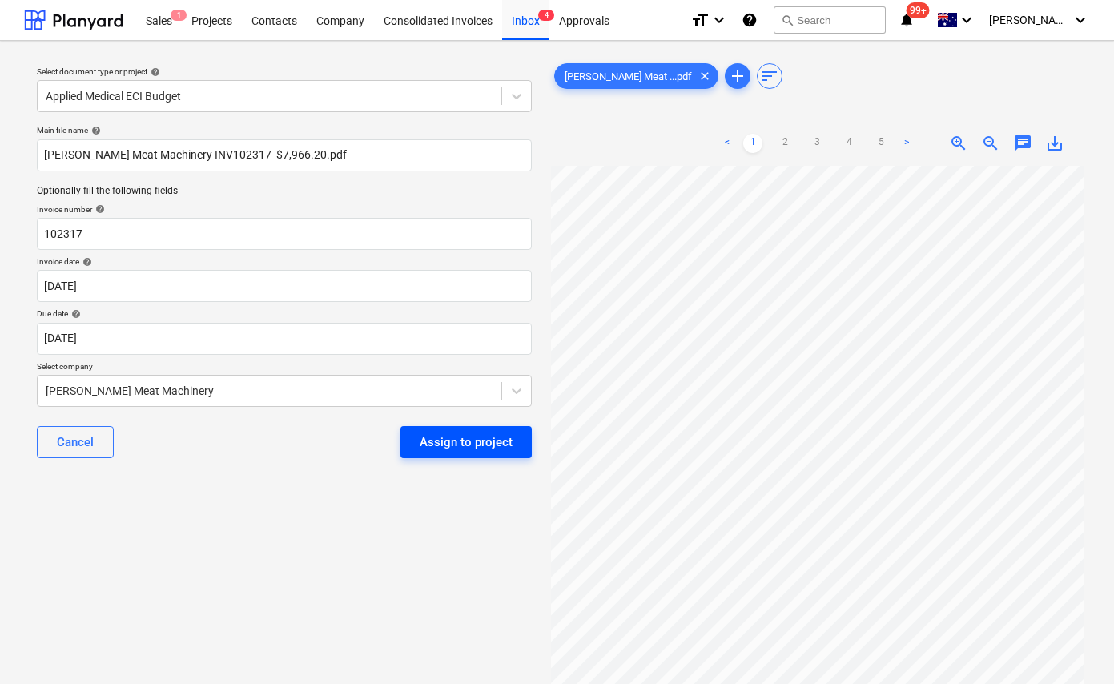
click at [430, 440] on div "Assign to project" at bounding box center [466, 442] width 93 height 21
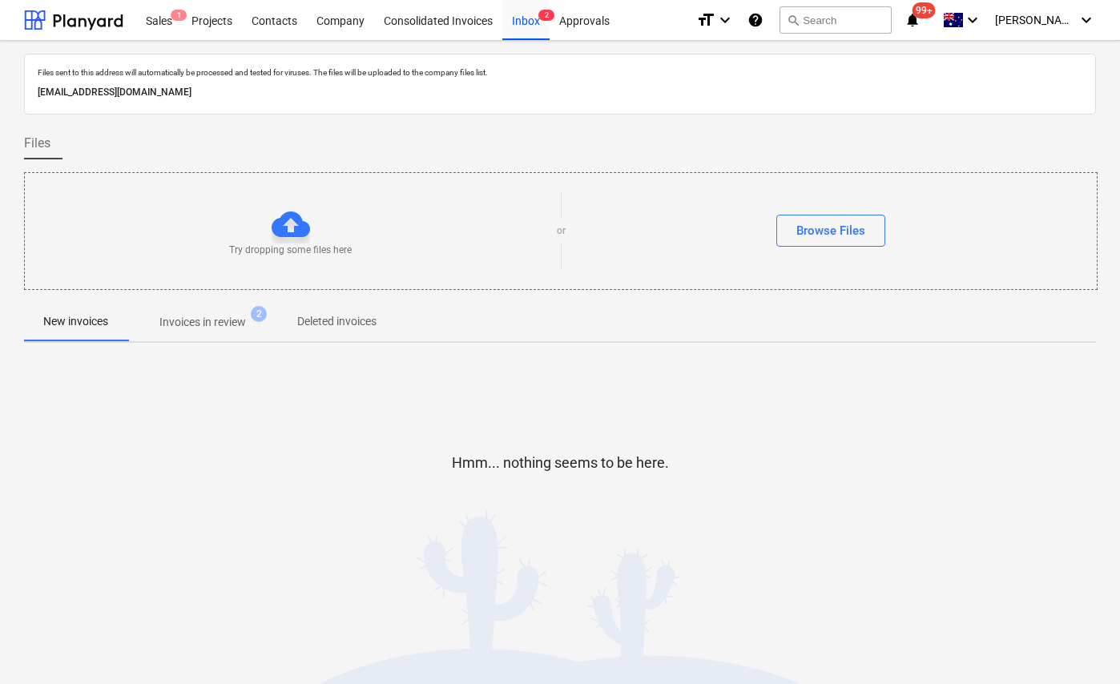
click at [183, 318] on p "Invoices in review" at bounding box center [202, 322] width 86 height 17
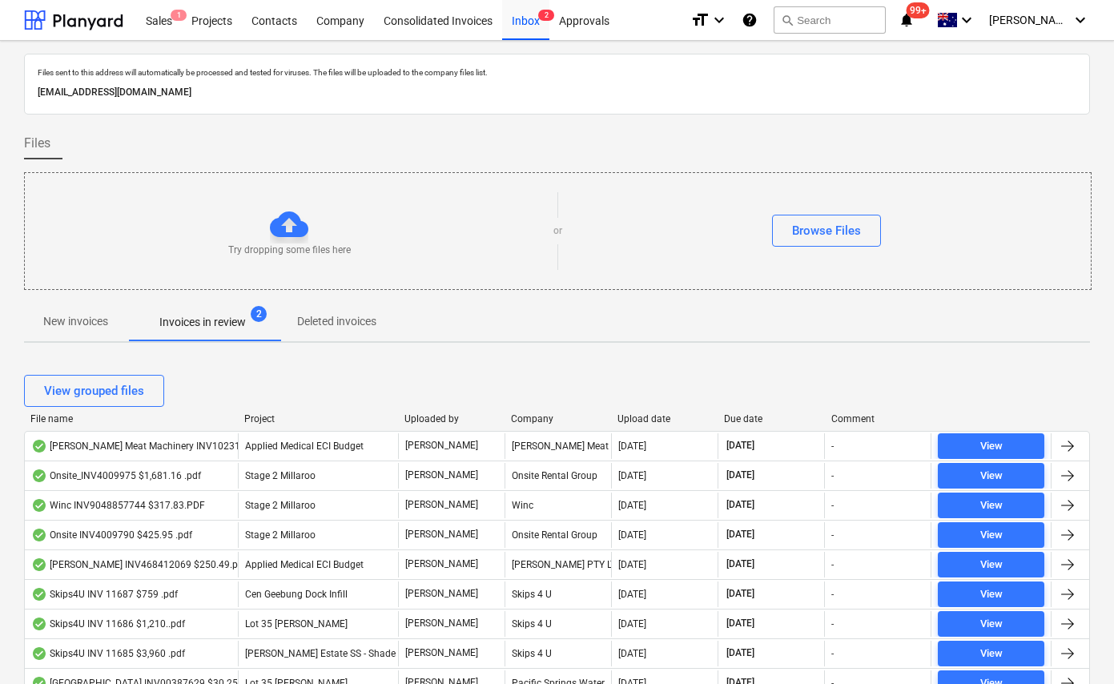
click at [639, 415] on div "Upload date" at bounding box center [664, 418] width 94 height 11
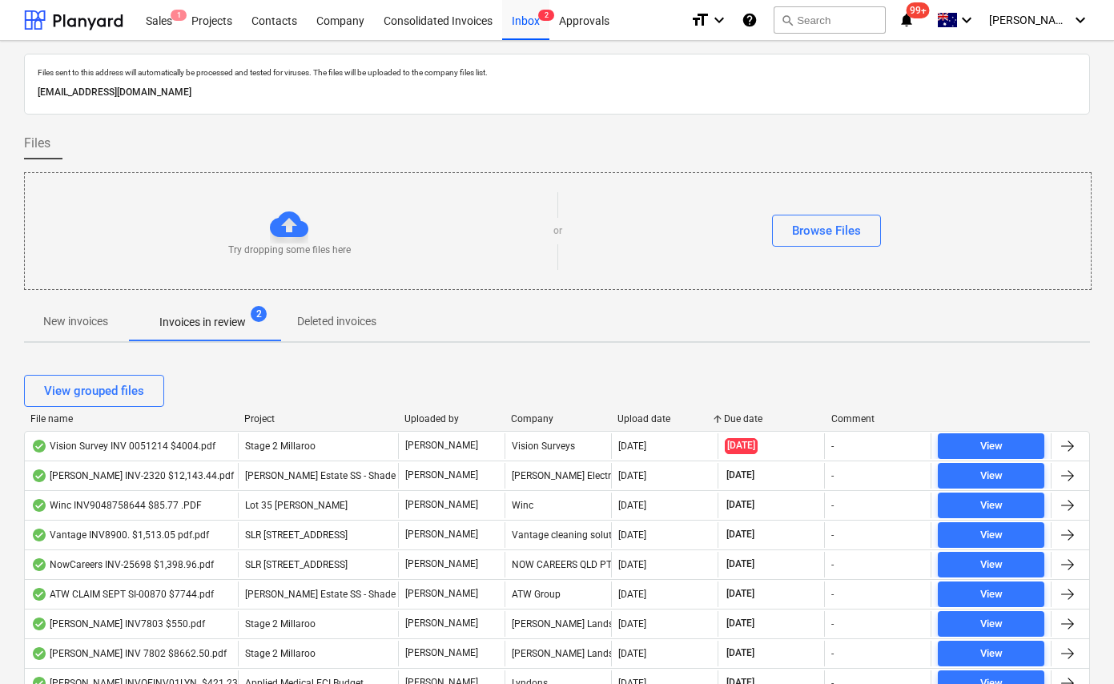
click at [639, 415] on div "Upload date" at bounding box center [664, 418] width 94 height 11
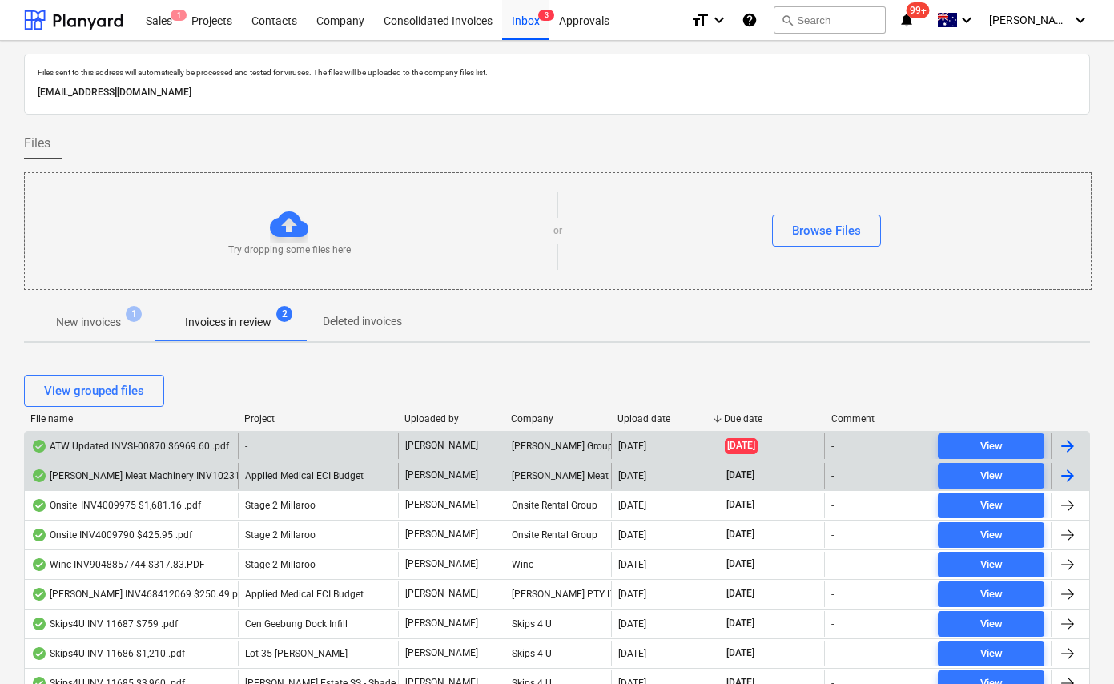
click at [138, 444] on div "ATW Updated INVSI-00870 $6969.60 .pdf" at bounding box center [130, 446] width 198 height 13
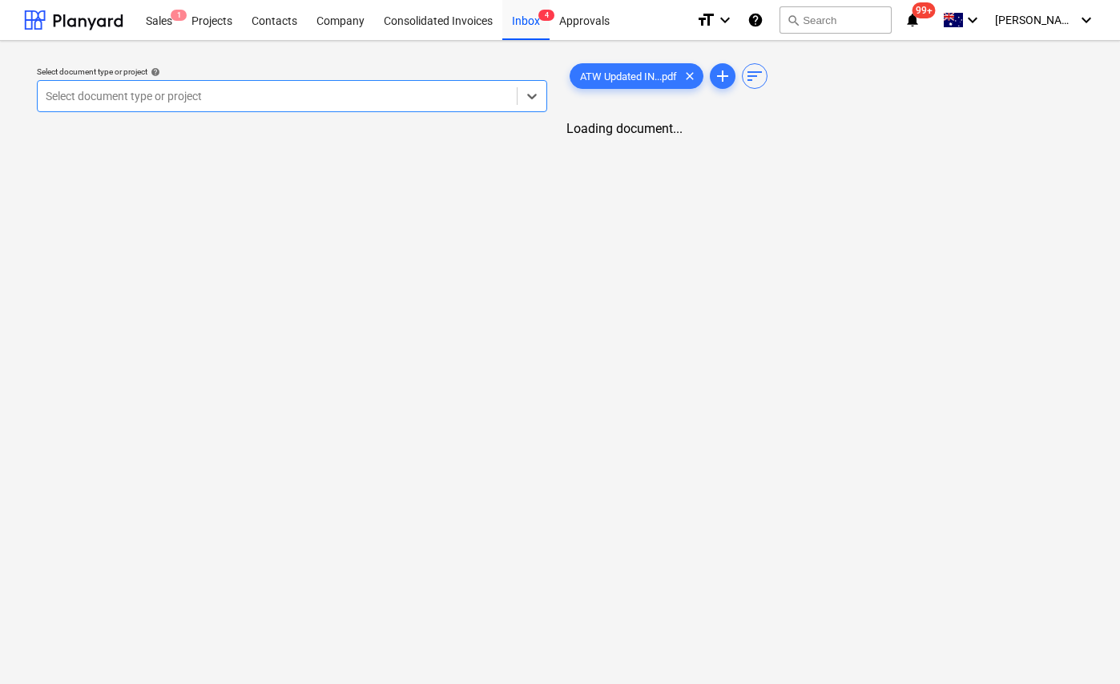
click at [282, 101] on div at bounding box center [277, 96] width 463 height 16
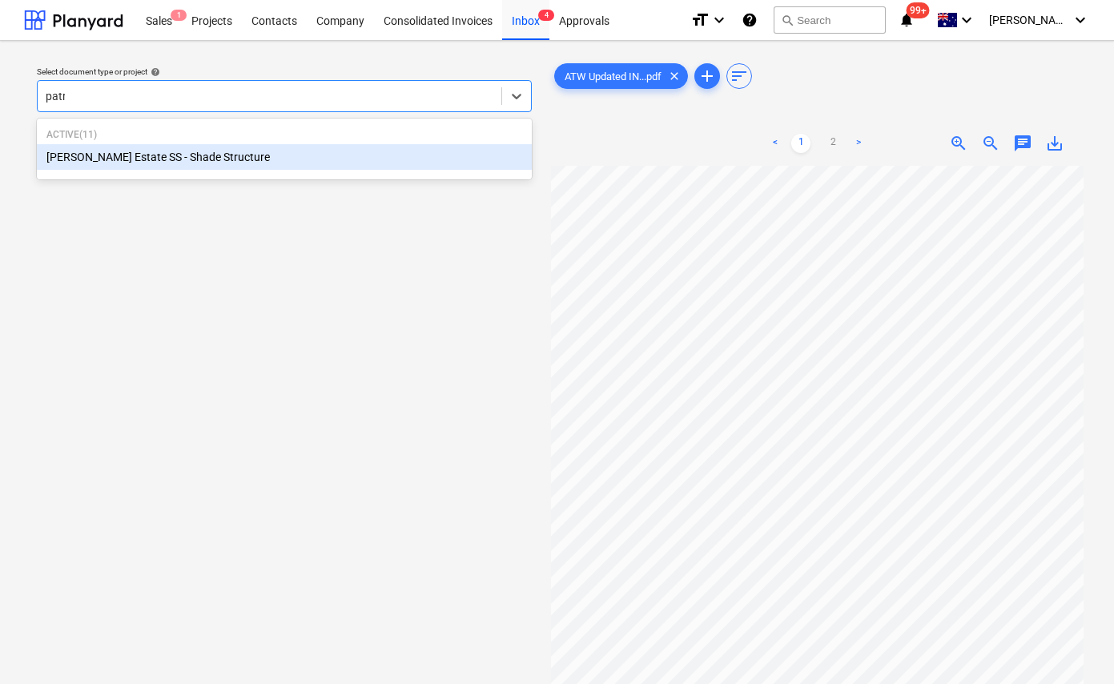
type input "patri"
click at [199, 146] on div "[PERSON_NAME] Estate SS - Shade Structure" at bounding box center [284, 157] width 495 height 26
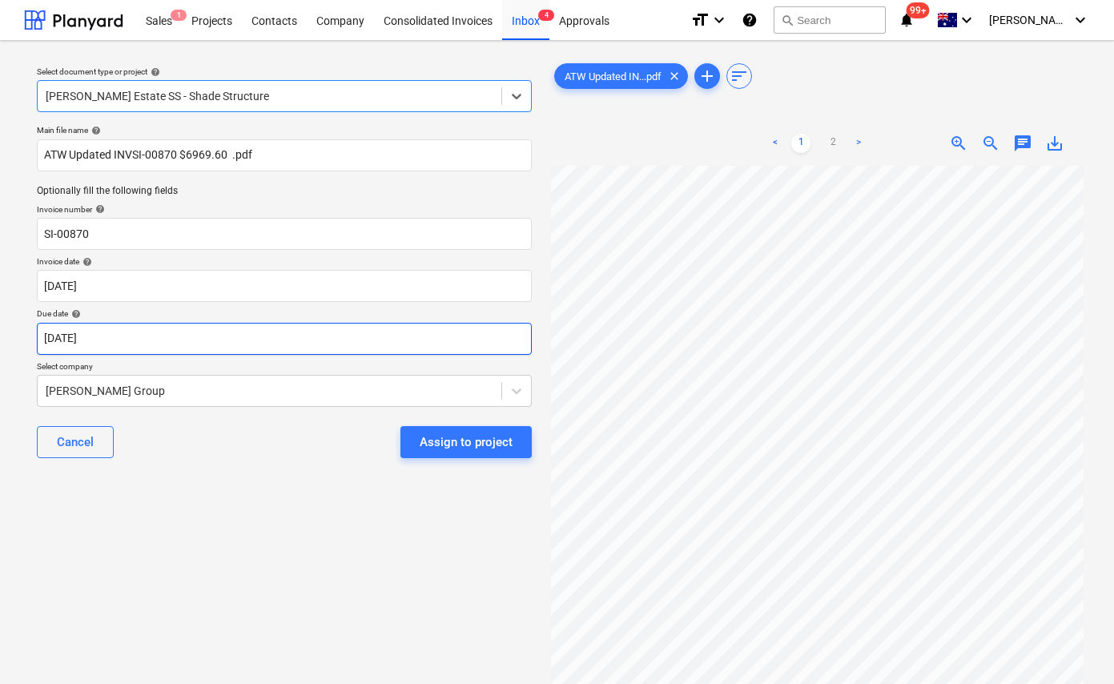
click at [143, 340] on body "Sales 1 Projects Contacts Company Consolidated Invoices Inbox 4 Approvals forma…" at bounding box center [557, 342] width 1114 height 684
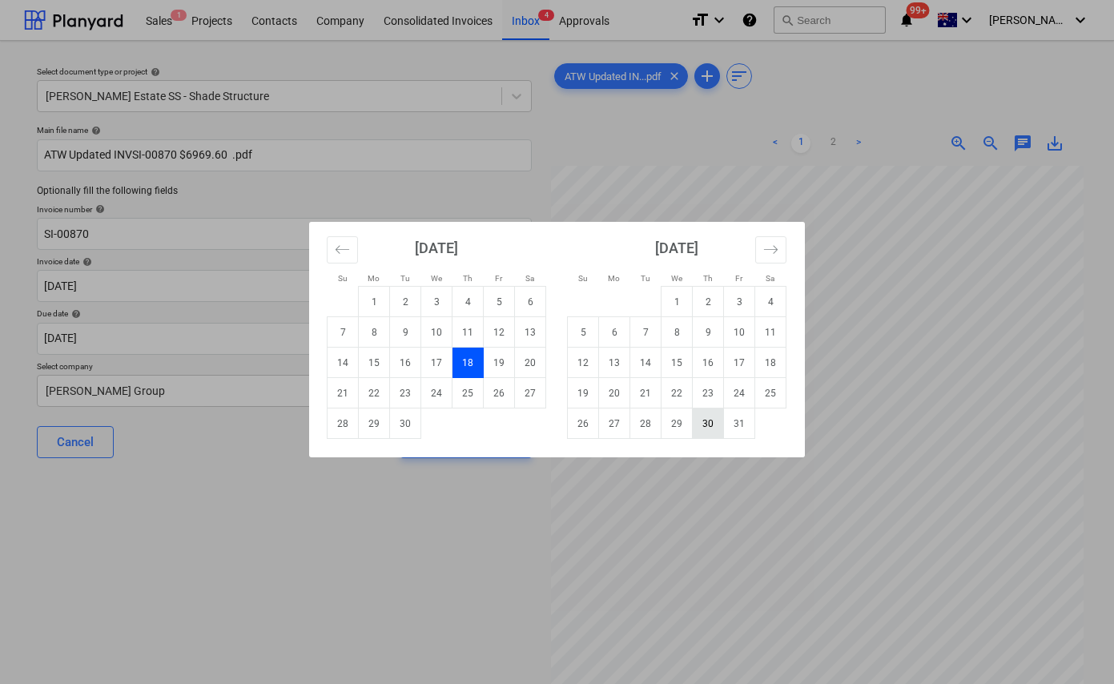
click at [703, 427] on td "30" at bounding box center [708, 423] width 31 height 30
type input "[DATE]"
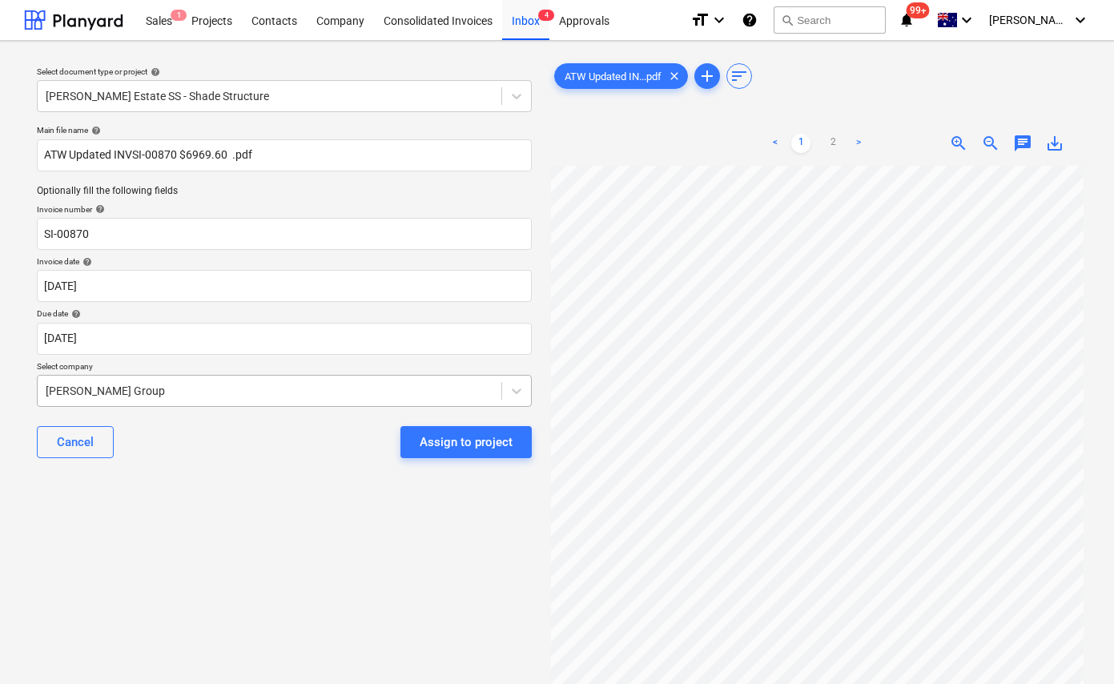
click at [288, 394] on div at bounding box center [270, 391] width 448 height 16
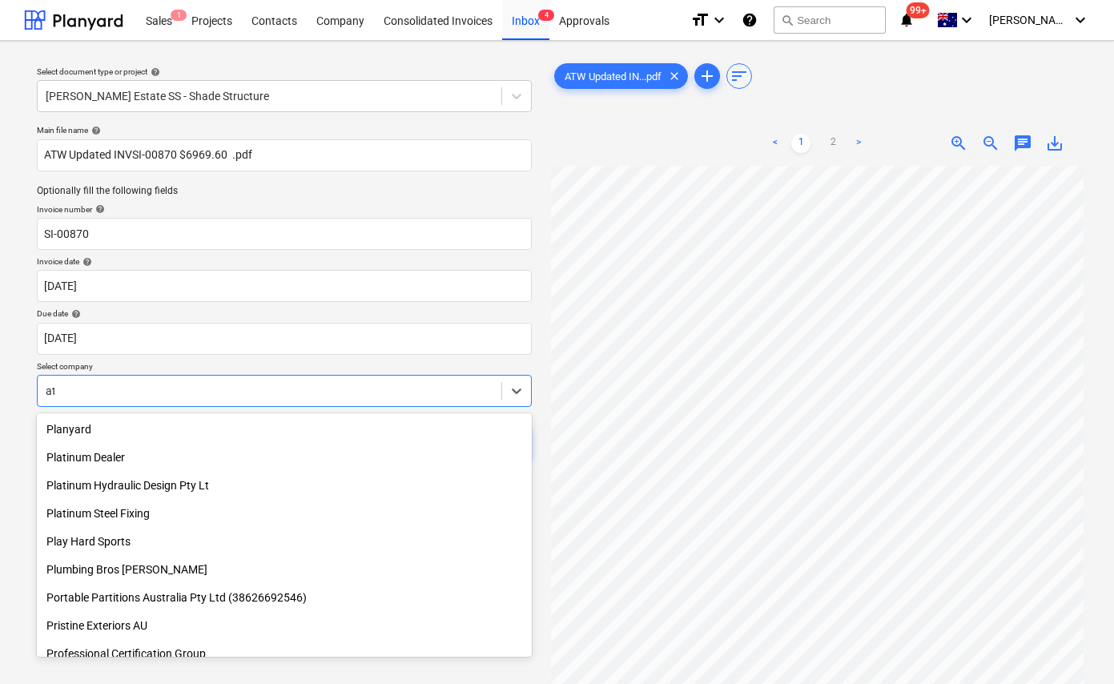
scroll to position [2254, 0]
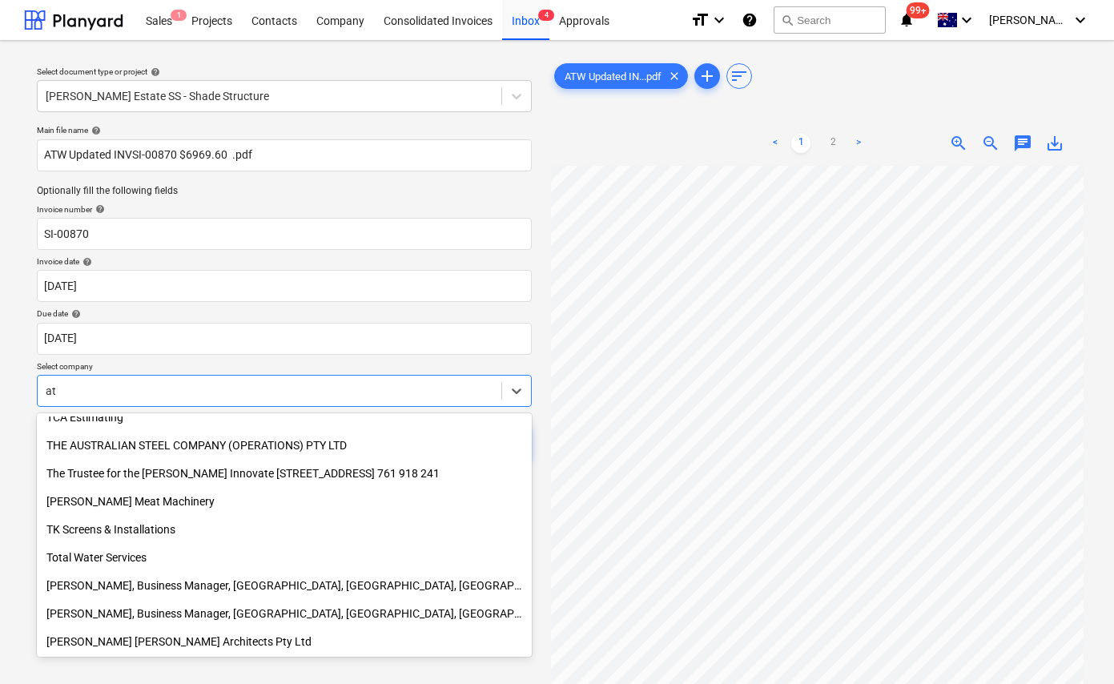
type input "atw"
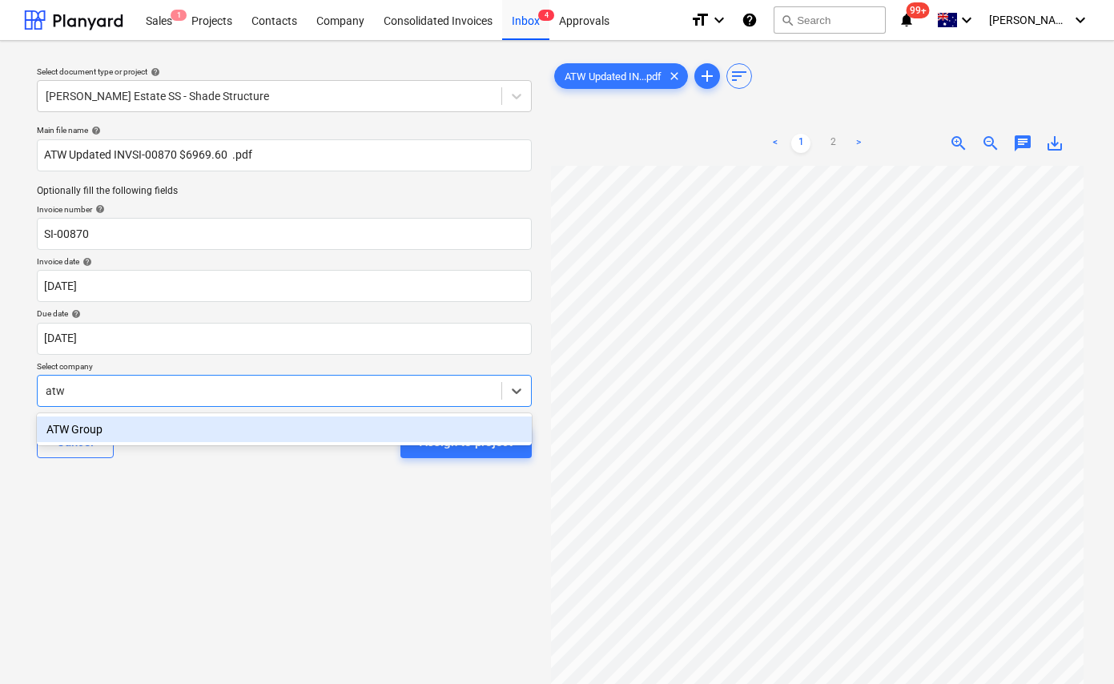
click at [364, 423] on div "ATW Group" at bounding box center [284, 429] width 495 height 26
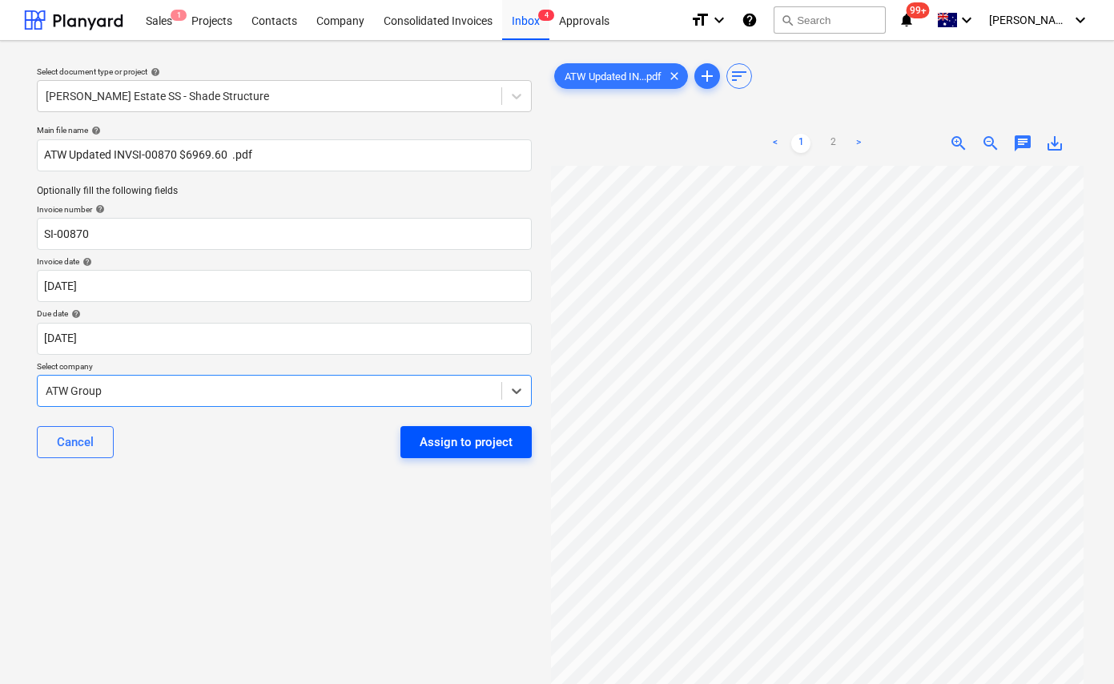
click at [473, 447] on div "Assign to project" at bounding box center [466, 442] width 93 height 21
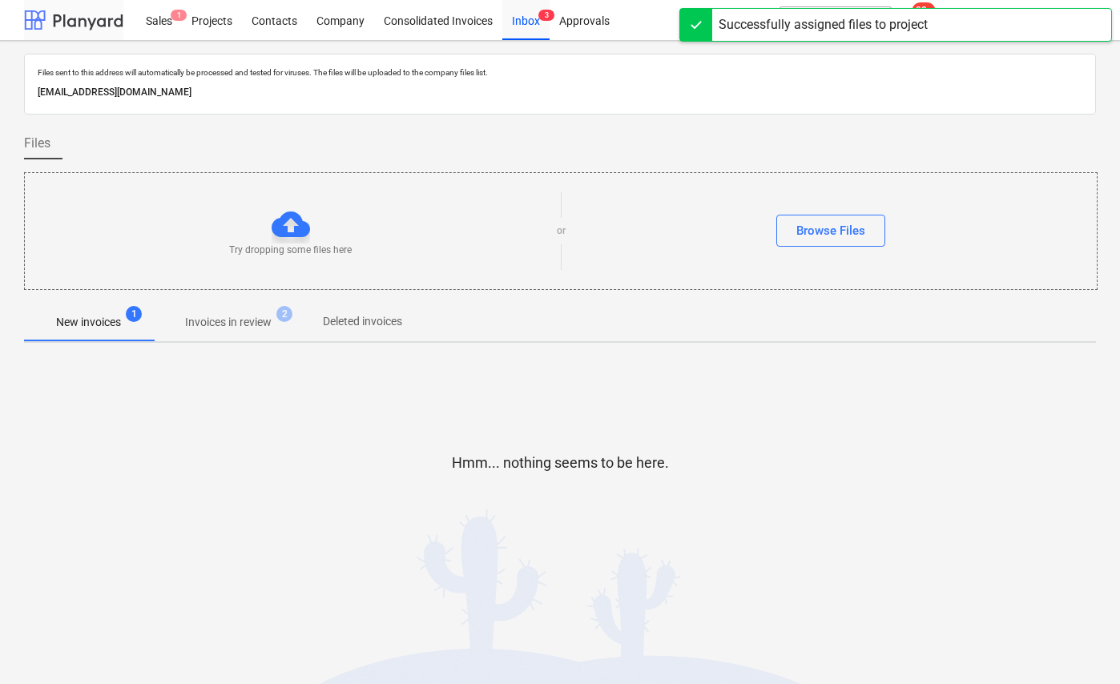
click at [78, 22] on div at bounding box center [73, 20] width 99 height 40
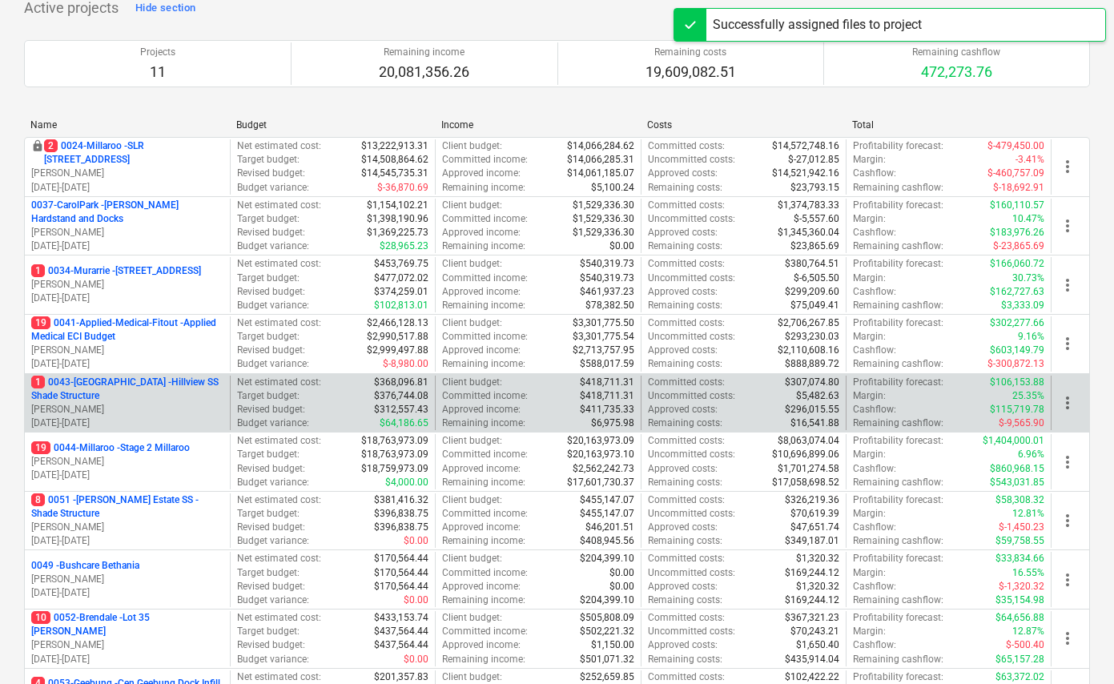
scroll to position [125, 0]
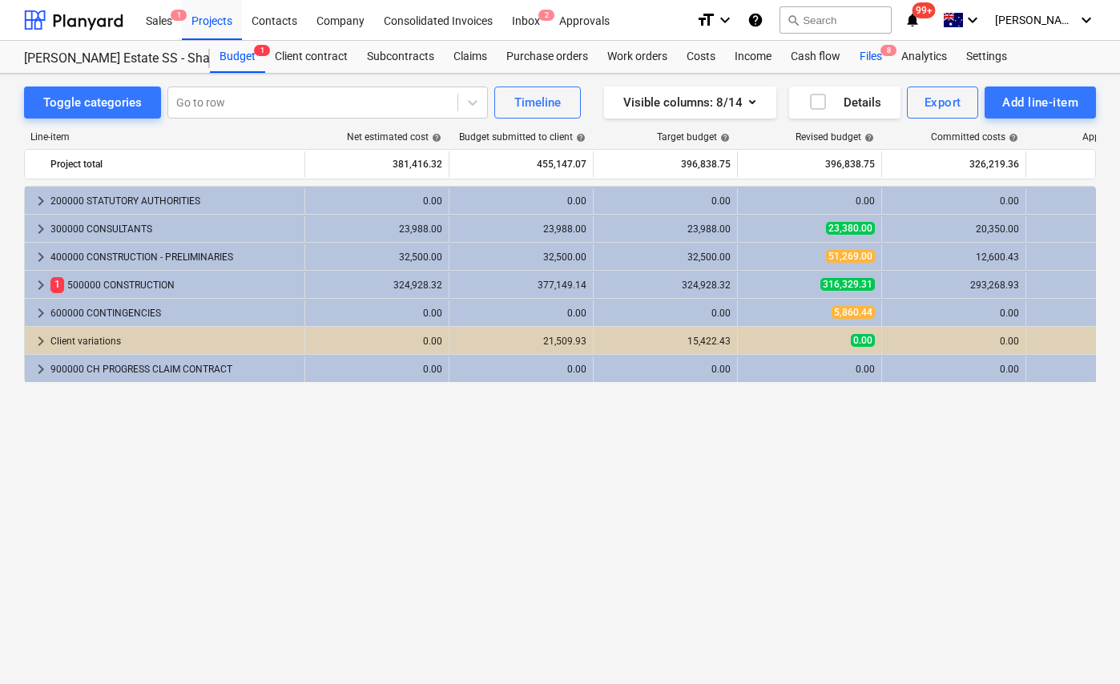
click at [873, 46] on div "Files 8" at bounding box center [871, 57] width 42 height 32
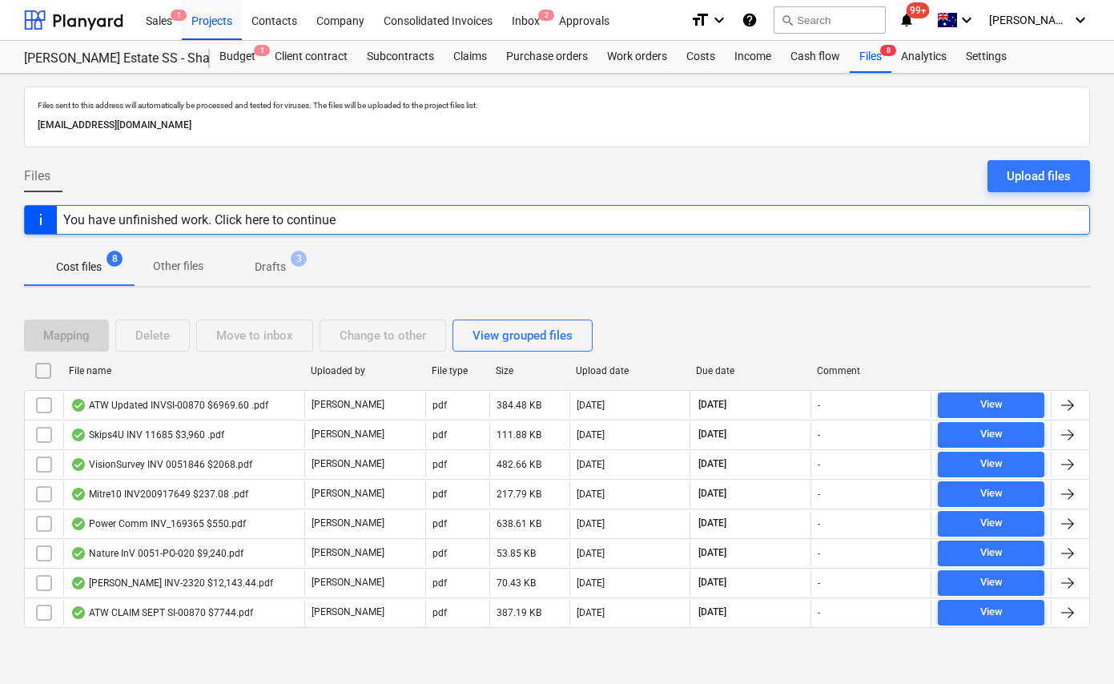
scroll to position [2, 0]
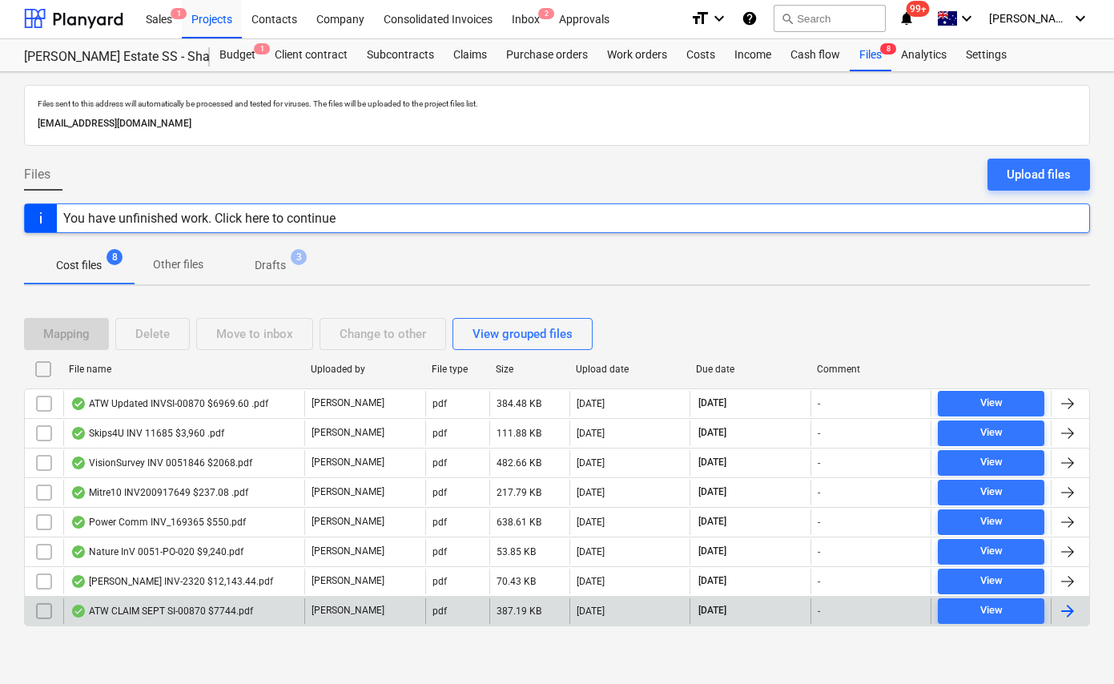
click at [45, 605] on input "checkbox" at bounding box center [44, 611] width 26 height 26
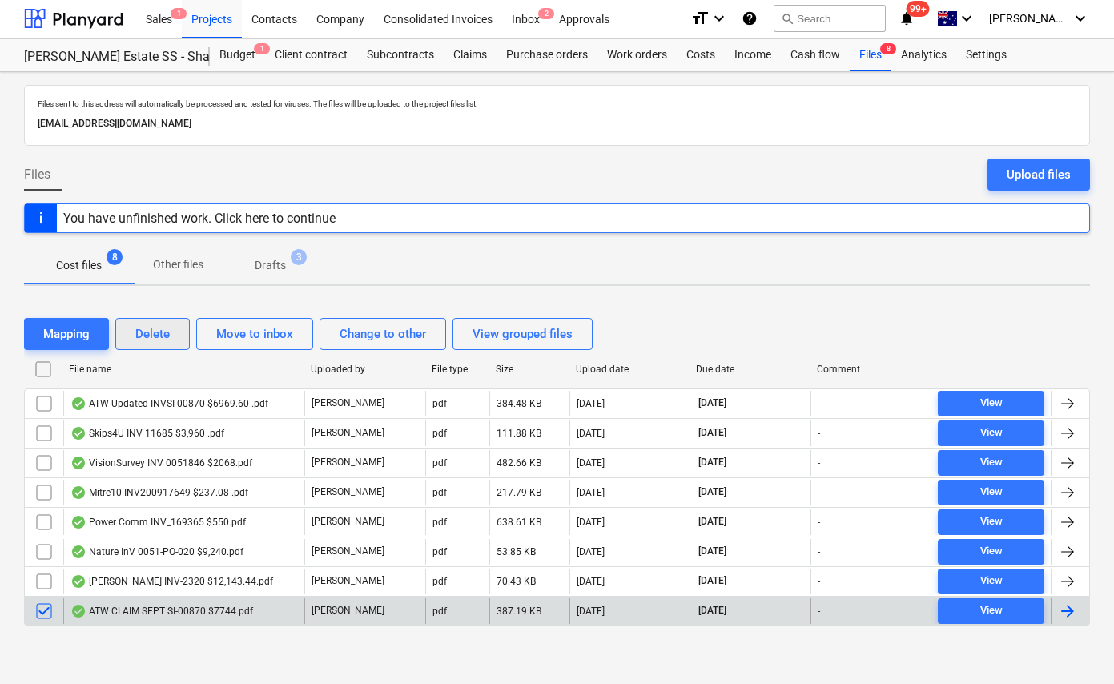
click at [155, 331] on div "Delete" at bounding box center [152, 334] width 34 height 21
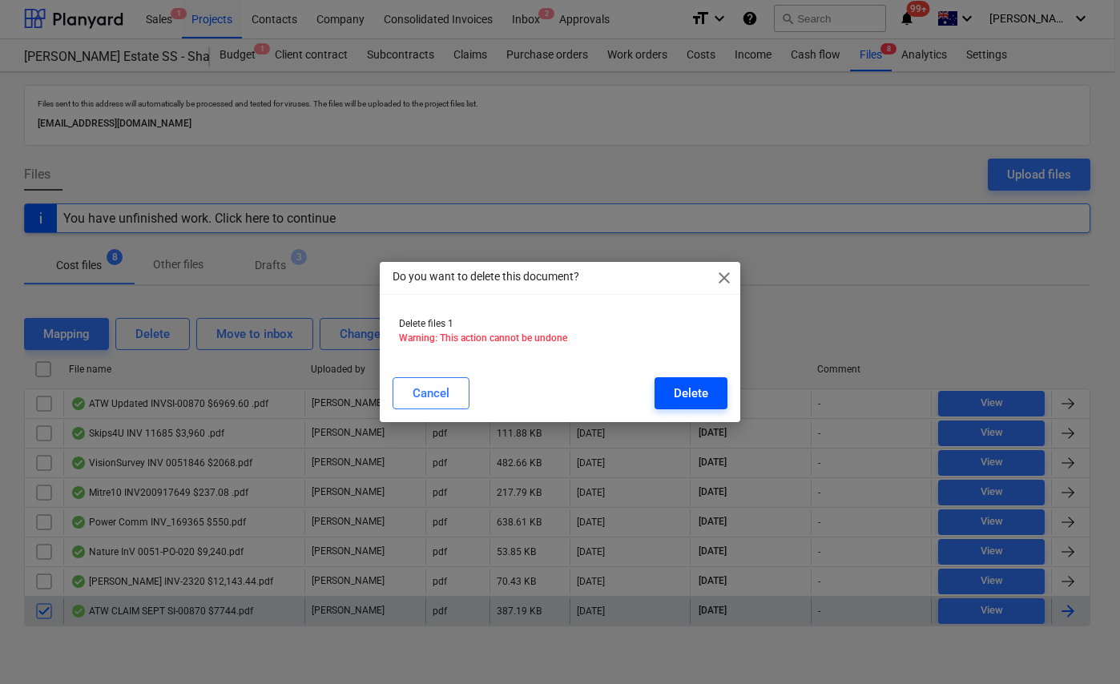
click at [697, 388] on div "Delete" at bounding box center [691, 393] width 34 height 21
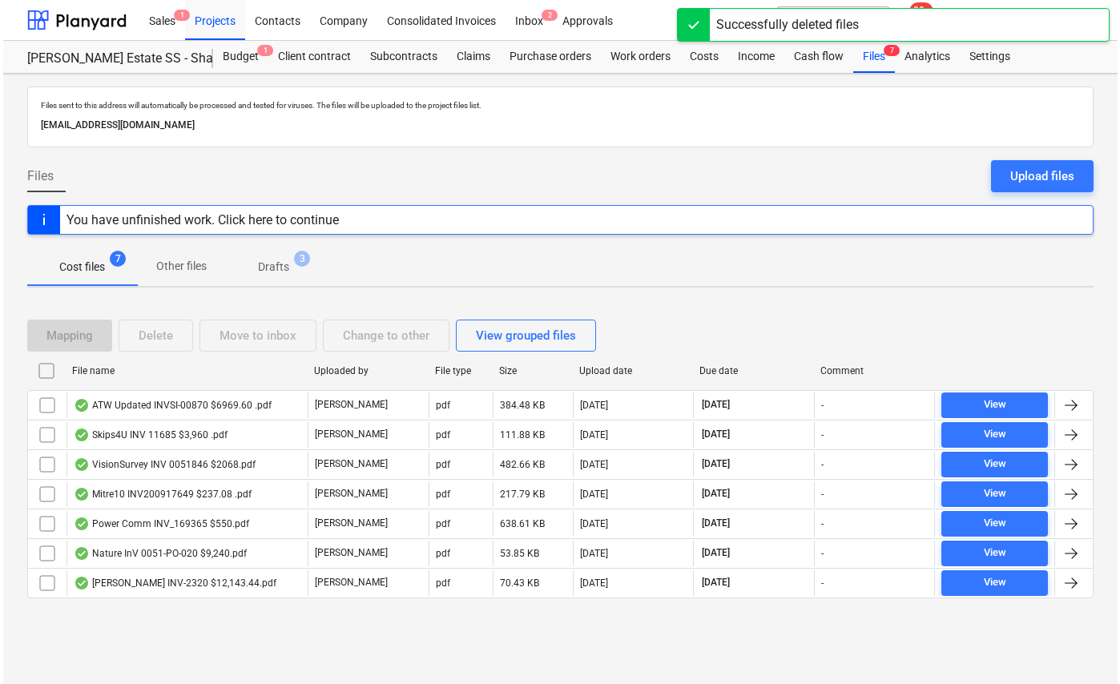
scroll to position [0, 0]
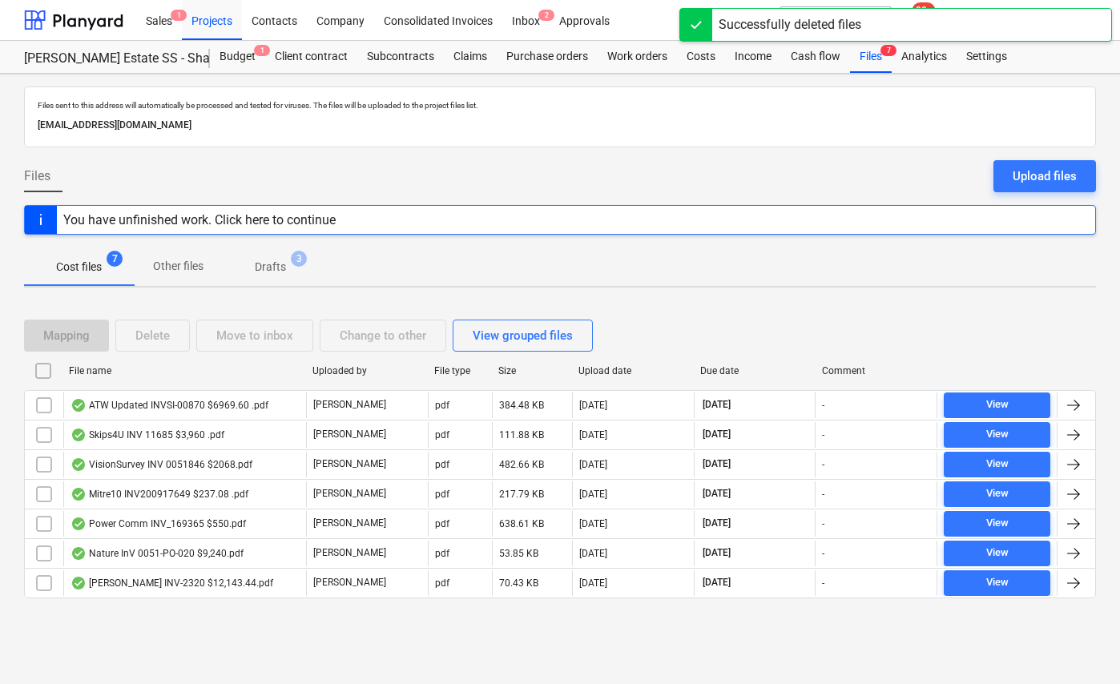
click at [468, 638] on div "Files sent to this address will automatically be processed and tested for virus…" at bounding box center [560, 379] width 1120 height 610
